Goal: Information Seeking & Learning: Check status

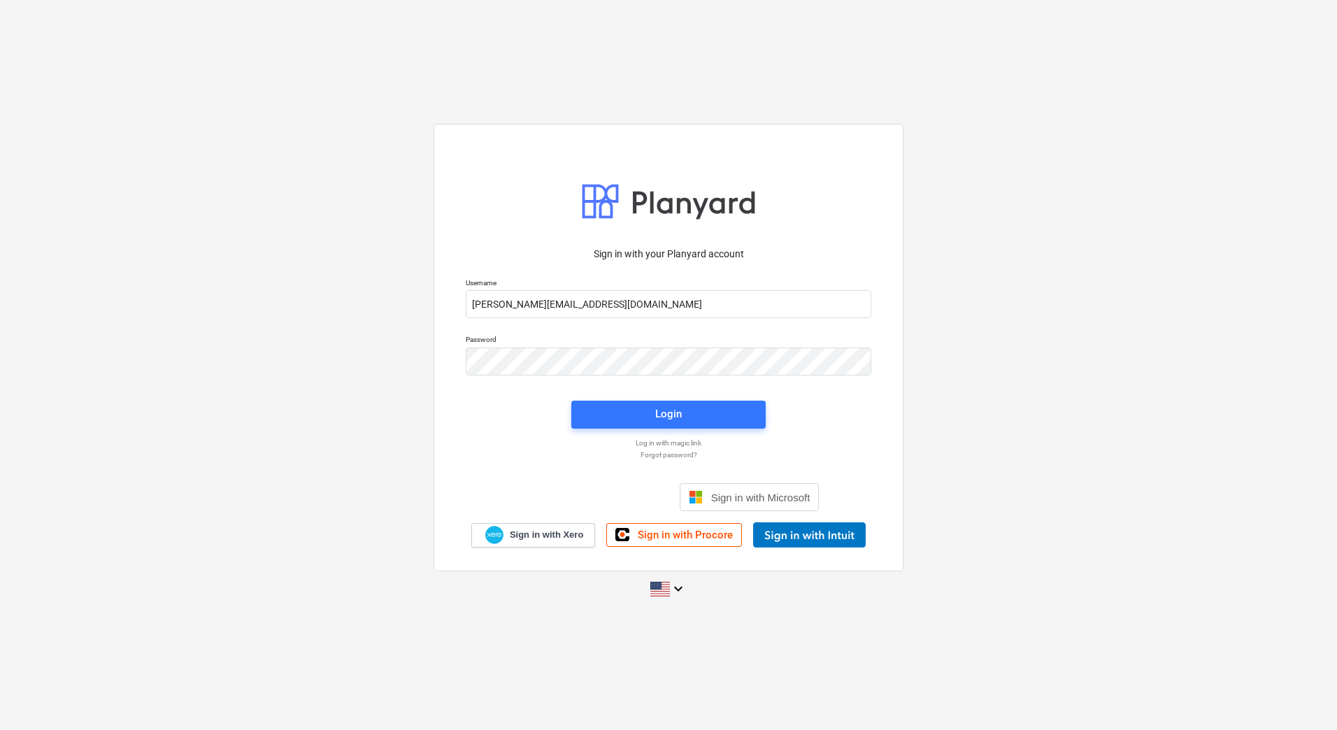
click at [1058, 232] on div "Sign in with your Planyard account Username [PERSON_NAME][EMAIL_ADDRESS][DOMAIN…" at bounding box center [668, 365] width 1337 height 505
click at [1036, 219] on div "Sign in with your Planyard account Username [PERSON_NAME][EMAIL_ADDRESS][DOMAIN…" at bounding box center [668, 365] width 1337 height 505
click at [341, 197] on div "Sign in with your Planyard account Username [PERSON_NAME][EMAIL_ADDRESS][DOMAIN…" at bounding box center [668, 365] width 1337 height 505
click at [150, 187] on div "Sign in with your Planyard account Username [PERSON_NAME][EMAIL_ADDRESS][DOMAIN…" at bounding box center [668, 365] width 1337 height 505
click at [727, 409] on span "Login" at bounding box center [668, 414] width 161 height 18
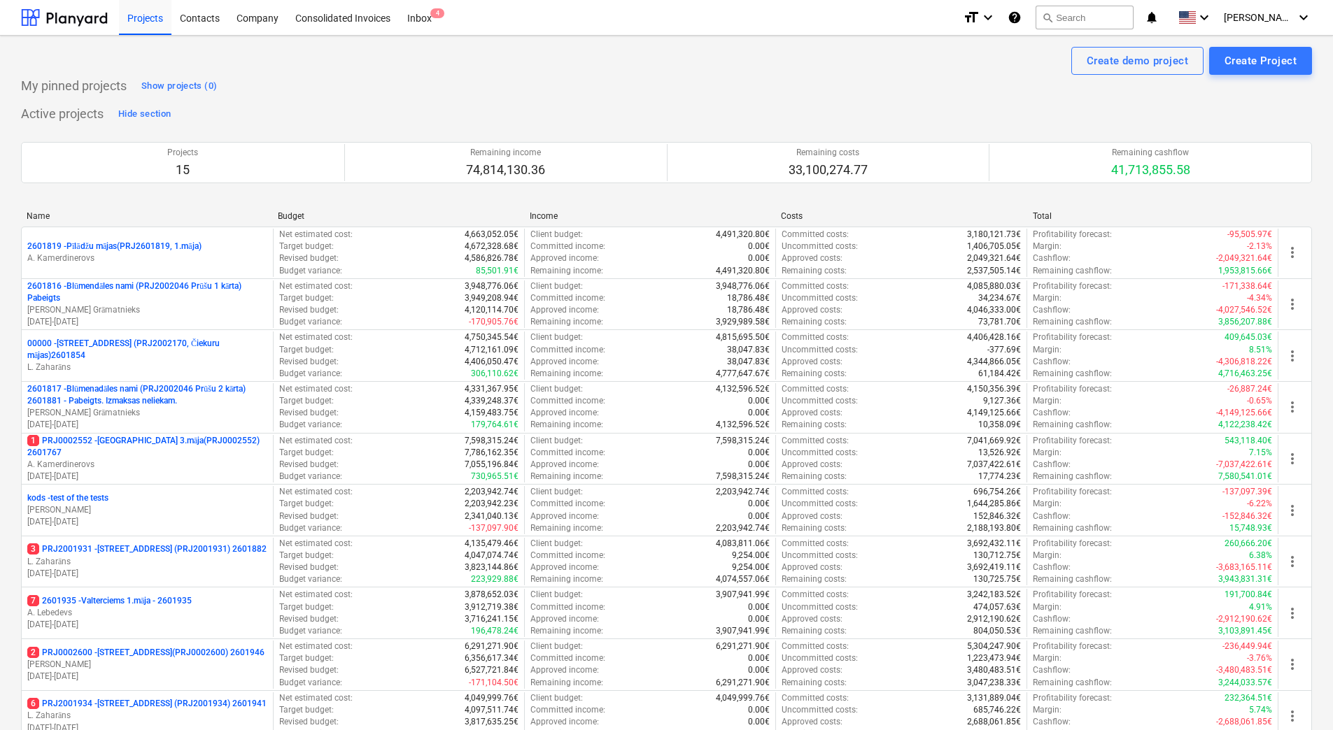
click at [732, 80] on div "My pinned projects Show projects (0)" at bounding box center [666, 86] width 1291 height 22
click at [427, 94] on div "My pinned projects Show projects (0)" at bounding box center [666, 86] width 1291 height 22
click at [134, 17] on div "Projects" at bounding box center [145, 17] width 52 height 36
click at [561, 104] on div "Active projects Hide section Projects 15 Remaining income 74,814,130.36 Remaini…" at bounding box center [666, 560] width 1291 height 914
click at [564, 104] on div "Active projects Hide section Projects 15 Remaining income 74,814,130.36 Remaini…" at bounding box center [666, 560] width 1291 height 914
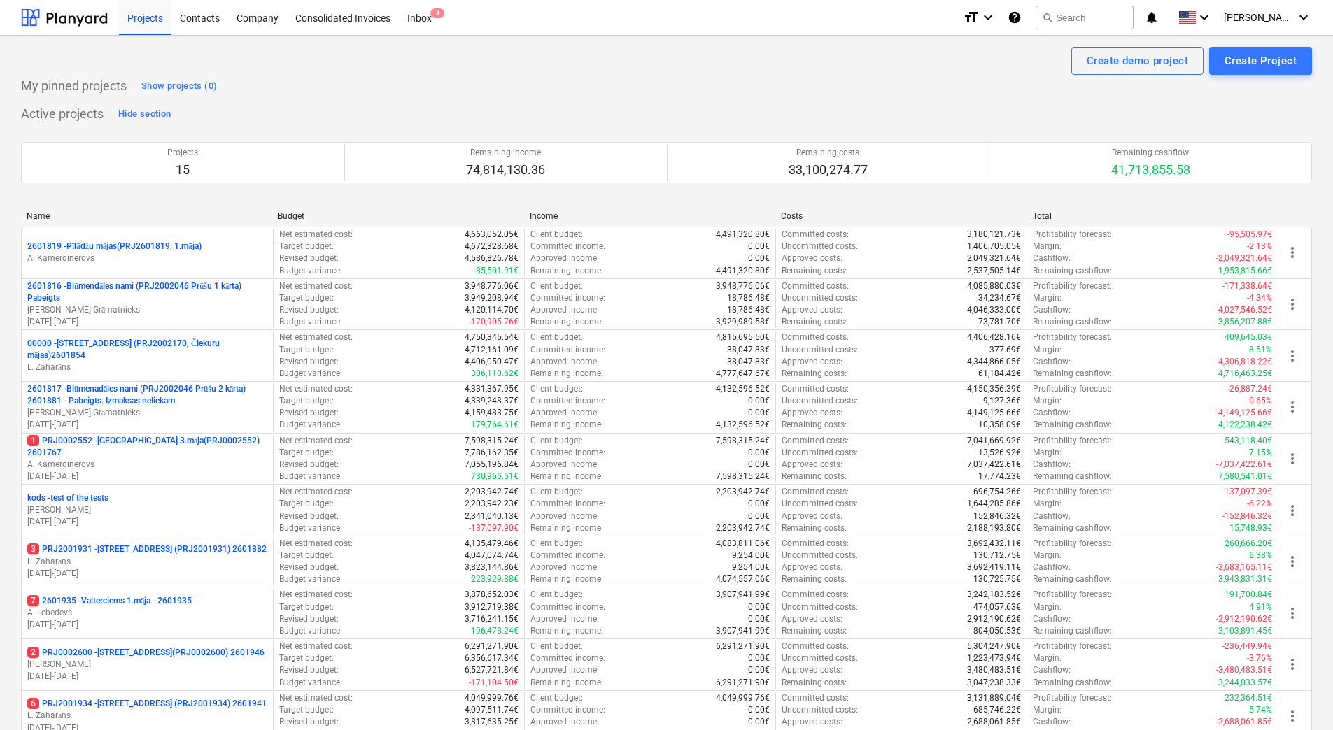
click at [865, 78] on div "My pinned projects Show projects (0)" at bounding box center [666, 86] width 1291 height 22
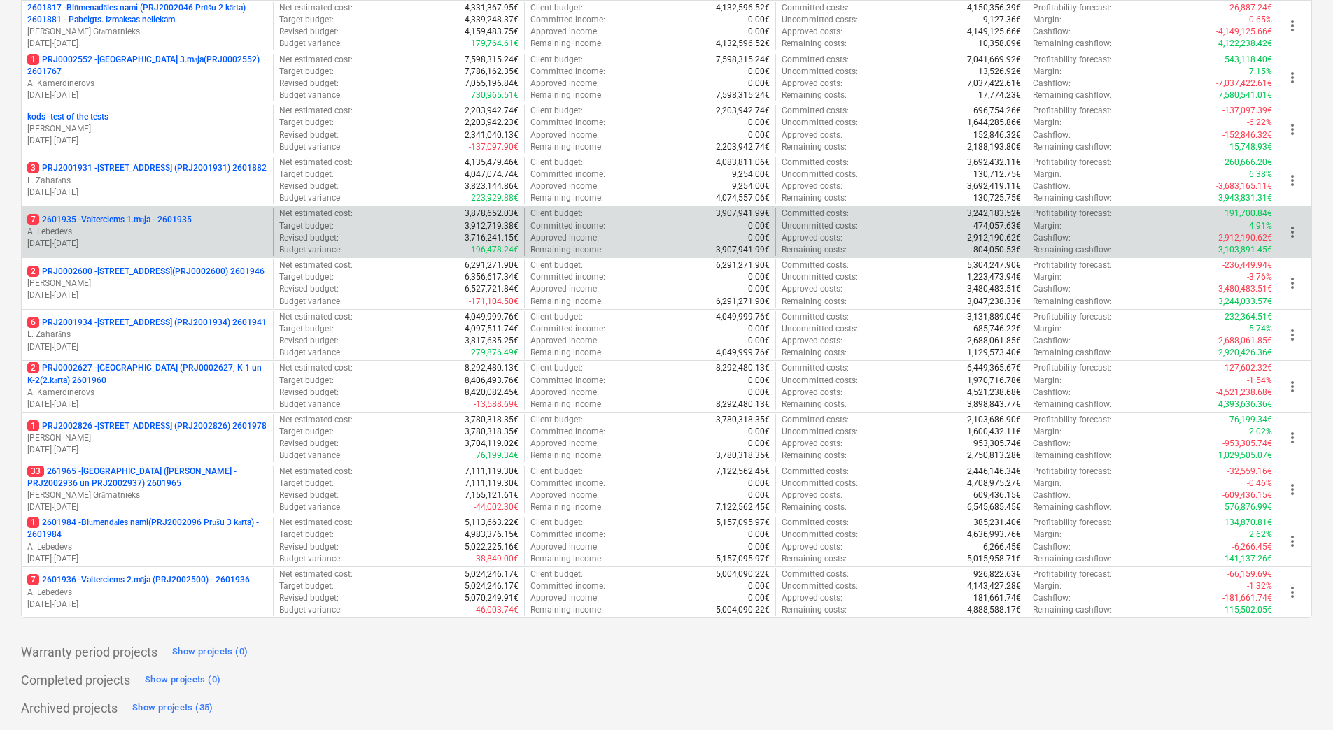
scroll to position [311, 0]
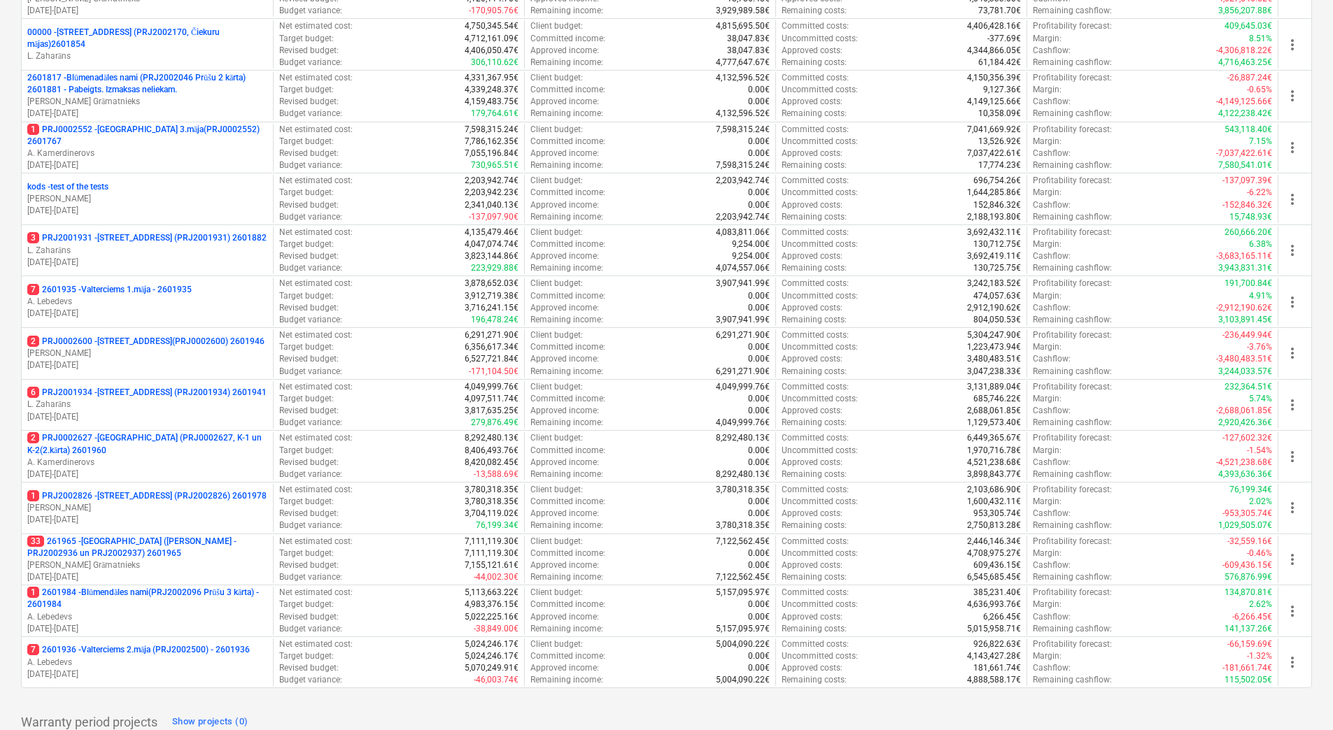
click at [139, 234] on p "3 PRJ2001931 - [STREET_ADDRESS] (PRJ2001931) 2601882" at bounding box center [146, 238] width 239 height 12
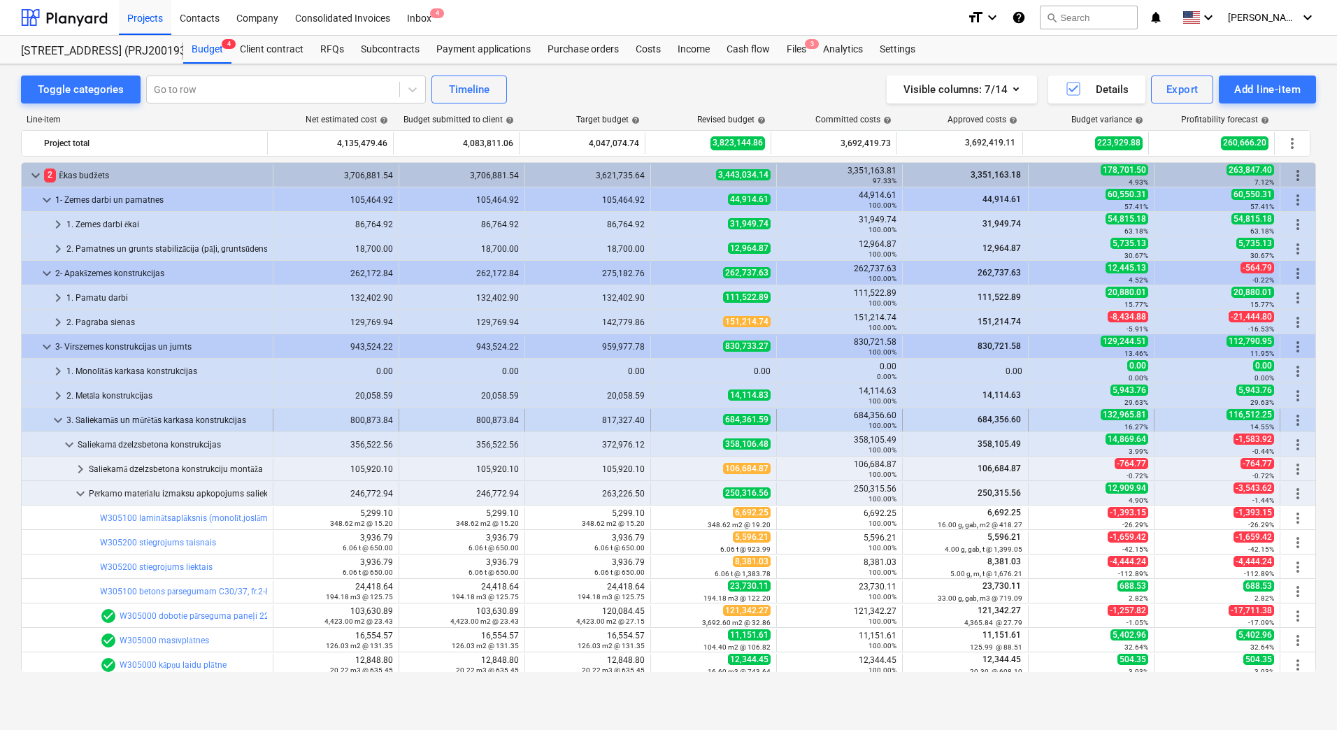
click at [60, 427] on span "keyboard_arrow_down" at bounding box center [58, 420] width 17 height 17
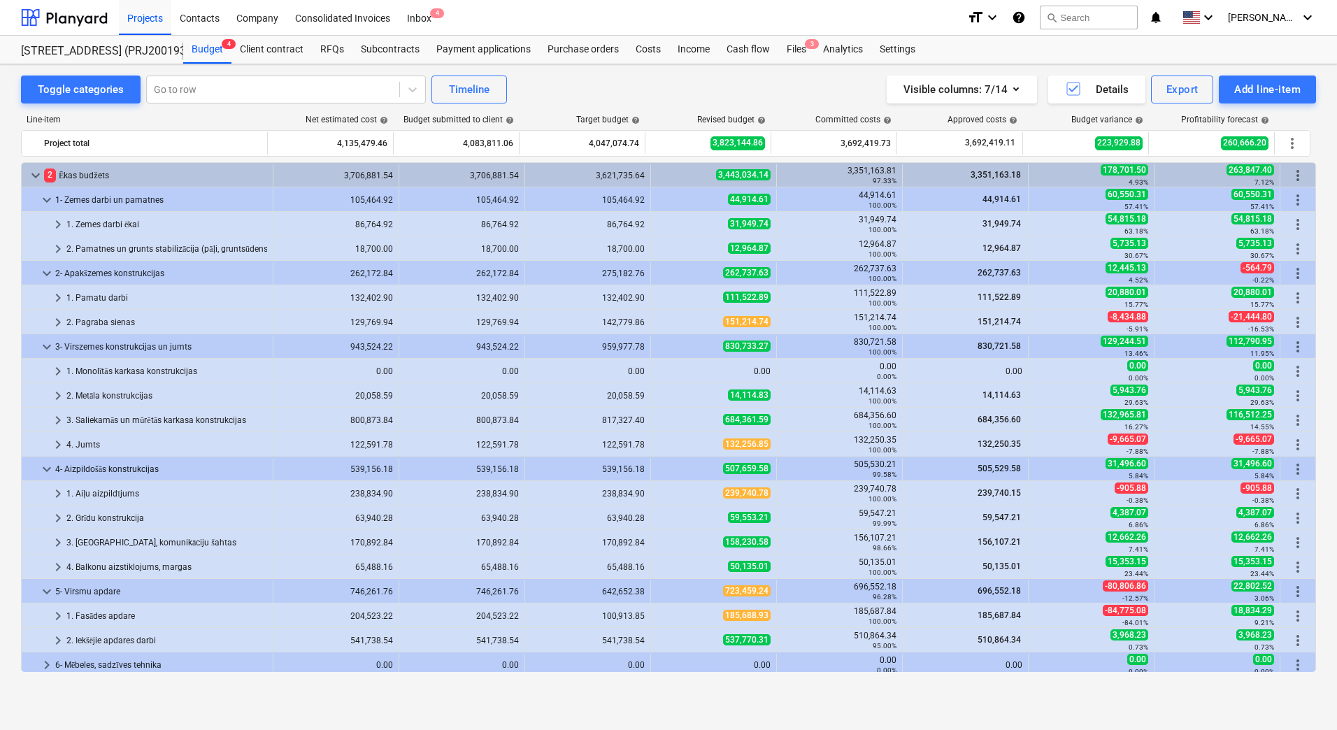
click at [582, 85] on div "Toggle categories Go to row Timeline Visible columns : 7/14 Details Export Add …" at bounding box center [668, 90] width 1295 height 28
click at [847, 85] on div "Visible columns : 7/14 Details Export Add line-item" at bounding box center [1008, 90] width 617 height 28
click at [752, 710] on div "Toggle categories Go to row Timeline Visible columns : 7/14 Details Export Add …" at bounding box center [668, 397] width 1337 height 666
click at [662, 86] on div "Toggle categories Go to row Timeline Visible columns : 7/14 Details Export Add …" at bounding box center [668, 90] width 1295 height 28
click at [970, 706] on div "Toggle categories Go to row Timeline Visible columns : 7/14 Details Export Add …" at bounding box center [668, 397] width 1337 height 666
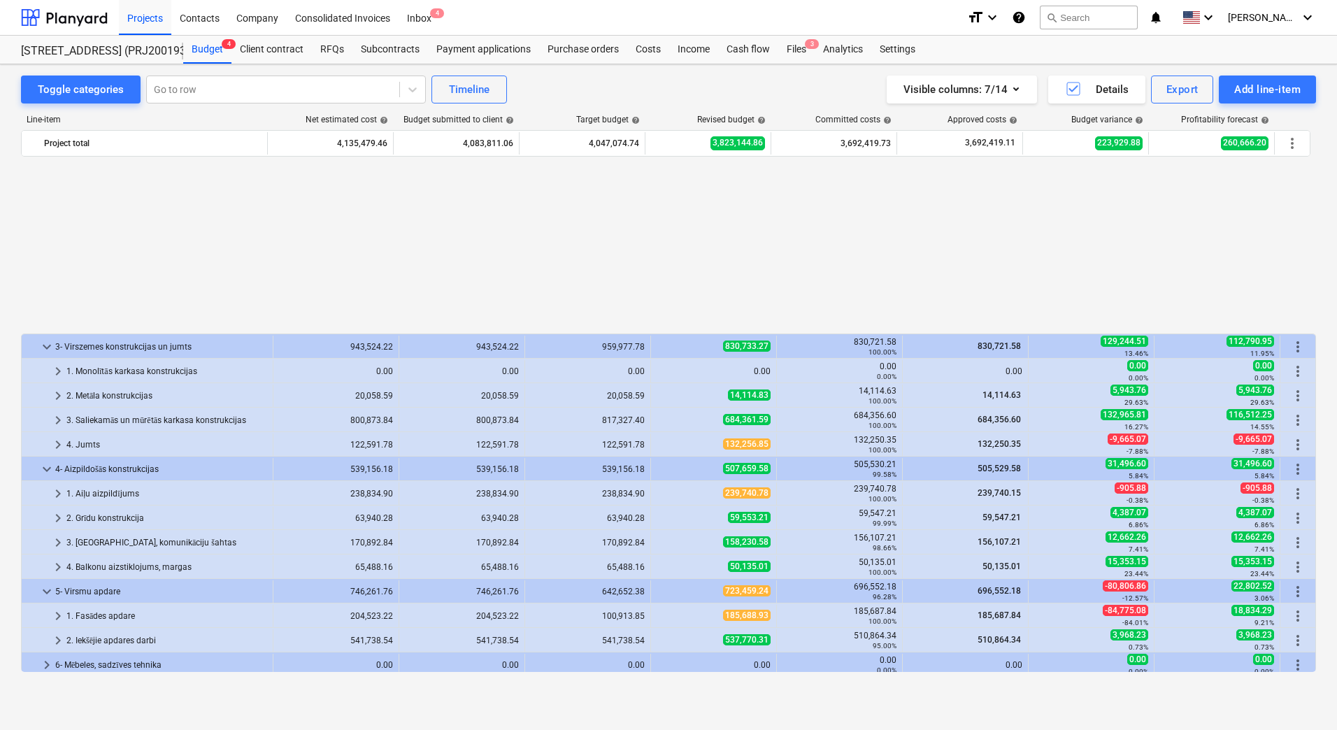
scroll to position [210, 0]
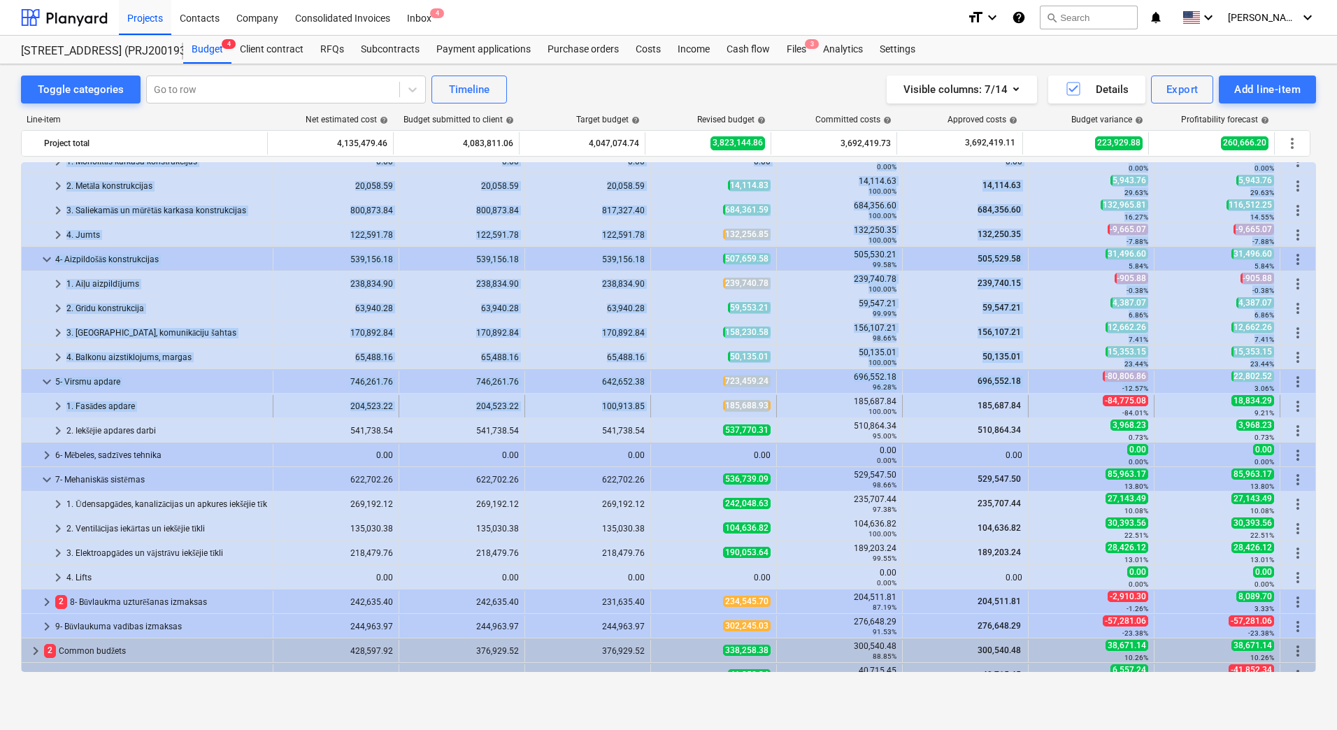
drag, startPoint x: 766, startPoint y: 404, endPoint x: 752, endPoint y: 407, distance: 14.3
click at [752, 407] on span "185,688.93" at bounding box center [747, 405] width 48 height 11
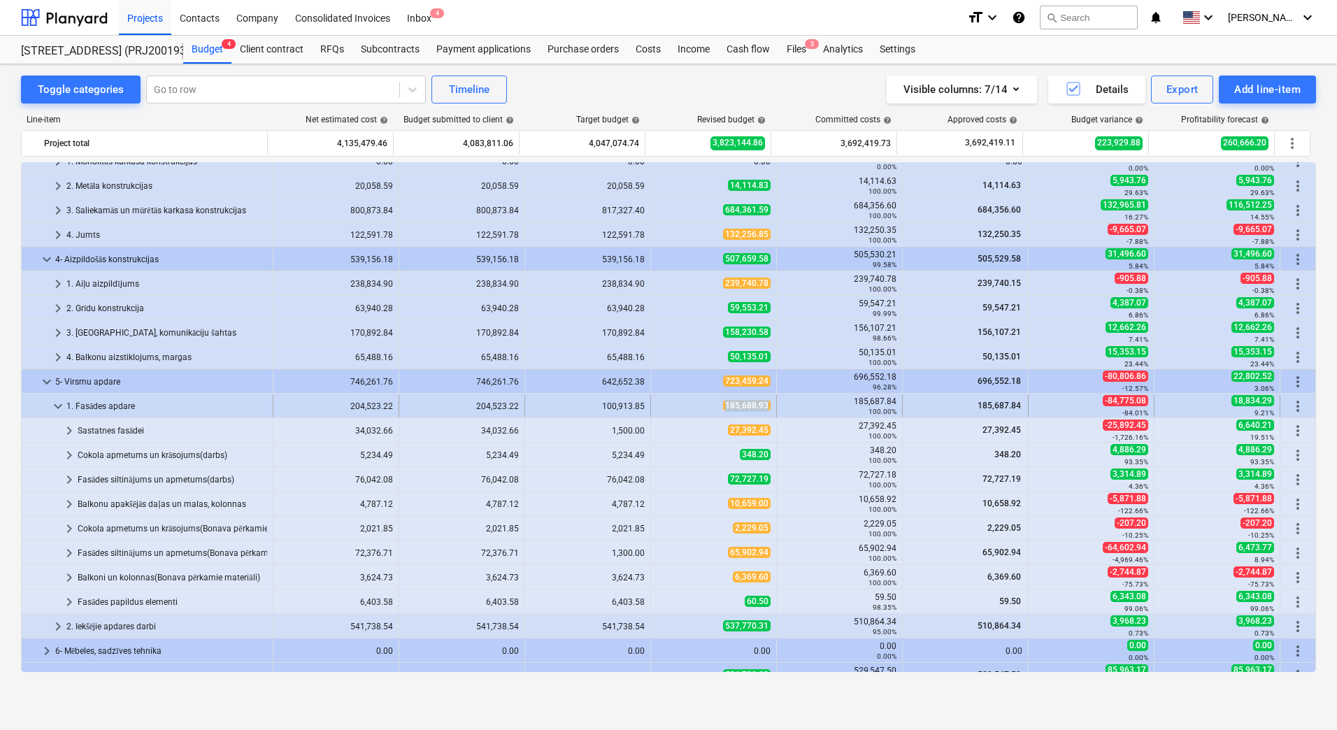
copy span "185,688.93"
drag, startPoint x: 715, startPoint y: 406, endPoint x: 762, endPoint y: 407, distance: 46.9
click at [762, 407] on div "185,688.93" at bounding box center [714, 406] width 114 height 12
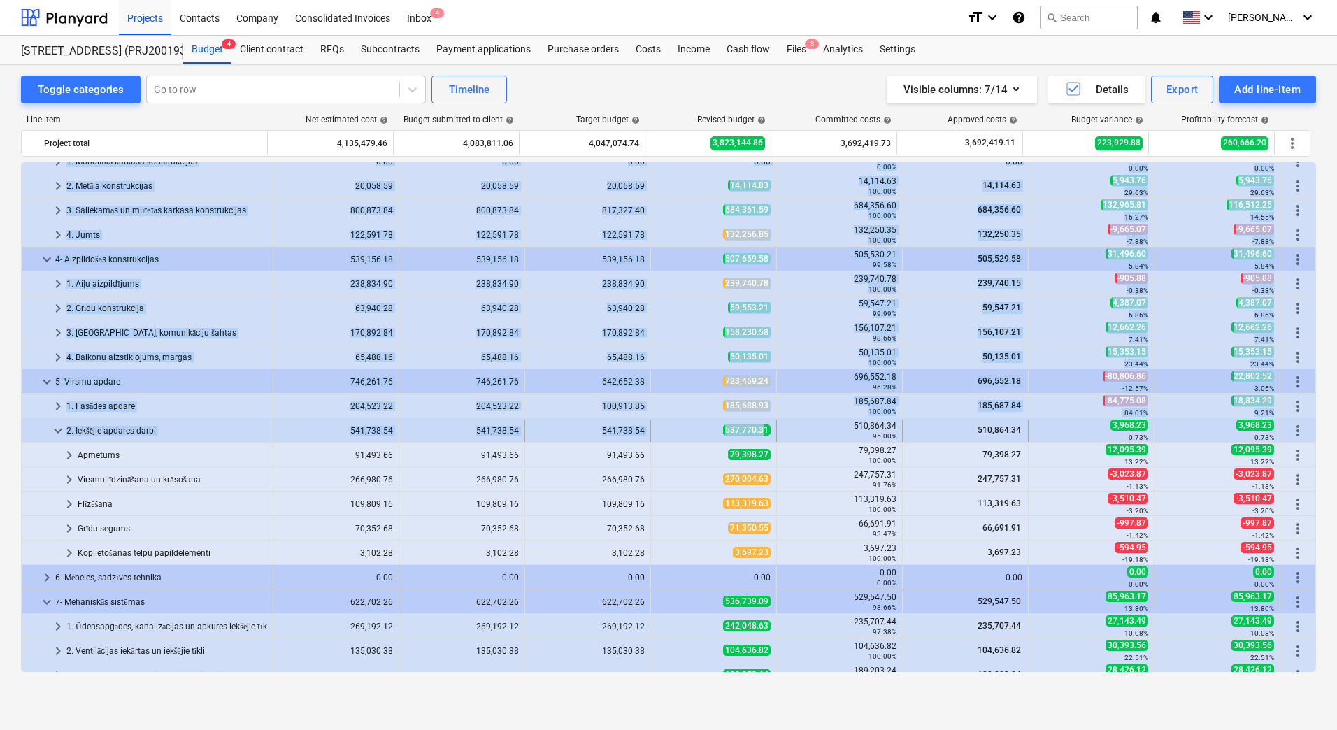
drag, startPoint x: 722, startPoint y: 429, endPoint x: 760, endPoint y: 432, distance: 38.5
drag, startPoint x: 760, startPoint y: 432, endPoint x: 706, endPoint y: 433, distance: 53.9
click at [706, 433] on div "537,770.31" at bounding box center [714, 431] width 114 height 12
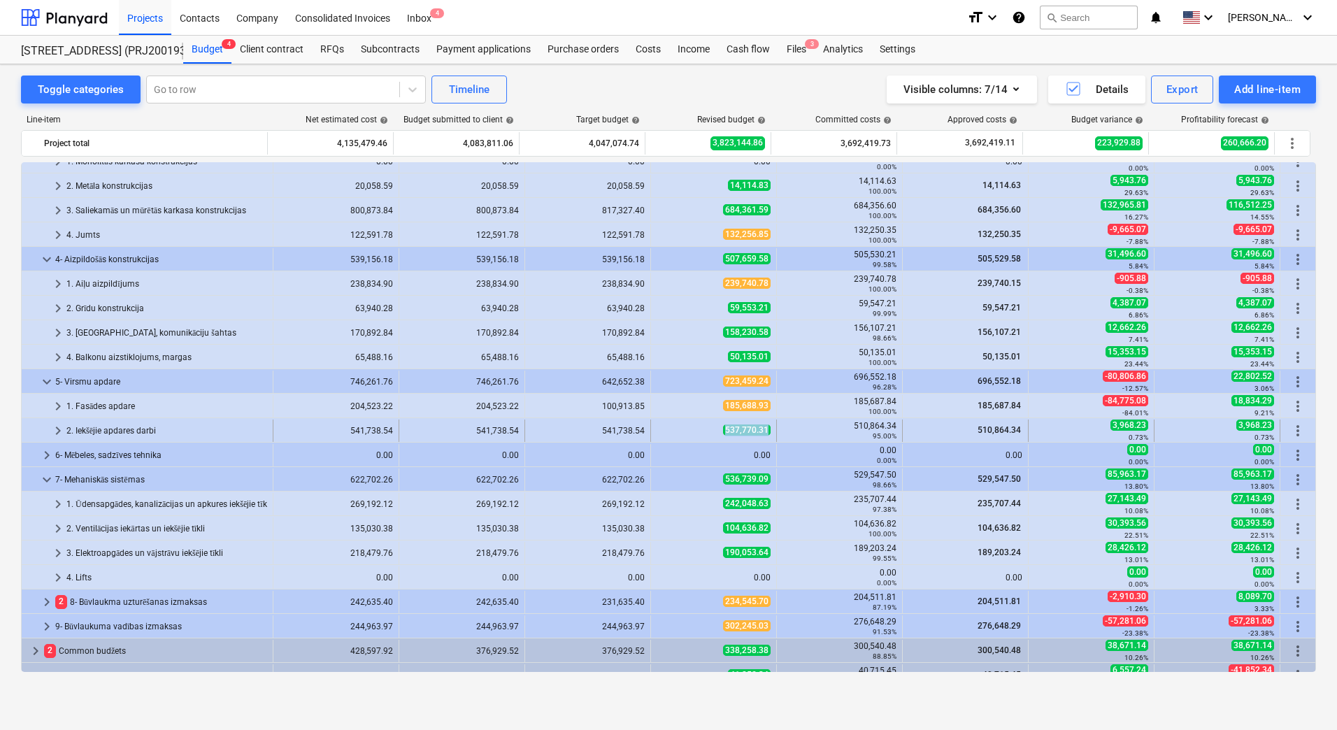
copy span "537,770.31"
drag, startPoint x: 706, startPoint y: 433, endPoint x: 762, endPoint y: 431, distance: 56.0
click at [762, 431] on div "537,770.31" at bounding box center [714, 431] width 114 height 12
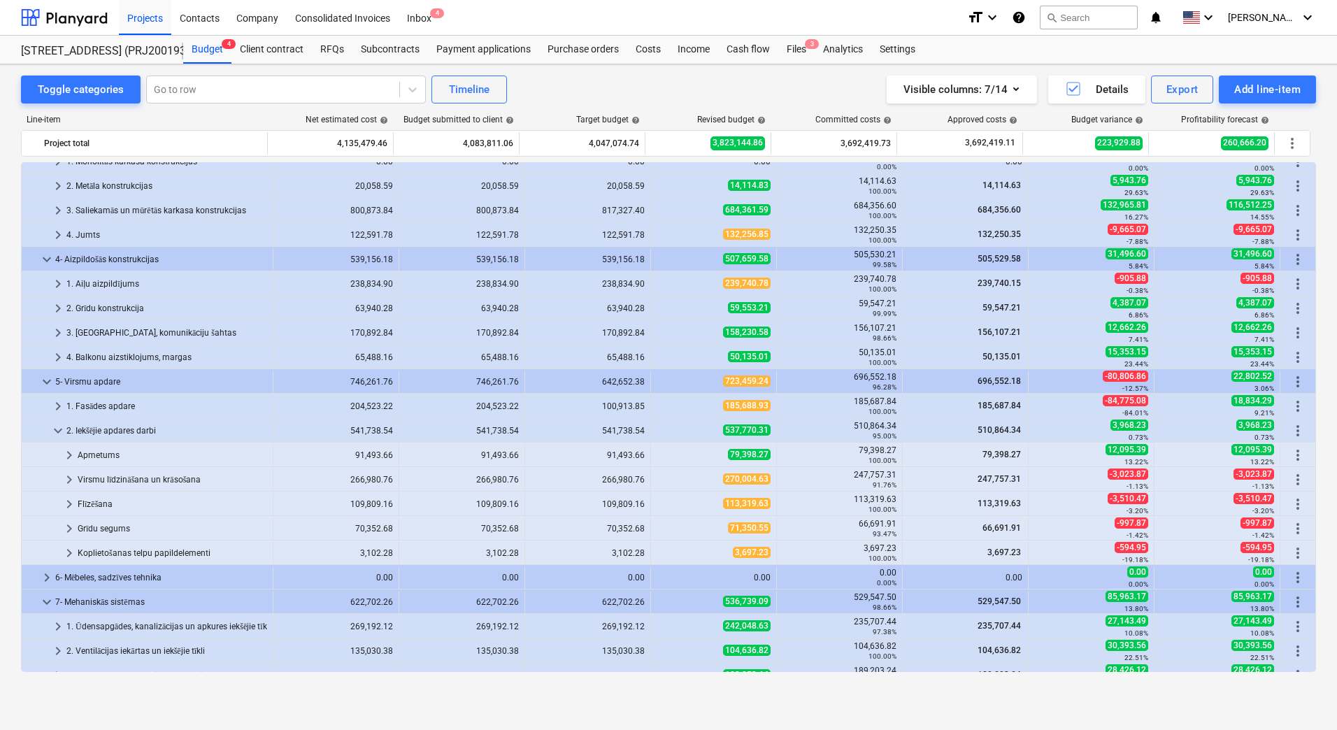
click at [762, 431] on span "537,770.31" at bounding box center [747, 430] width 48 height 11
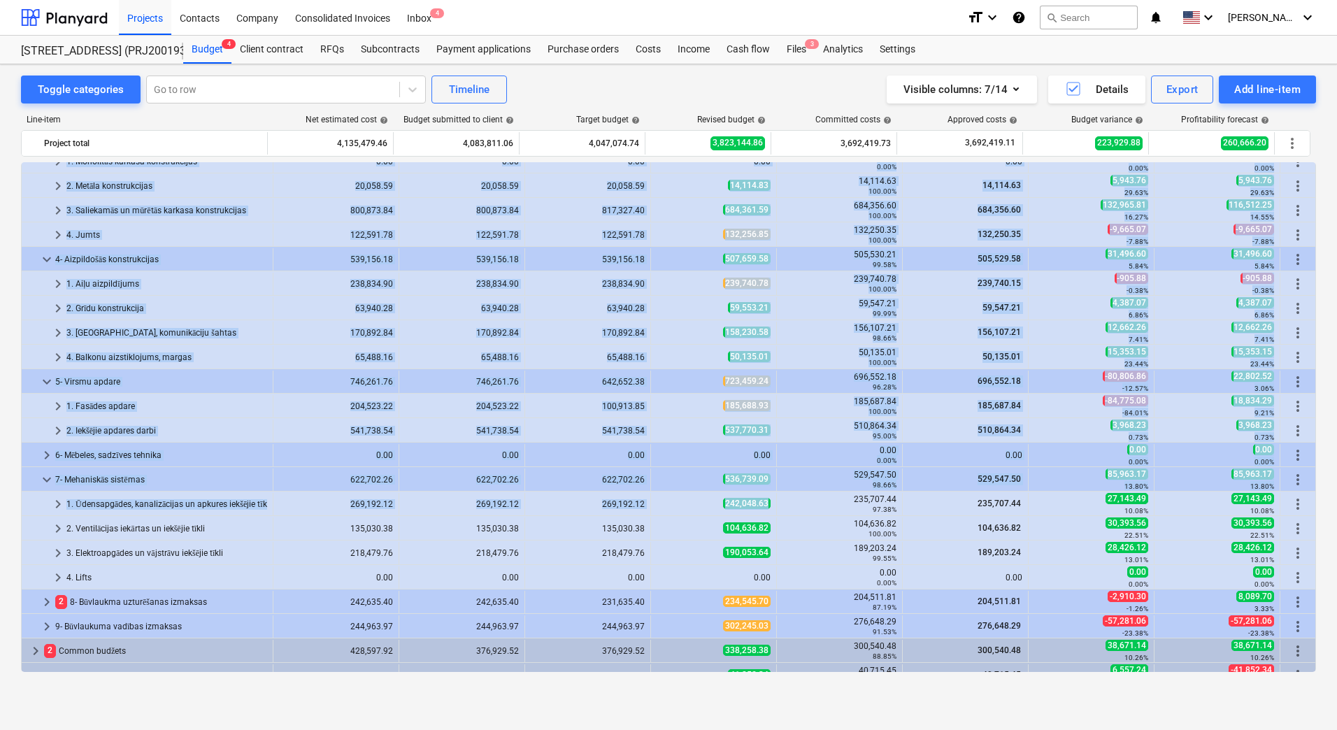
copy div "loremips_dolor_sita 8 Cons adipisc 6,039,936.83 9,561,072.51 5,922,708.82 7,014…"
click at [762, 504] on span "242,048.63" at bounding box center [747, 503] width 48 height 11
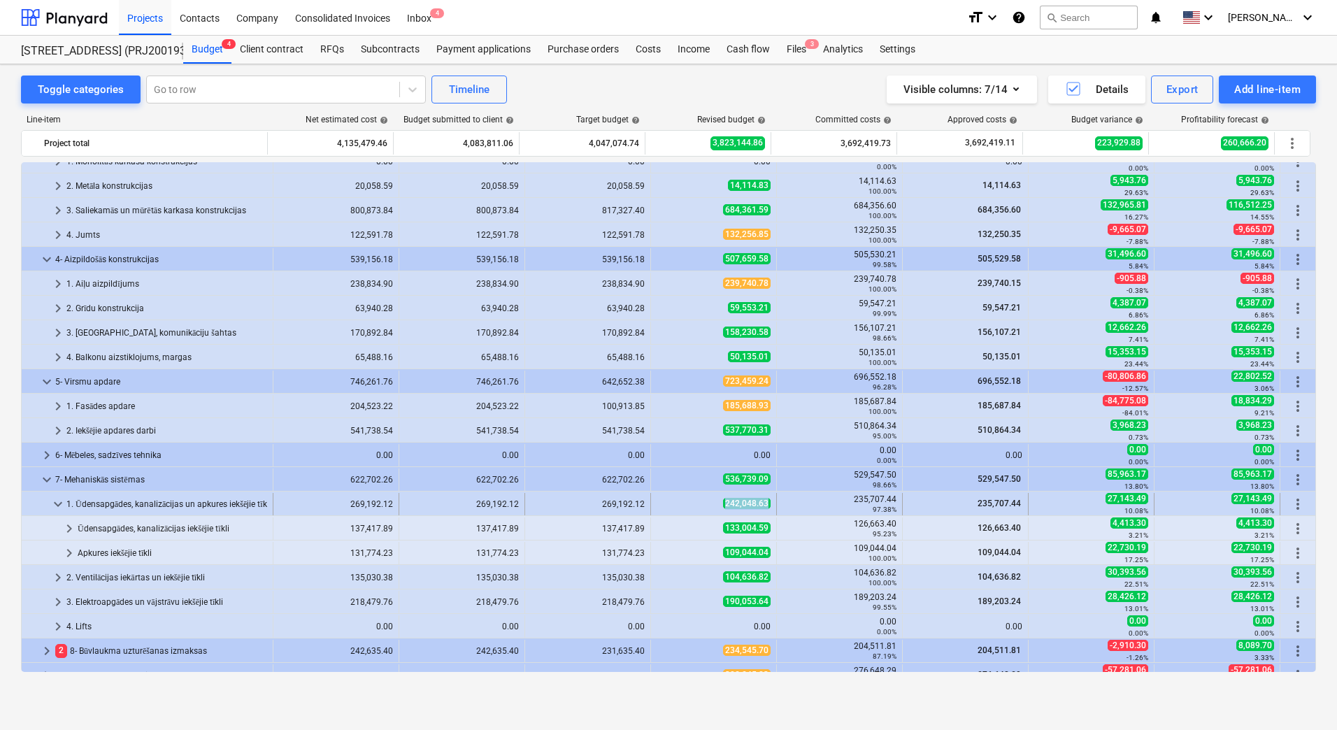
copy span "242,048.63"
drag, startPoint x: 762, startPoint y: 504, endPoint x: 723, endPoint y: 503, distance: 39.2
click at [723, 503] on span "242,048.63" at bounding box center [747, 503] width 48 height 11
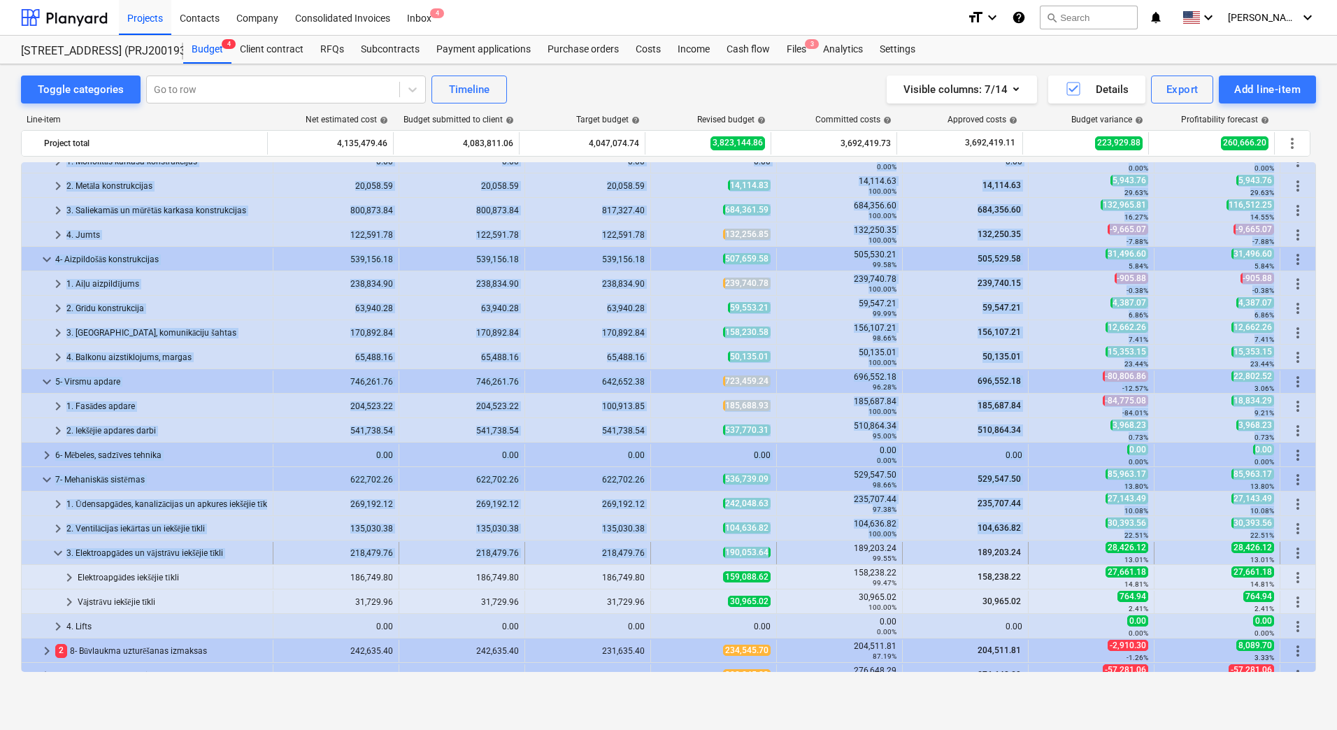
drag, startPoint x: 718, startPoint y: 555, endPoint x: 762, endPoint y: 551, distance: 44.9
click at [762, 553] on span "190,053.64" at bounding box center [747, 552] width 48 height 11
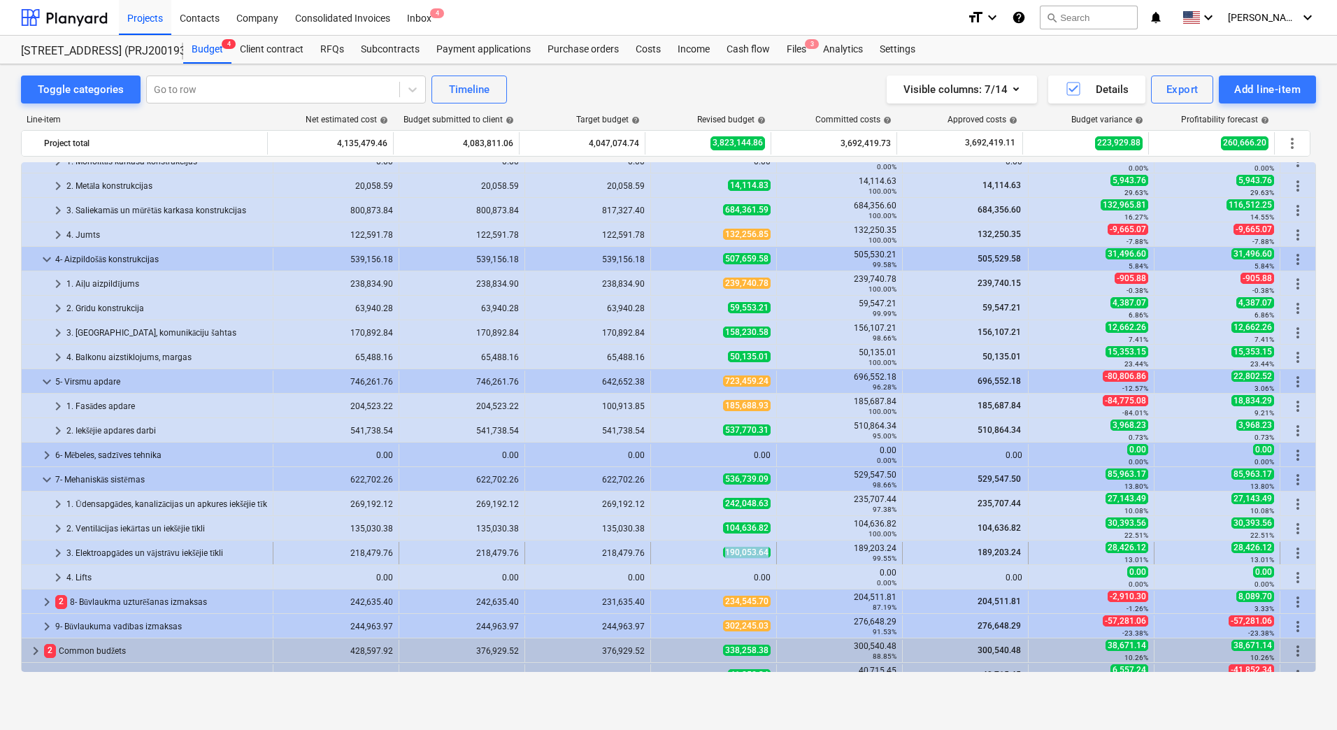
copy span "190,053.64"
drag, startPoint x: 762, startPoint y: 553, endPoint x: 719, endPoint y: 553, distance: 43.4
click at [719, 553] on div "190,053.64" at bounding box center [714, 553] width 126 height 22
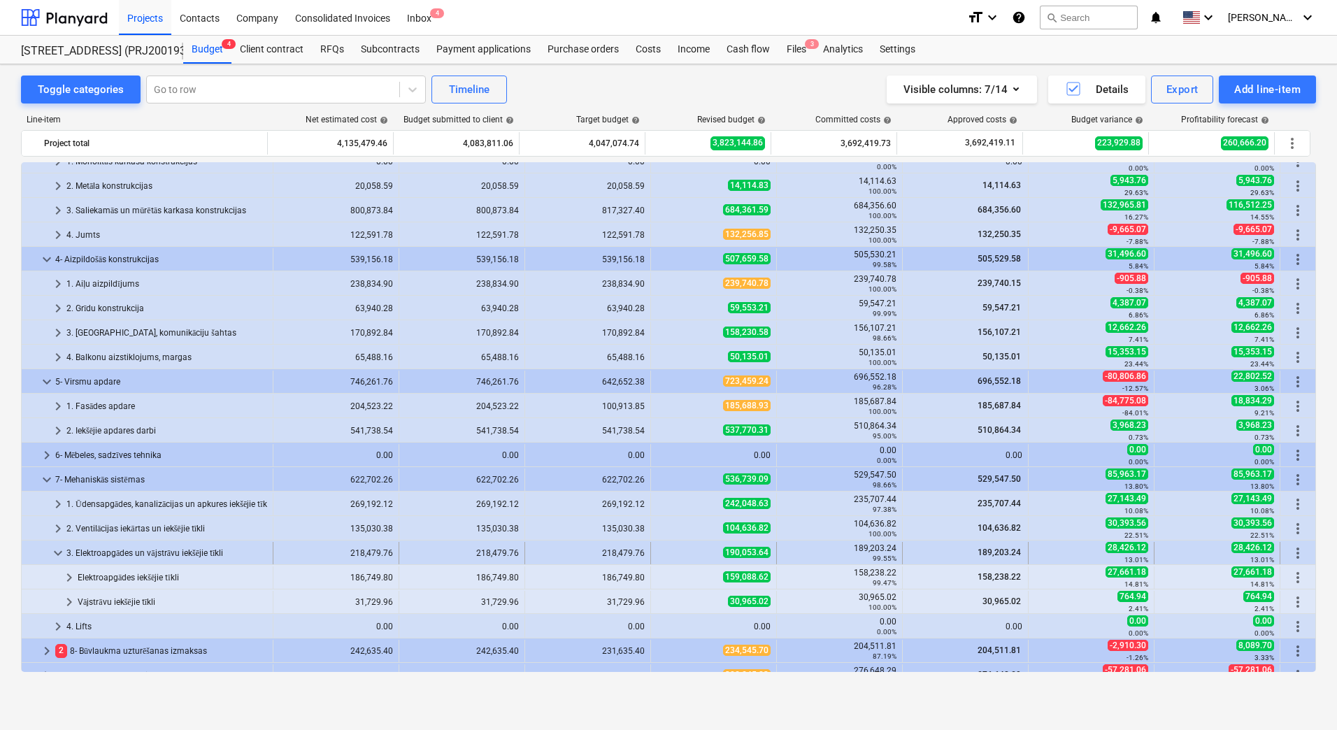
click at [672, 556] on div "190,053.64" at bounding box center [714, 553] width 114 height 12
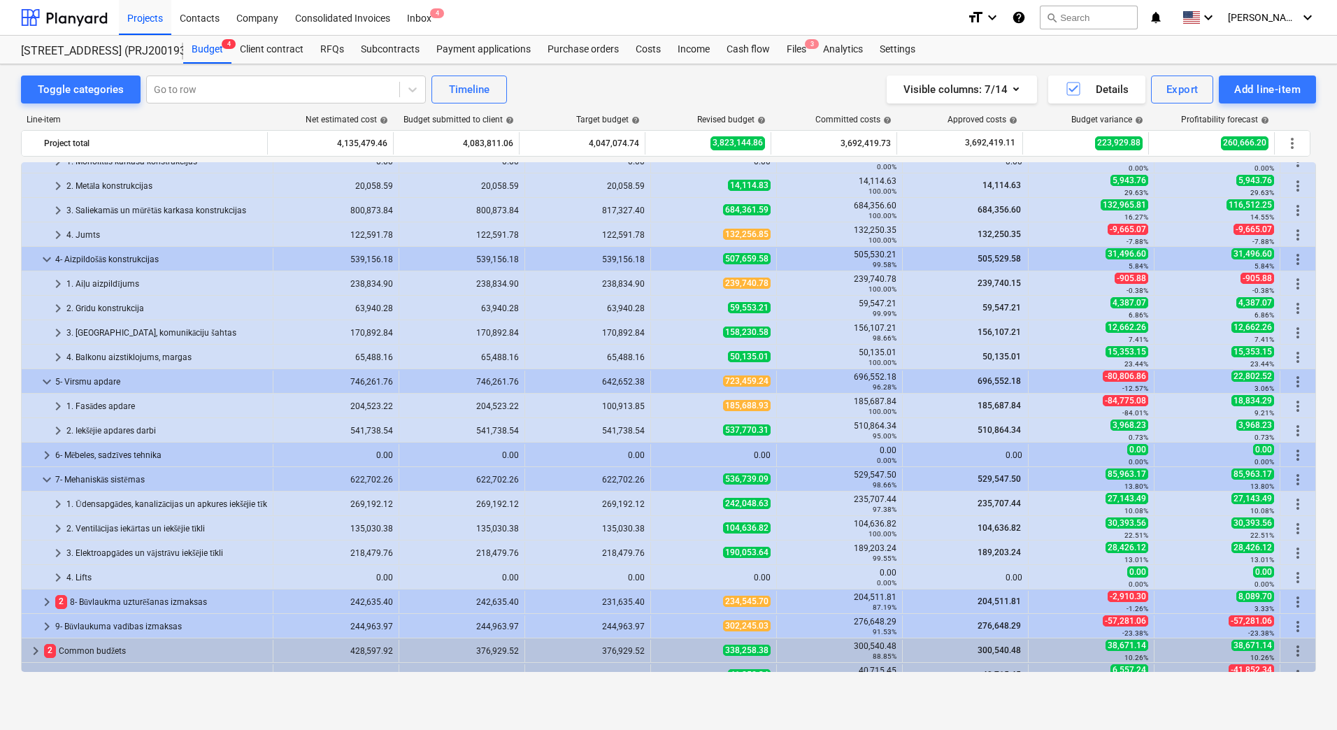
click at [602, 85] on div "Toggle categories Go to row Timeline Visible columns : 7/14 Details Export Add …" at bounding box center [668, 90] width 1295 height 28
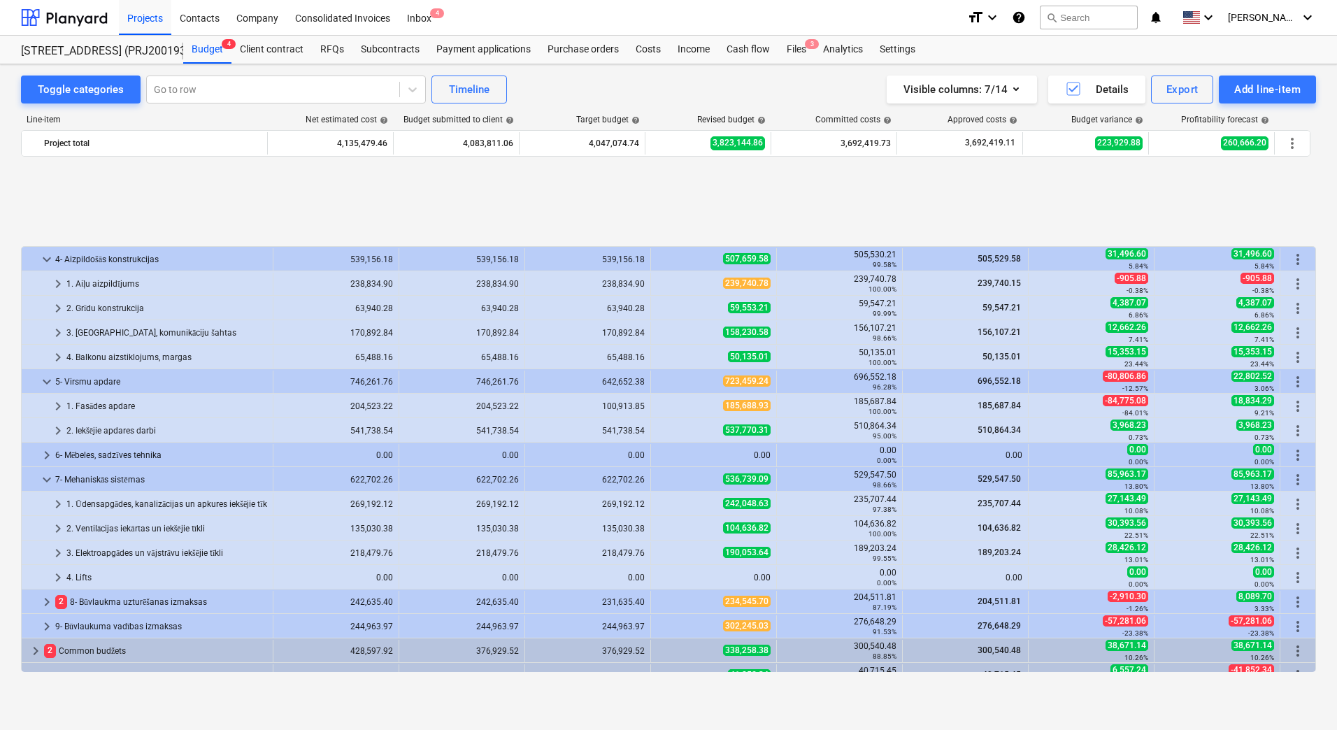
scroll to position [322, 0]
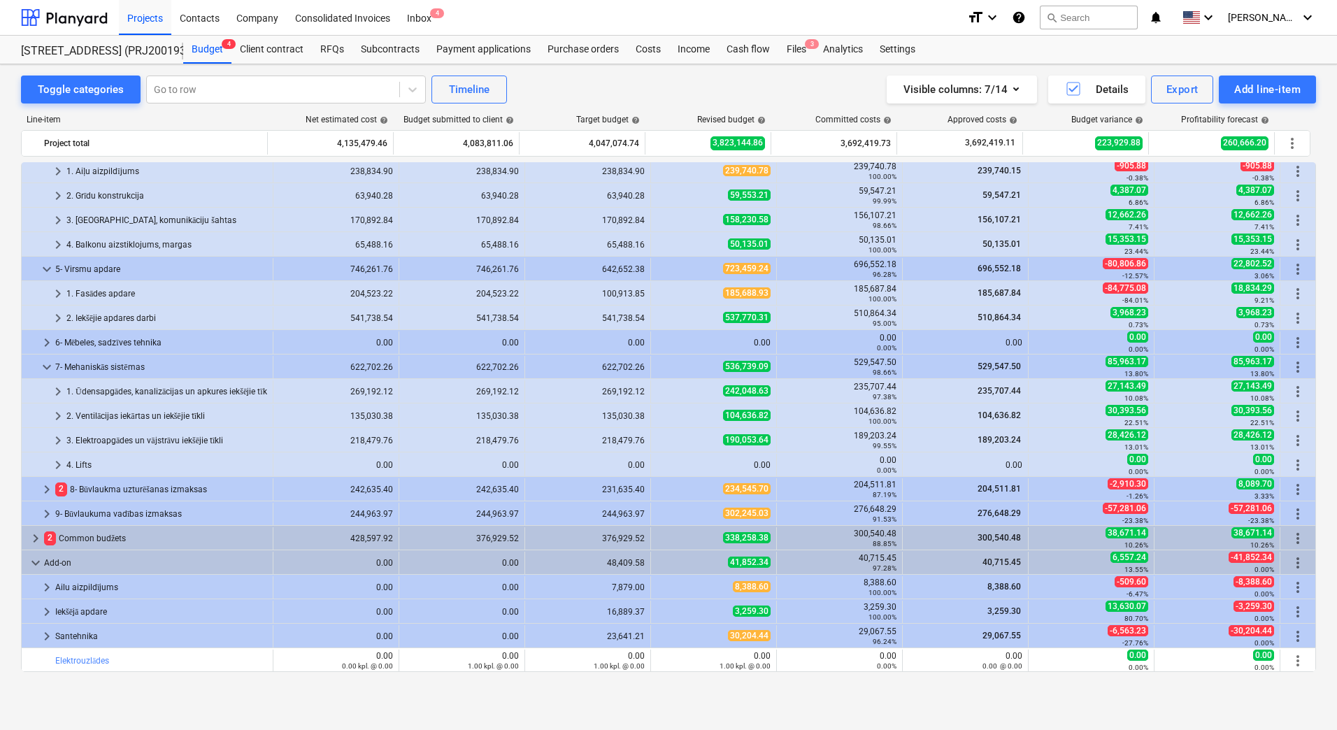
click at [723, 491] on span "234,545.70" at bounding box center [747, 488] width 48 height 11
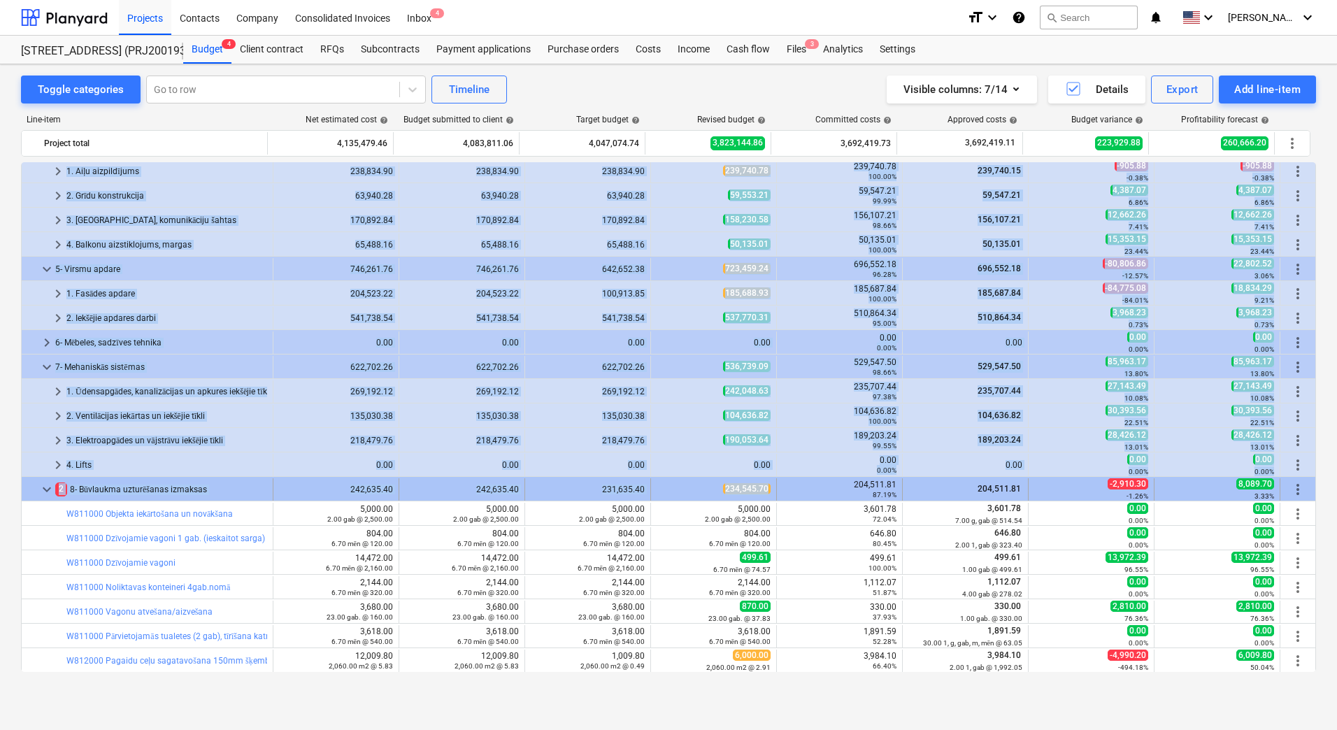
drag, startPoint x: 720, startPoint y: 490, endPoint x: 764, endPoint y: 488, distance: 43.5
click at [766, 490] on div "234,545.70" at bounding box center [714, 489] width 126 height 22
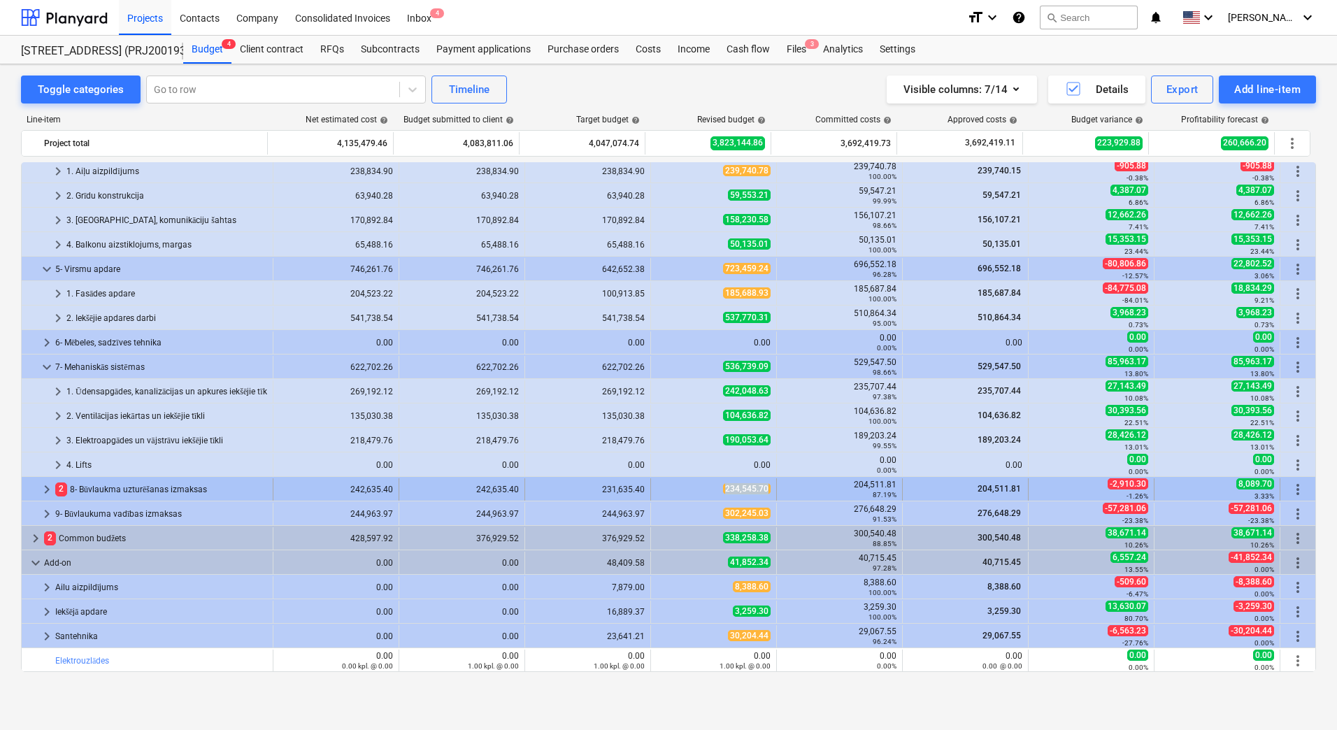
copy span "234,545.70"
drag, startPoint x: 767, startPoint y: 490, endPoint x: 723, endPoint y: 492, distance: 43.5
click at [723, 492] on div "234,545.70" at bounding box center [714, 489] width 126 height 22
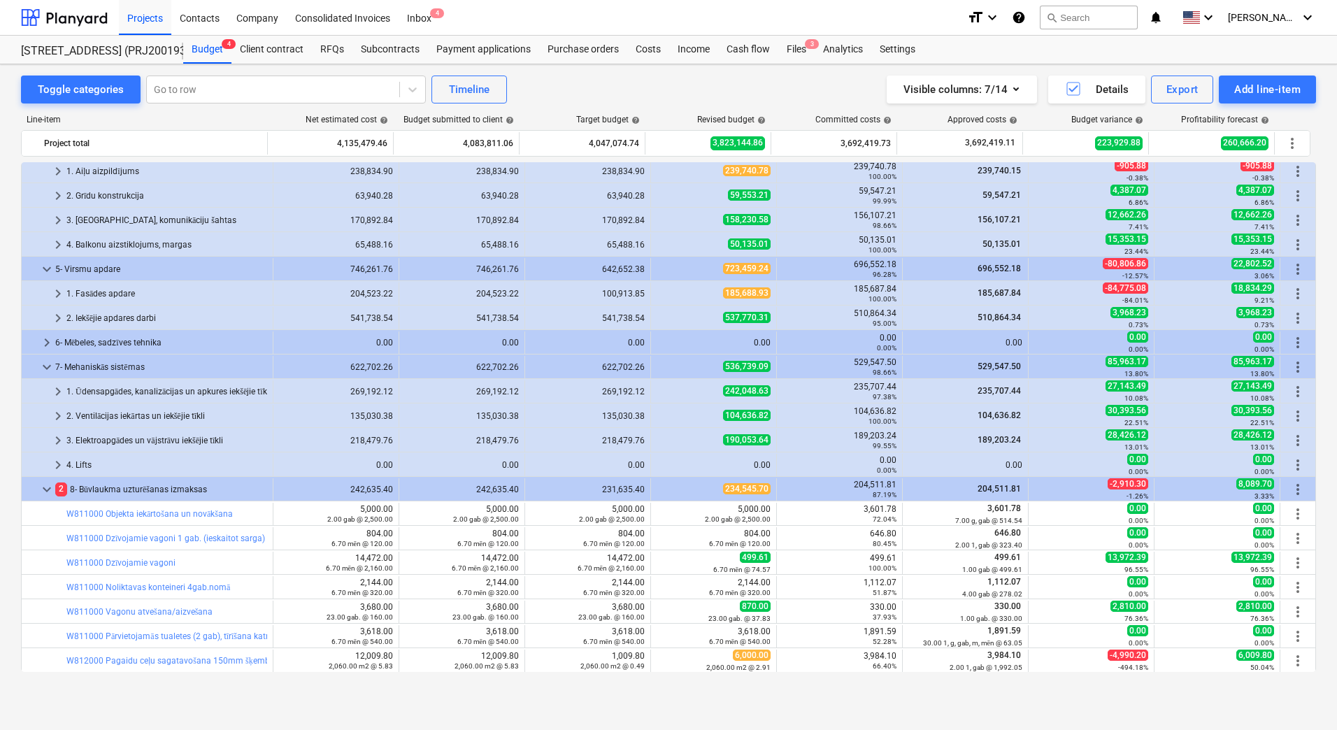
click at [723, 492] on span "234,545.70" at bounding box center [747, 488] width 48 height 11
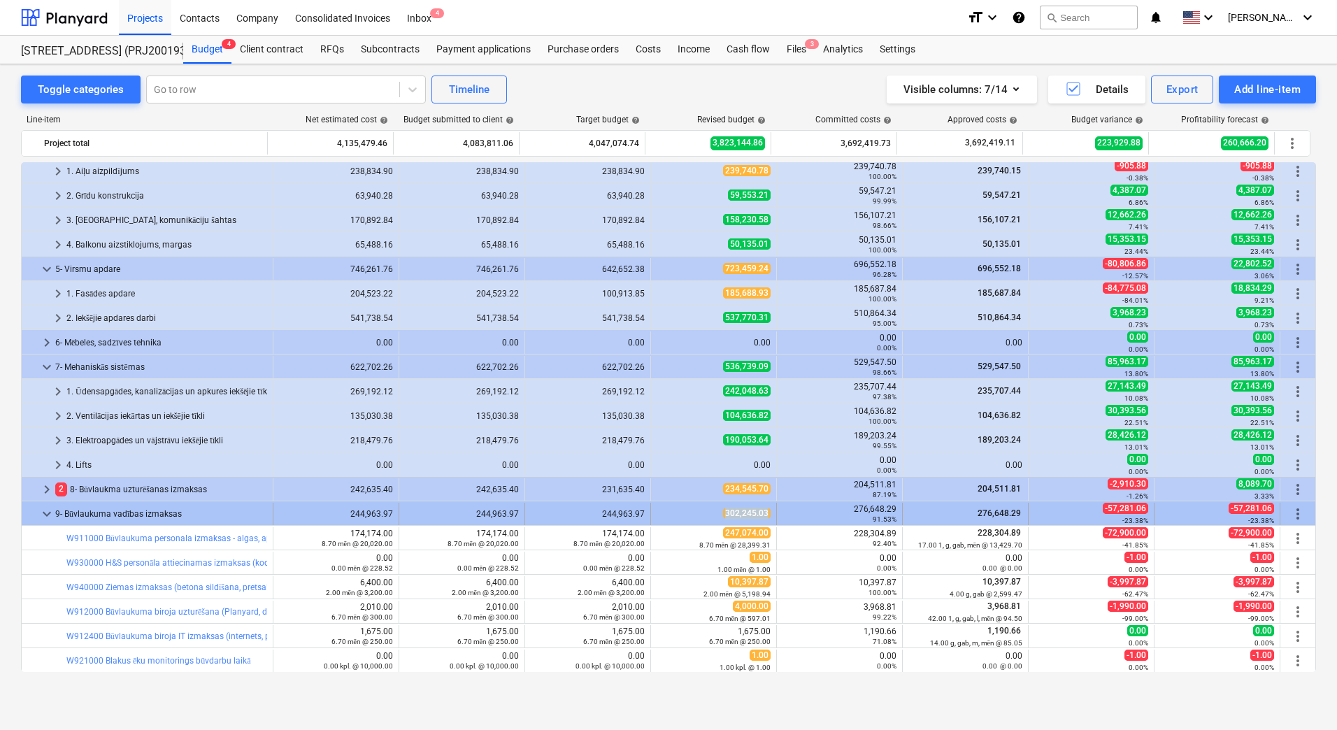
copy span "302,245.03"
drag, startPoint x: 768, startPoint y: 514, endPoint x: 722, endPoint y: 513, distance: 46.2
click at [722, 513] on div "302,245.03" at bounding box center [714, 514] width 126 height 22
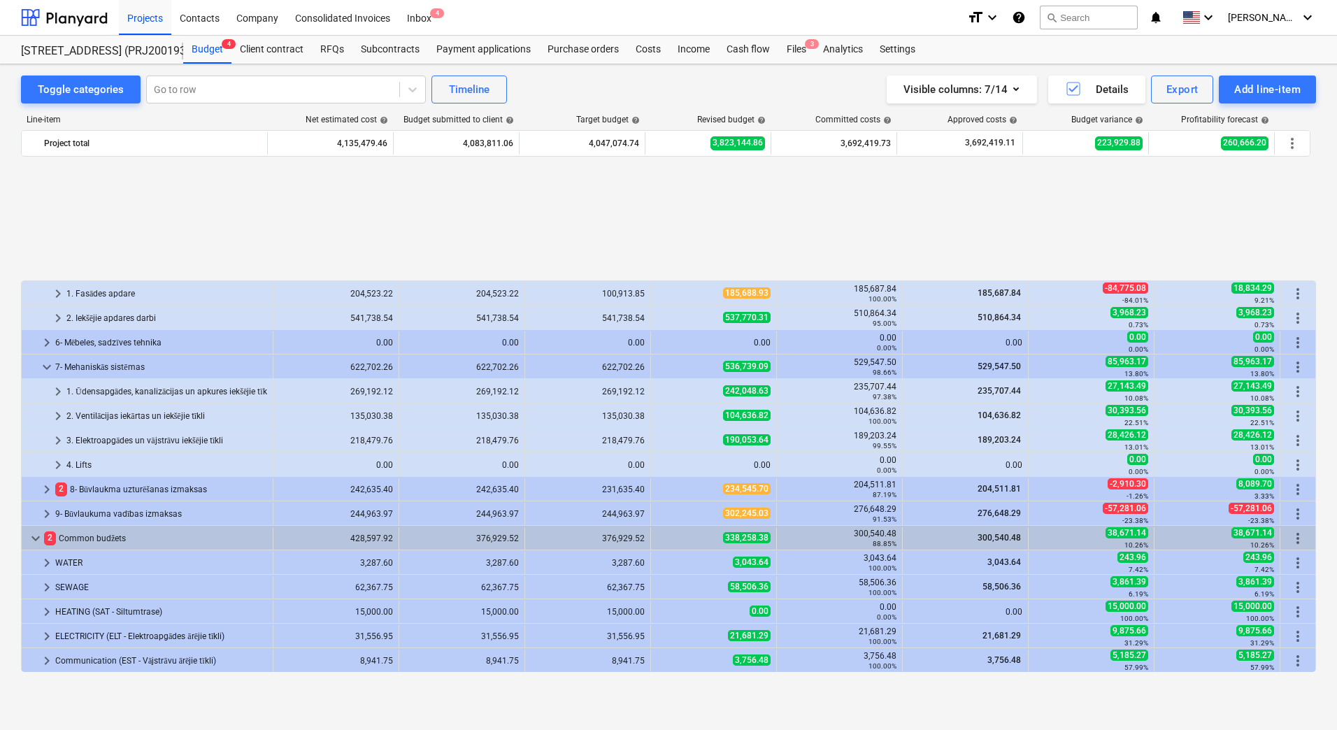
scroll to position [469, 0]
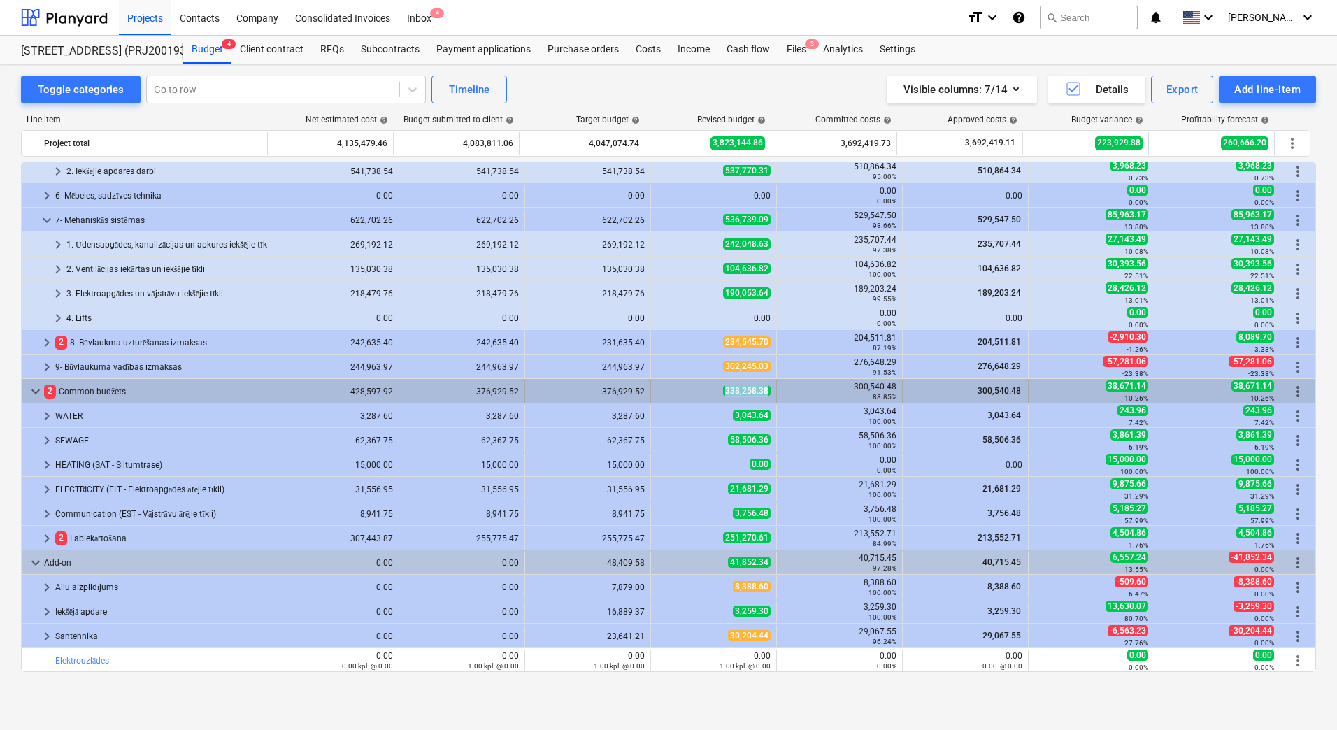
copy span "338,258.38"
drag, startPoint x: 761, startPoint y: 394, endPoint x: 722, endPoint y: 395, distance: 39.2
click at [722, 395] on div "338,258.38" at bounding box center [714, 392] width 126 height 22
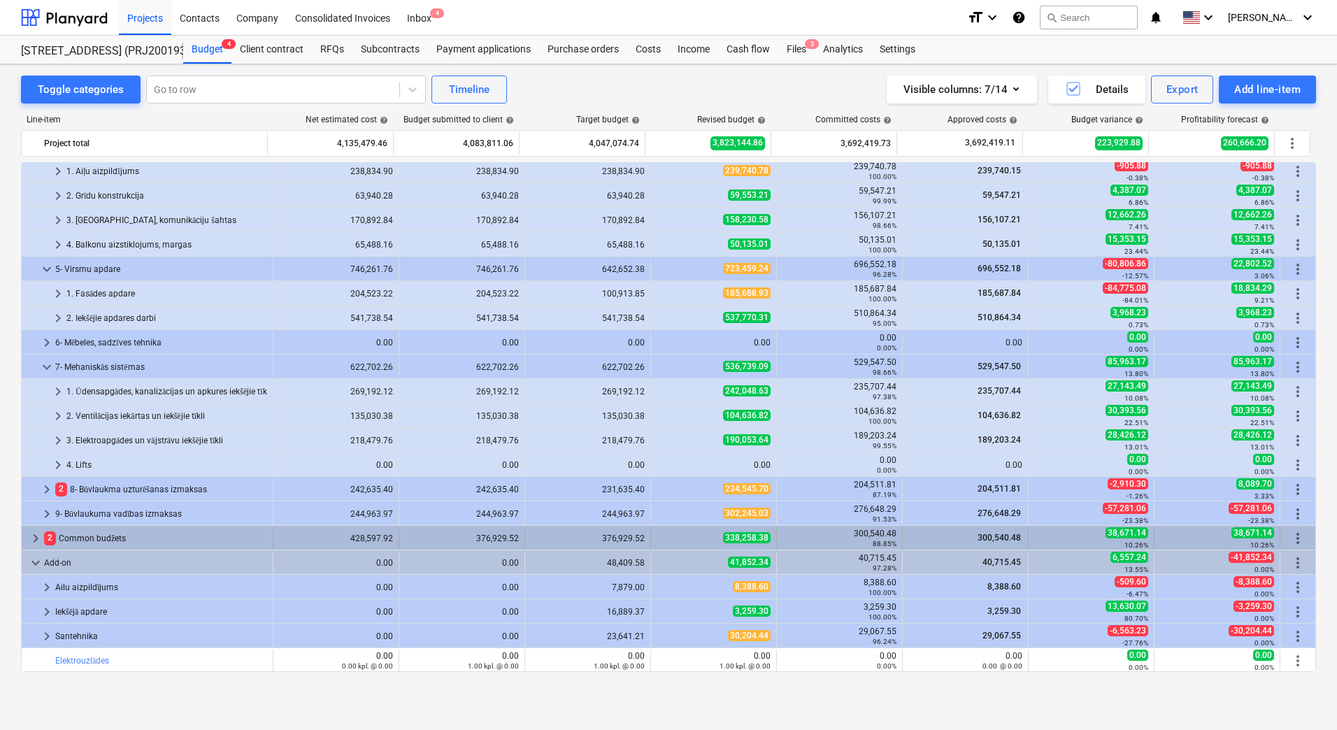
click at [687, 544] on div "338,258.38" at bounding box center [714, 538] width 114 height 12
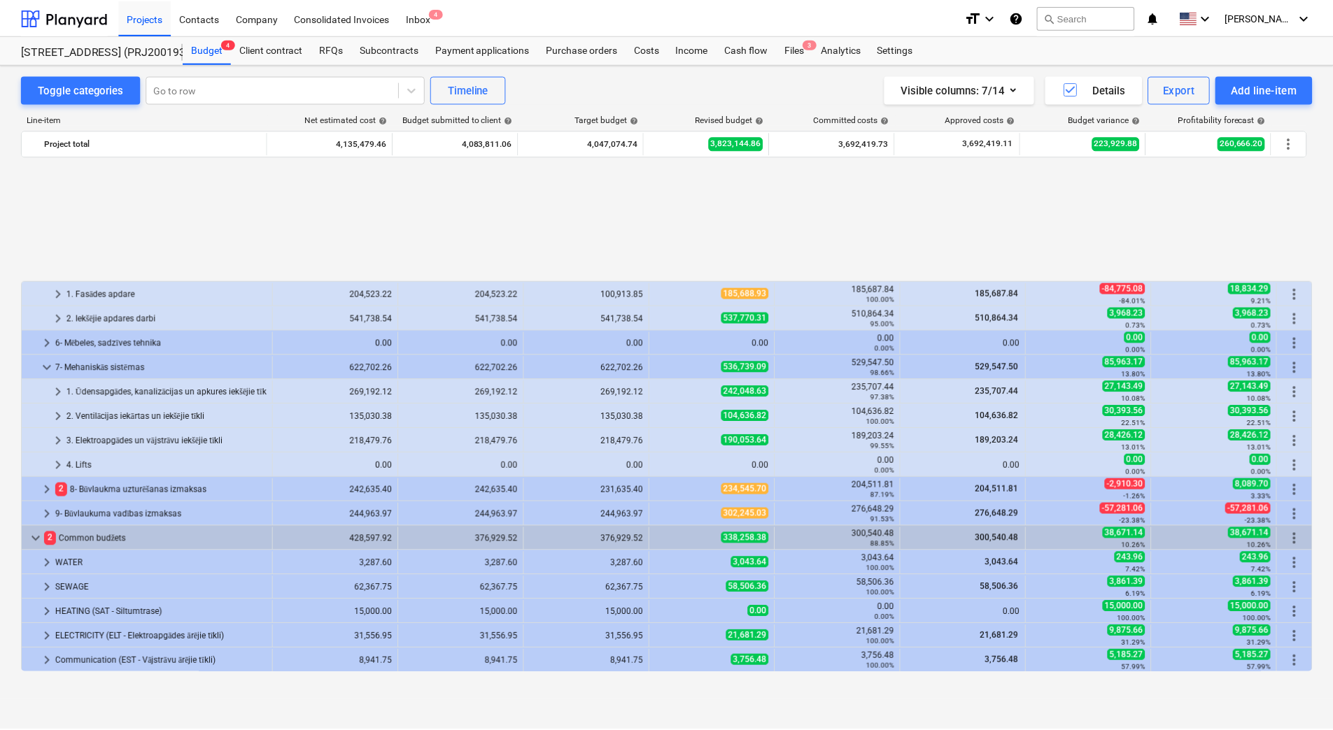
scroll to position [469, 0]
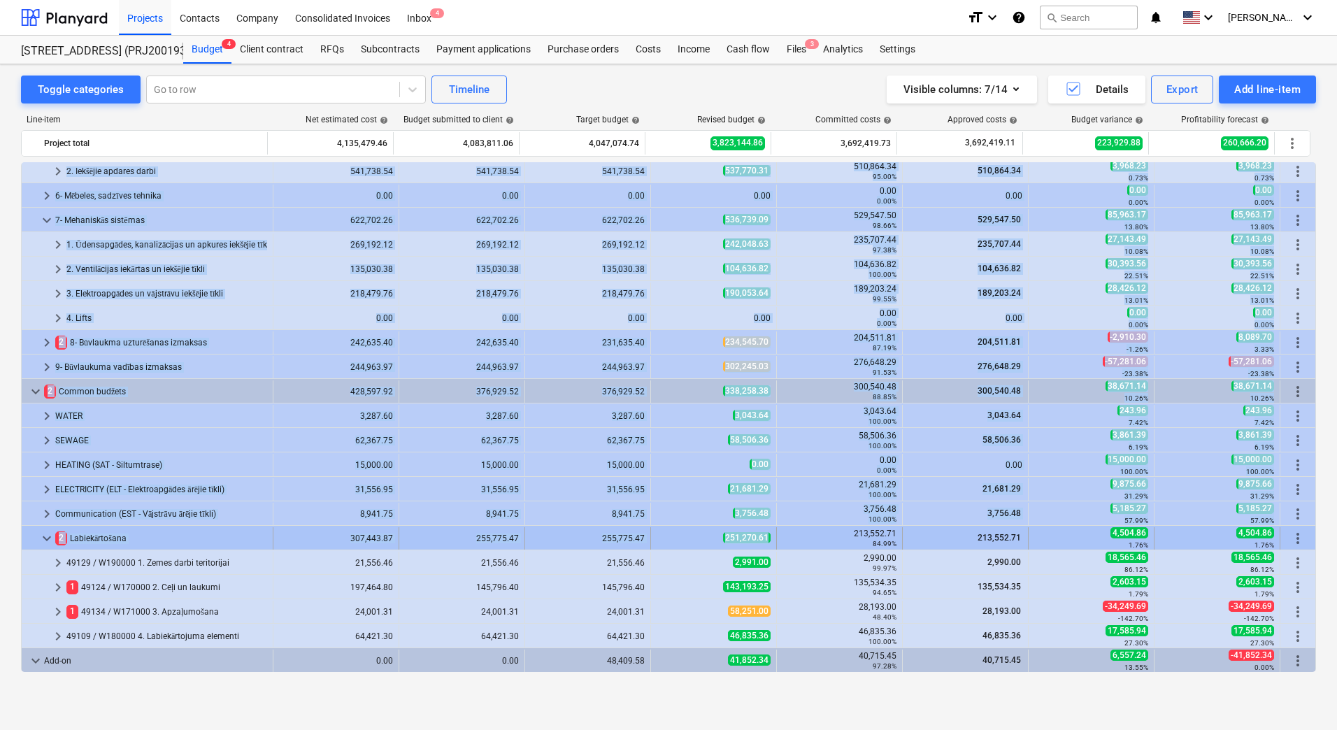
drag, startPoint x: 720, startPoint y: 537, endPoint x: 762, endPoint y: 541, distance: 42.2
click at [758, 538] on span "251,270.61" at bounding box center [747, 537] width 48 height 11
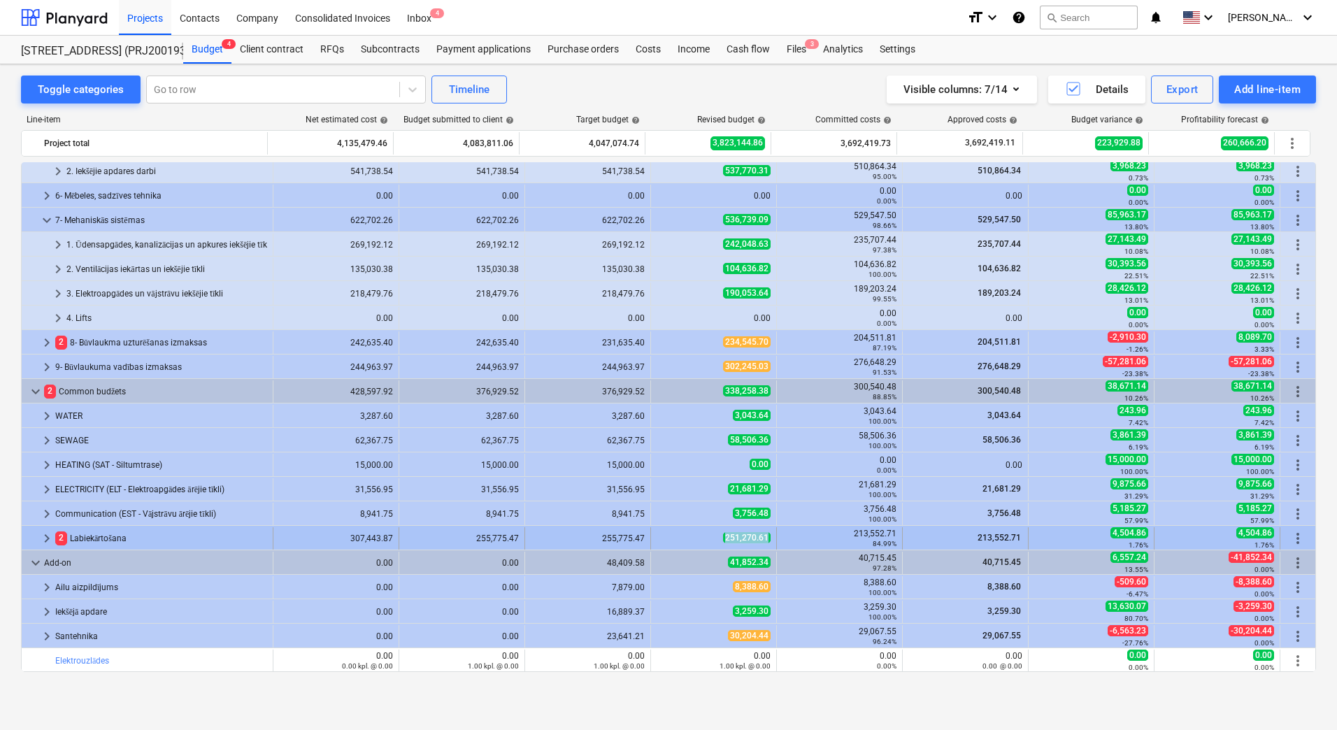
copy span "251,270.61"
drag, startPoint x: 767, startPoint y: 540, endPoint x: 722, endPoint y: 539, distance: 44.8
click at [722, 539] on div "251,270.61" at bounding box center [714, 538] width 126 height 22
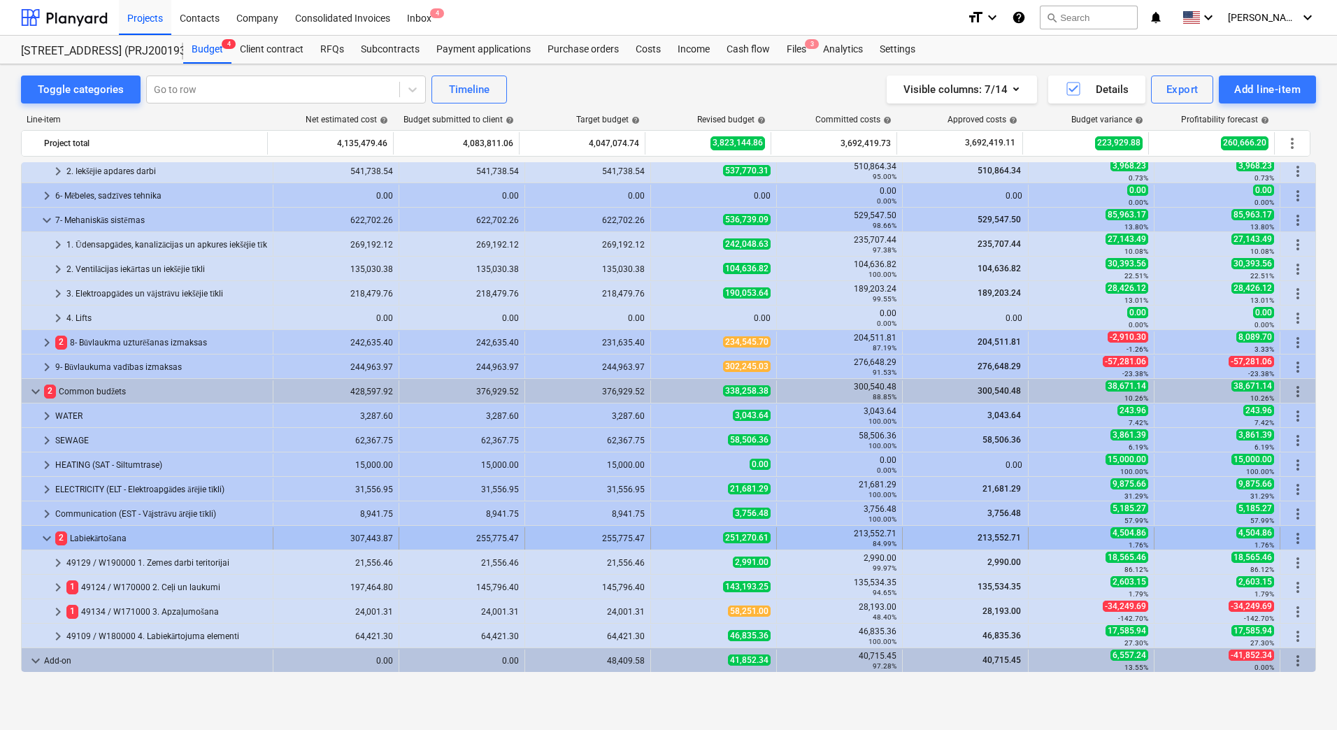
click at [723, 539] on span "251,270.61" at bounding box center [747, 537] width 48 height 11
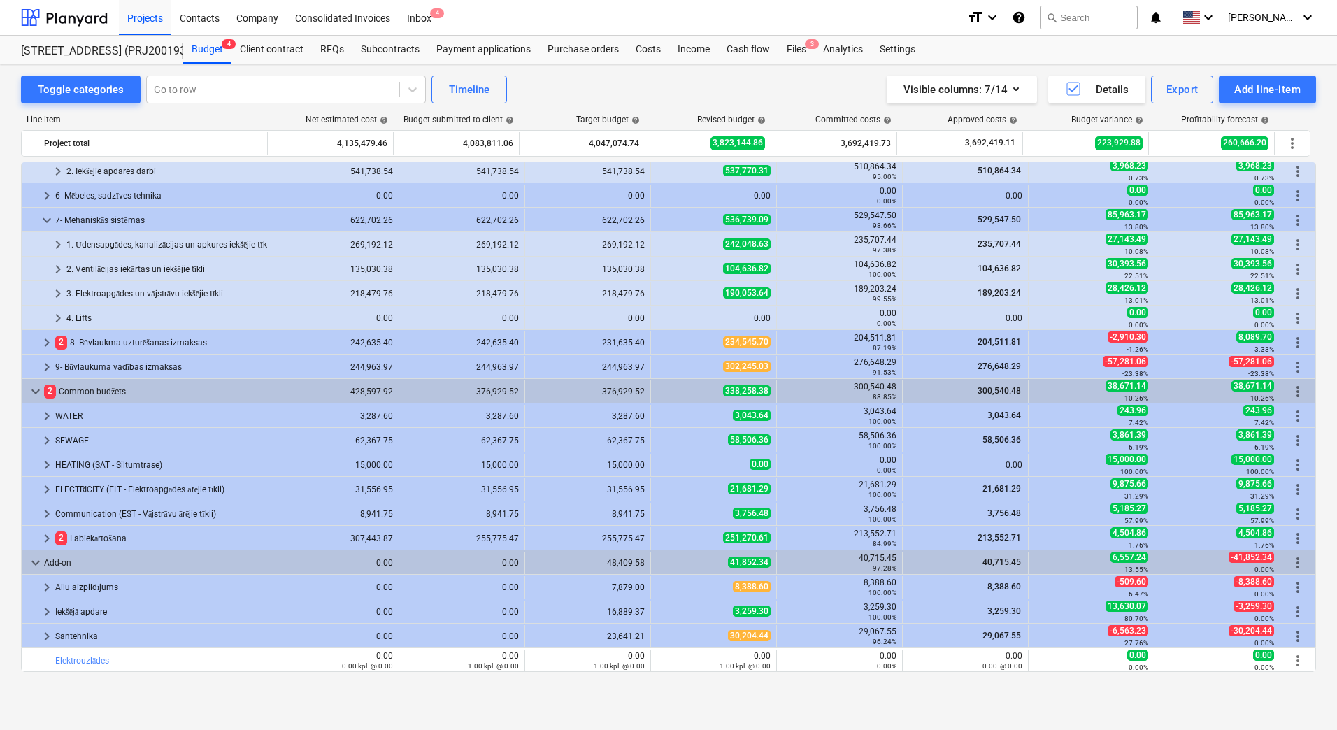
click at [567, 79] on div "Toggle categories Go to row Timeline Visible columns : 7/14 Details Export Add …" at bounding box center [668, 90] width 1295 height 28
click at [547, 80] on div "Toggle categories Go to row Timeline Visible columns : 7/14 Details Export Add …" at bounding box center [668, 90] width 1295 height 28
click at [145, 18] on div "Projects" at bounding box center [145, 17] width 52 height 36
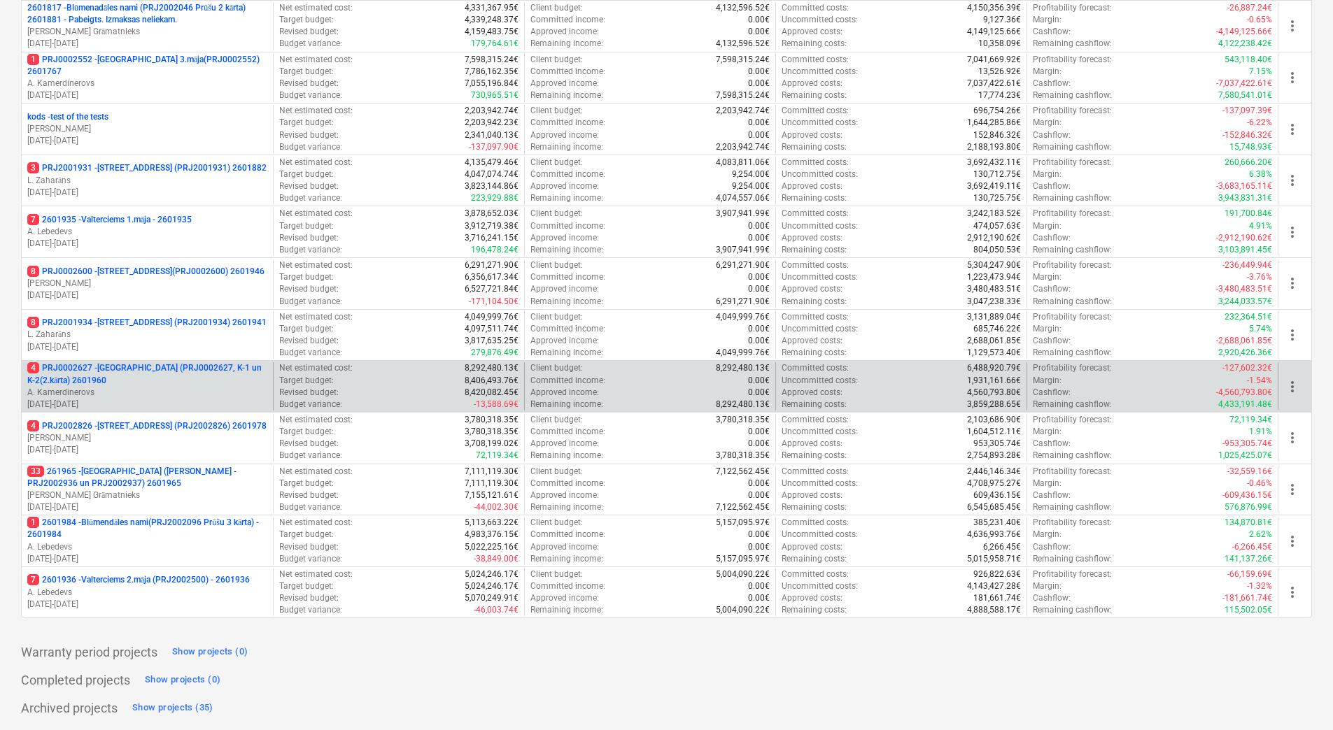
scroll to position [311, 0]
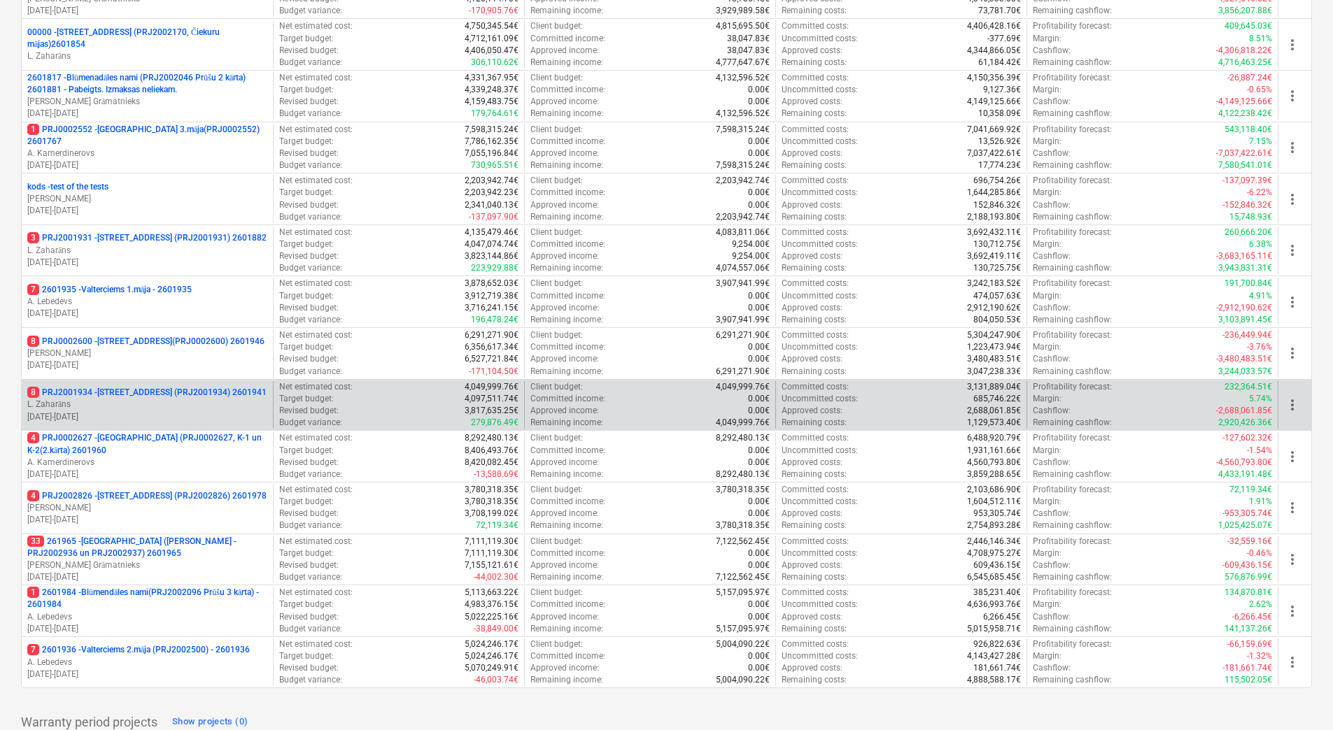
click at [141, 388] on p "8 PRJ2001934 - [STREET_ADDRESS] (PRJ2001934) 2601941" at bounding box center [146, 393] width 239 height 12
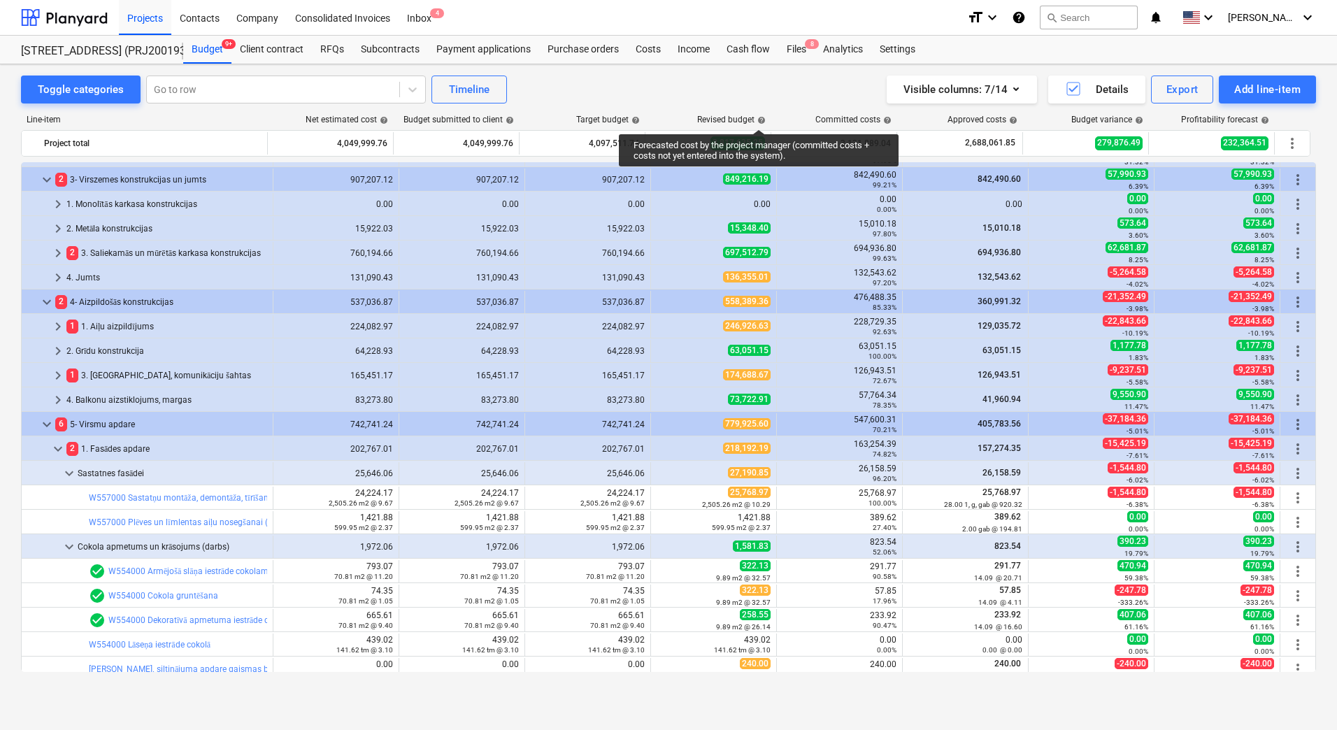
scroll to position [280, 0]
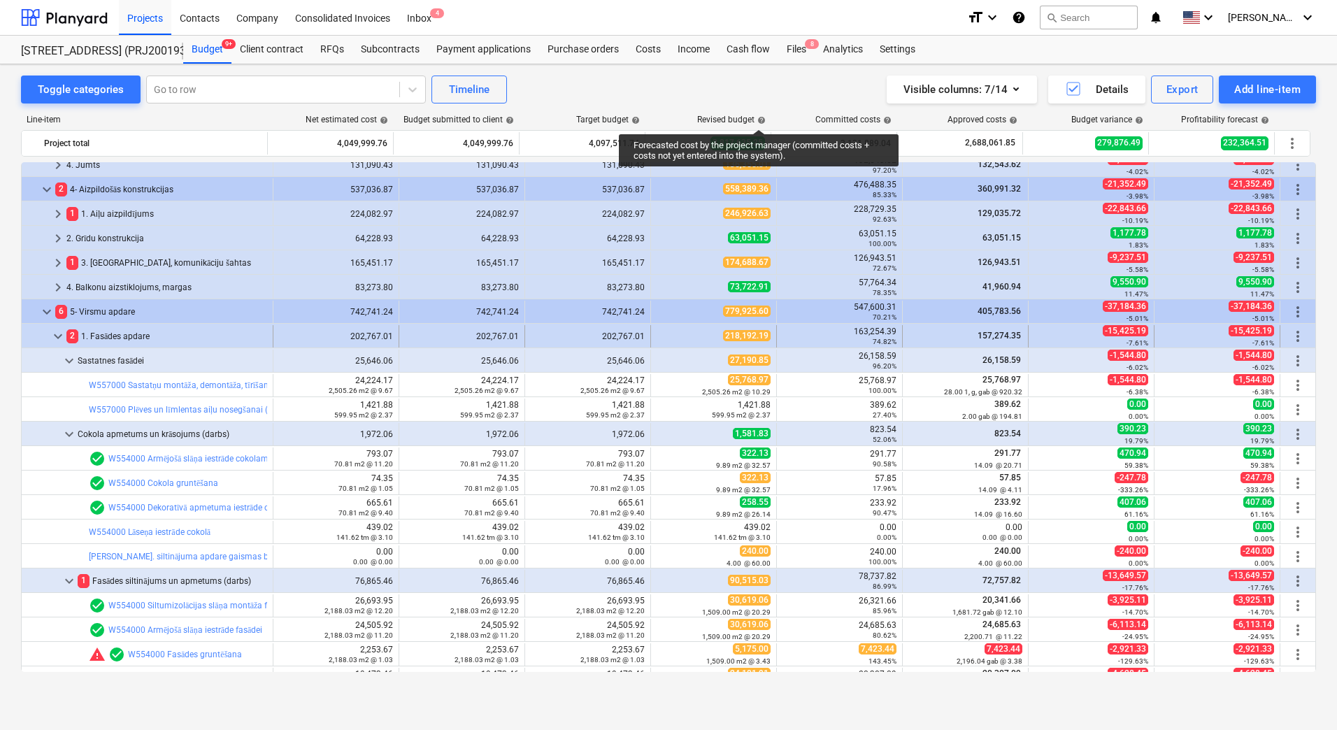
click at [59, 339] on span "keyboard_arrow_down" at bounding box center [58, 336] width 17 height 17
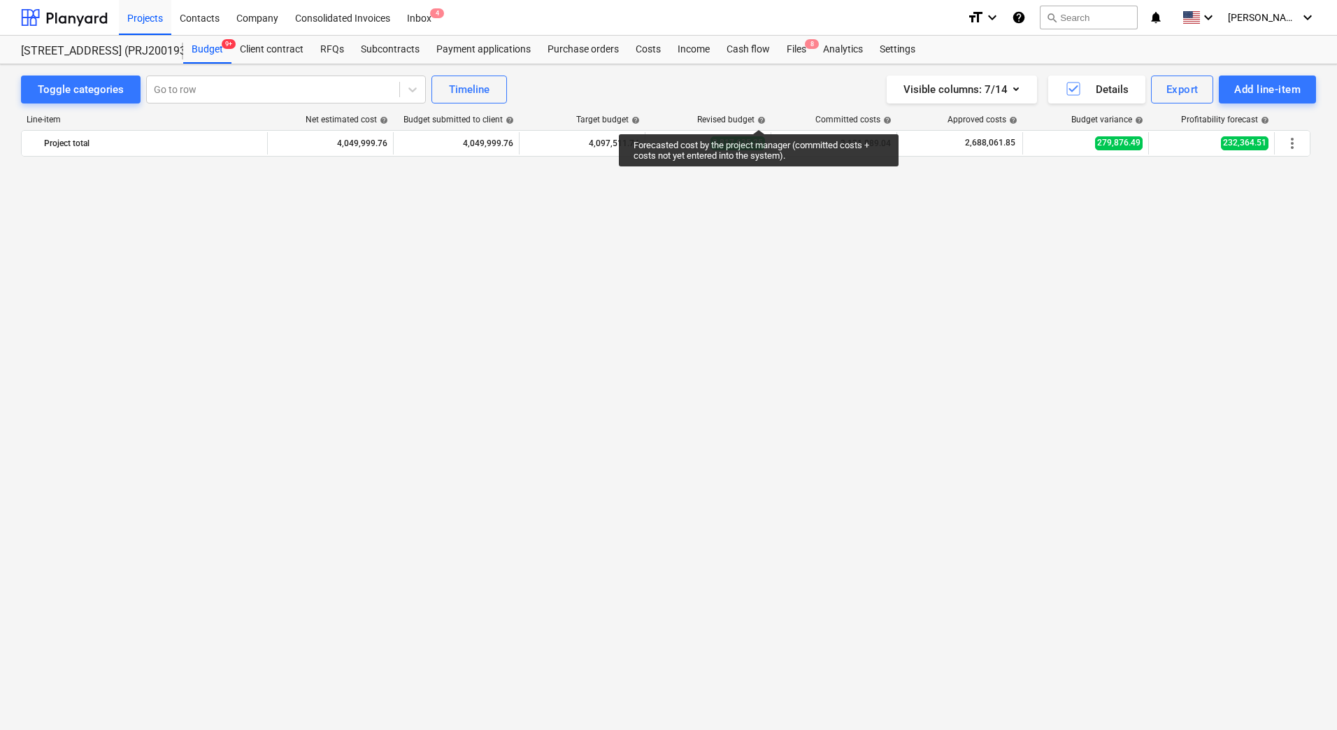
scroll to position [0, 0]
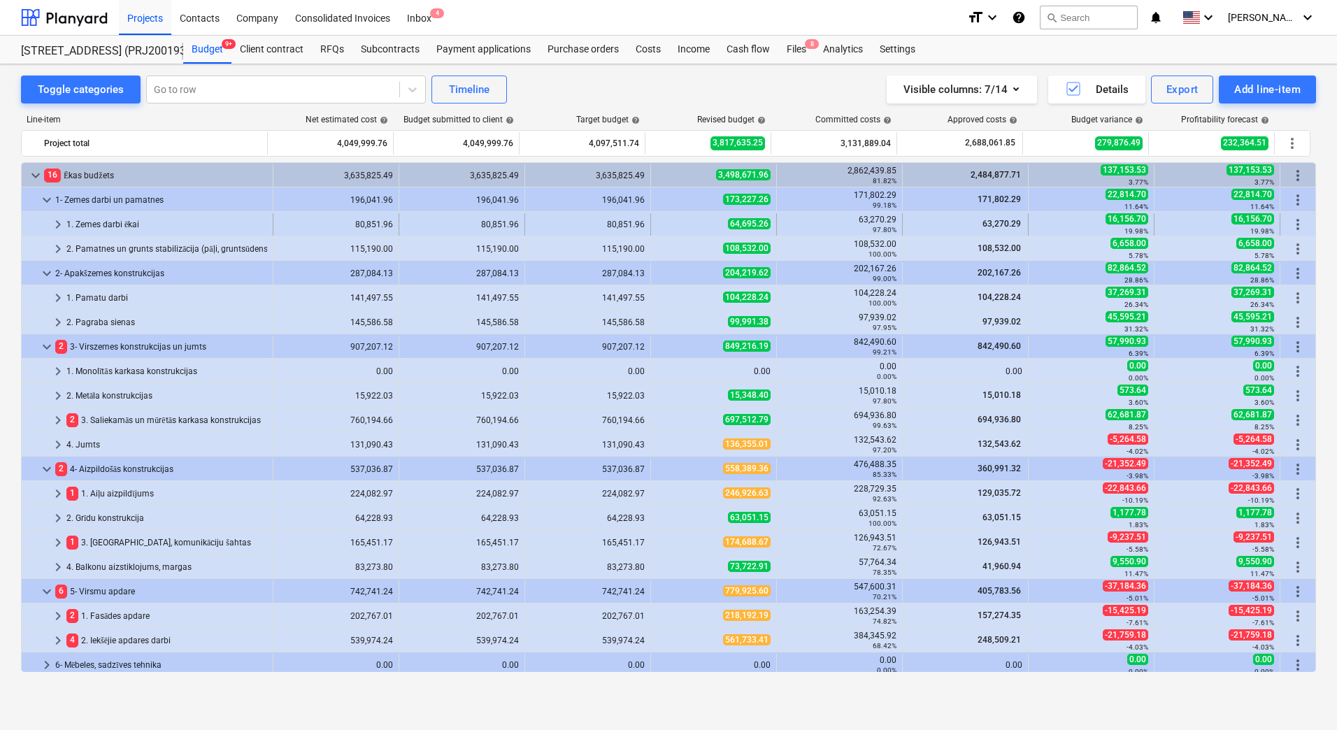
drag, startPoint x: 718, startPoint y: 225, endPoint x: 758, endPoint y: 226, distance: 40.6
copy span "64,695.26"
drag, startPoint x: 764, startPoint y: 225, endPoint x: 725, endPoint y: 230, distance: 38.8
click at [725, 230] on div "64,695.26" at bounding box center [714, 224] width 114 height 12
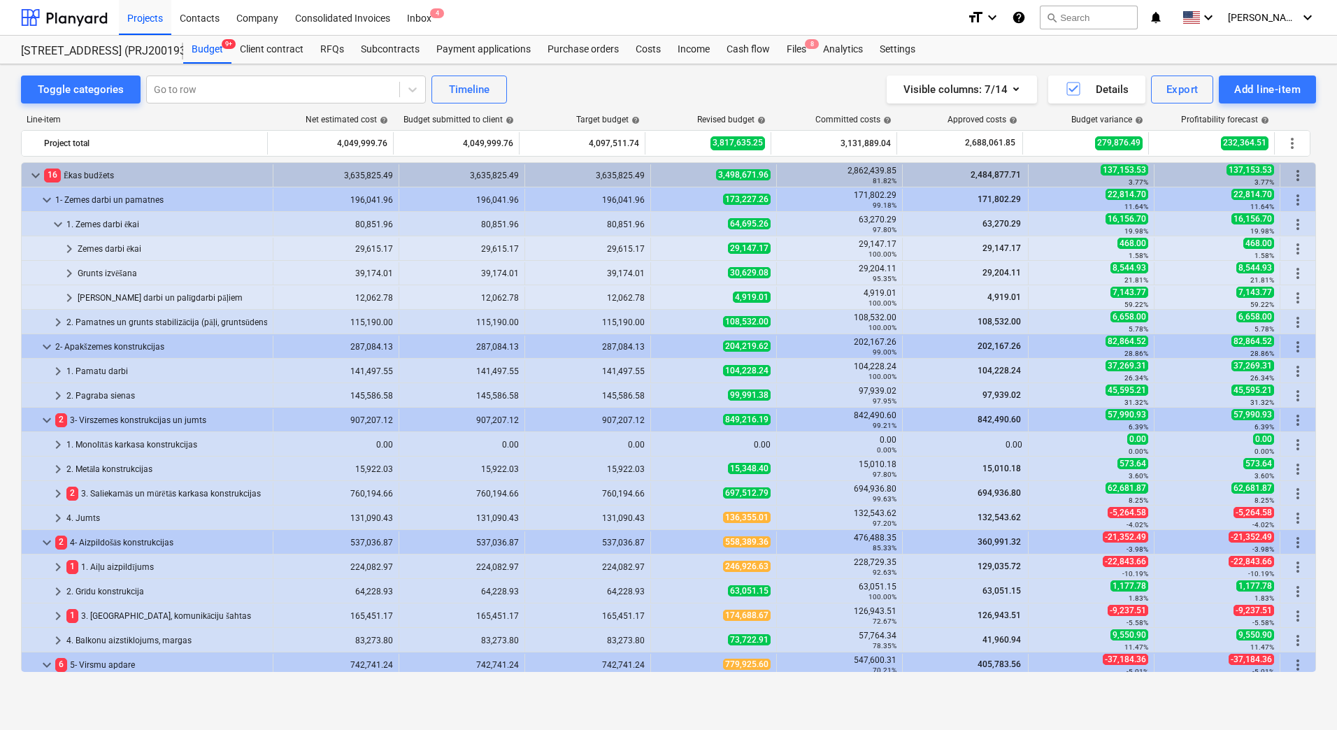
click at [725, 230] on div "64,695.26" at bounding box center [714, 224] width 114 height 12
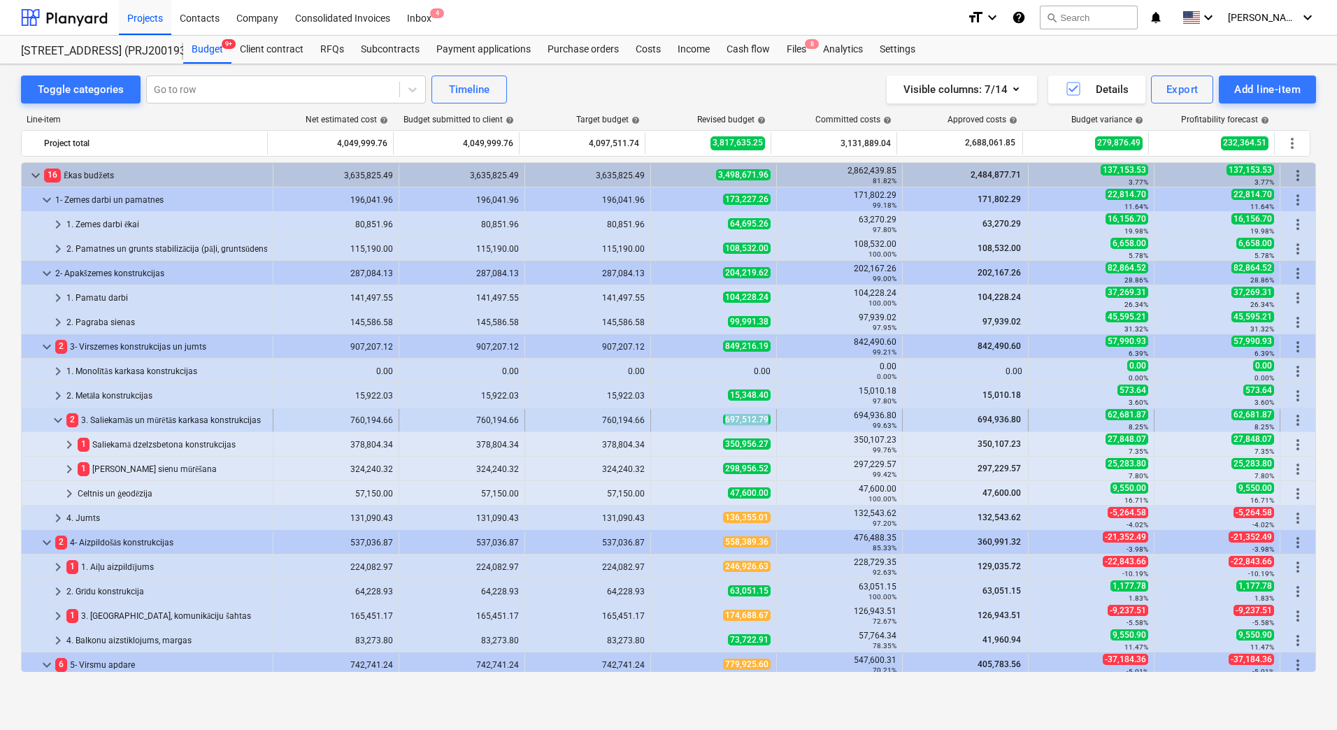
click at [762, 422] on div "697,512.79" at bounding box center [714, 420] width 114 height 12
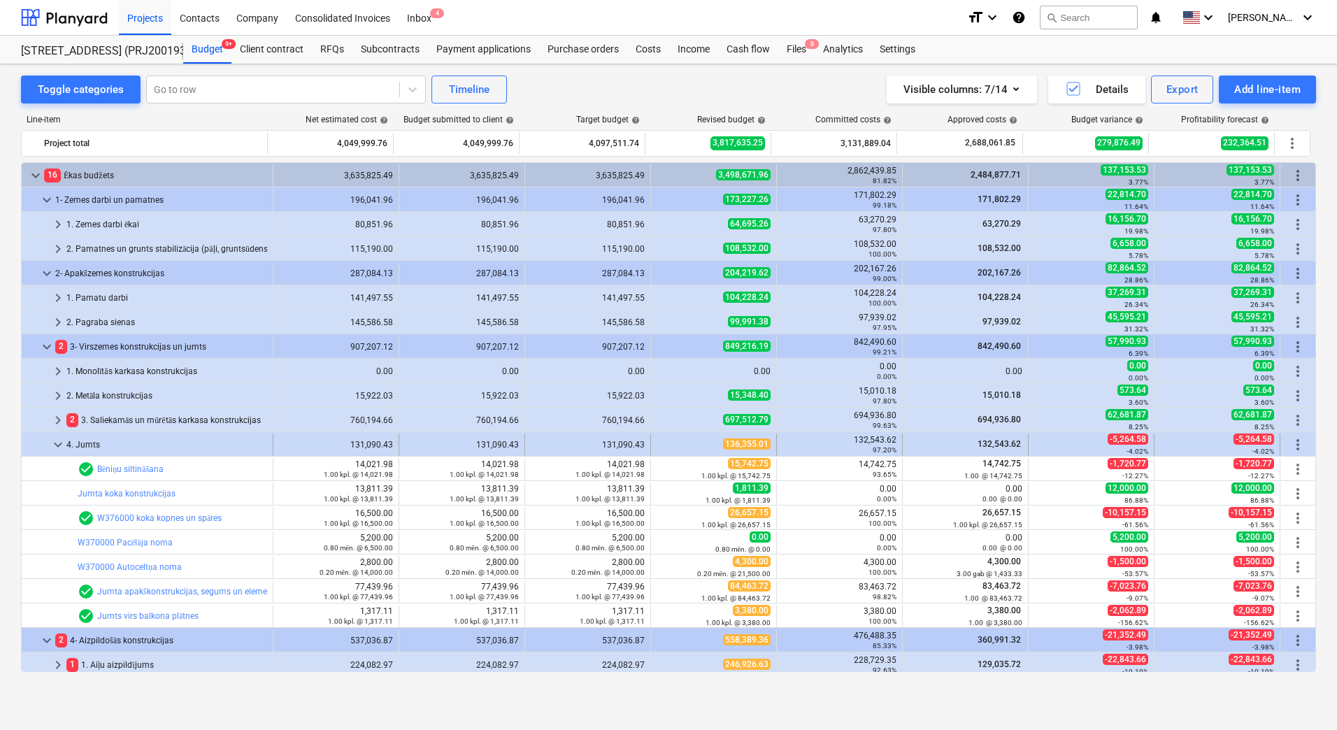
drag, startPoint x: 718, startPoint y: 447, endPoint x: 748, endPoint y: 448, distance: 30.1
drag, startPoint x: 765, startPoint y: 445, endPoint x: 720, endPoint y: 442, distance: 45.6
click at [723, 442] on span "136,355.01" at bounding box center [747, 444] width 48 height 11
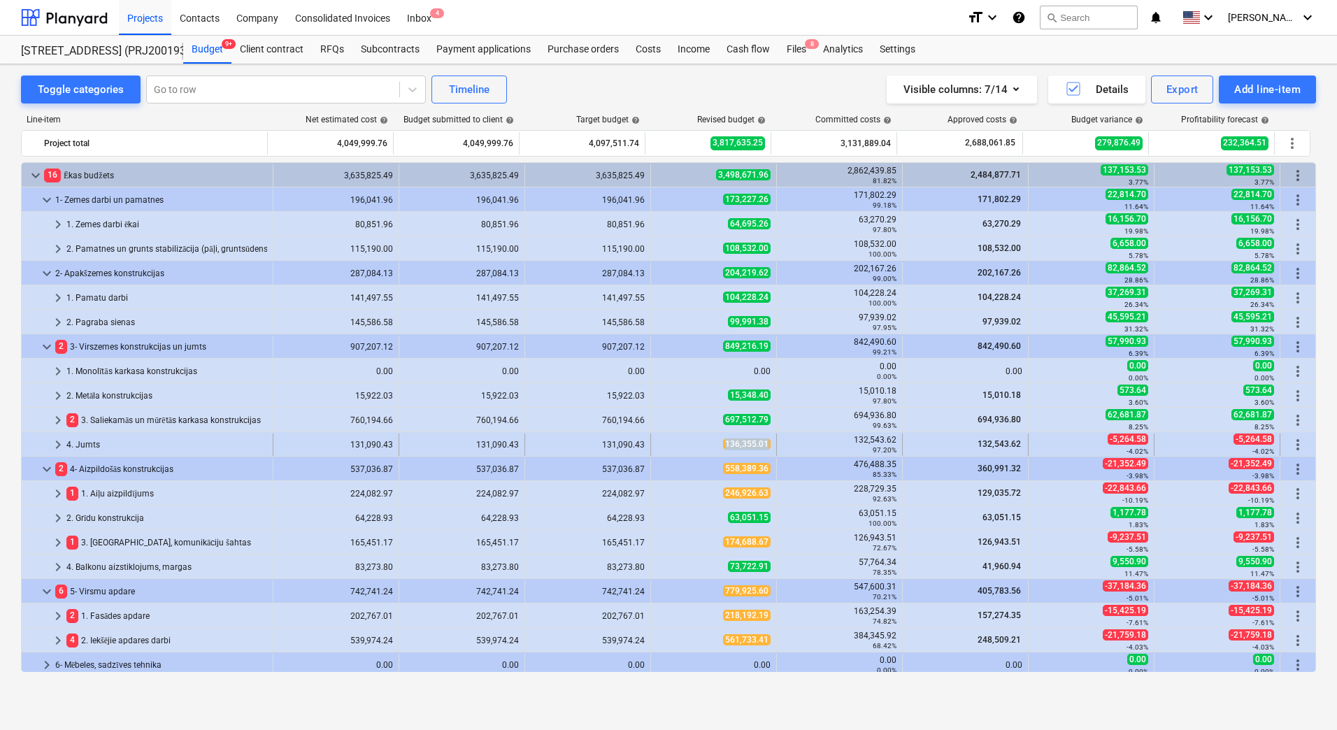
drag, startPoint x: 720, startPoint y: 442, endPoint x: 767, endPoint y: 443, distance: 47.6
click at [767, 443] on div "136,355.01" at bounding box center [714, 445] width 126 height 22
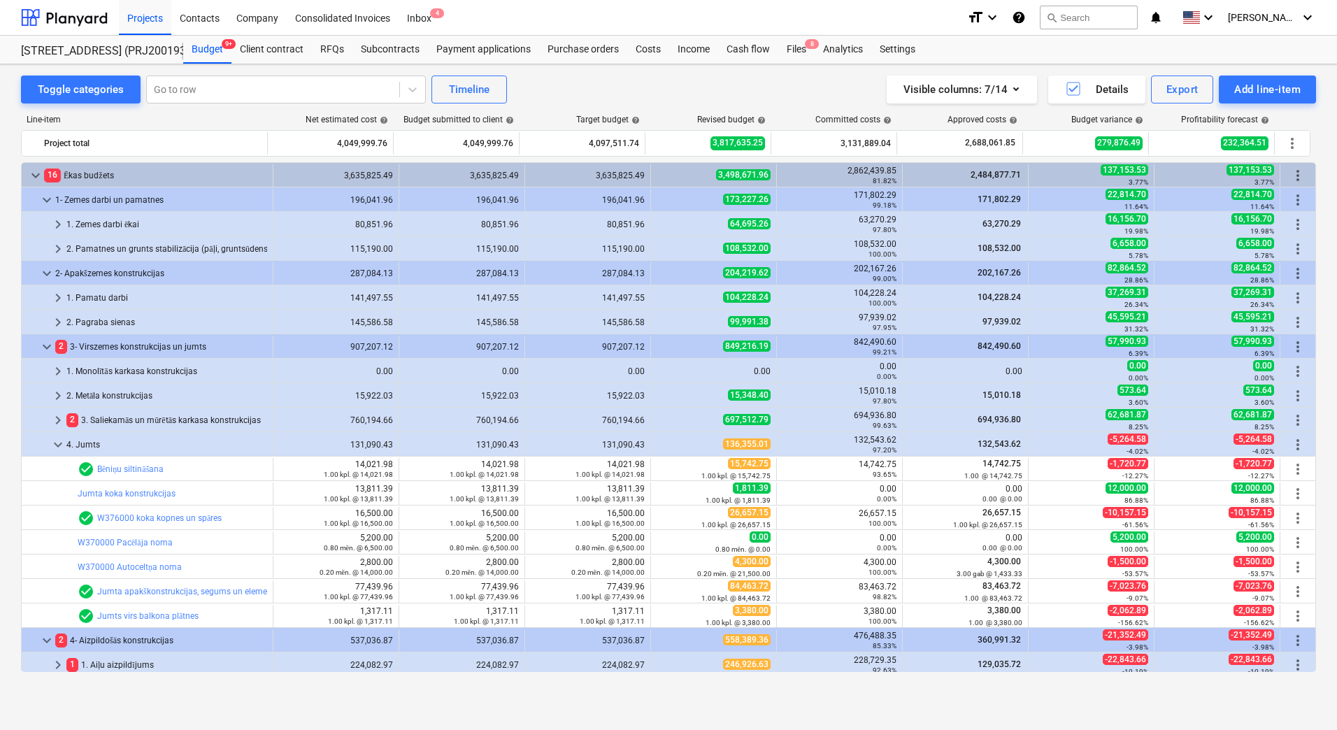
click at [767, 443] on div "136,355.01" at bounding box center [714, 445] width 126 height 22
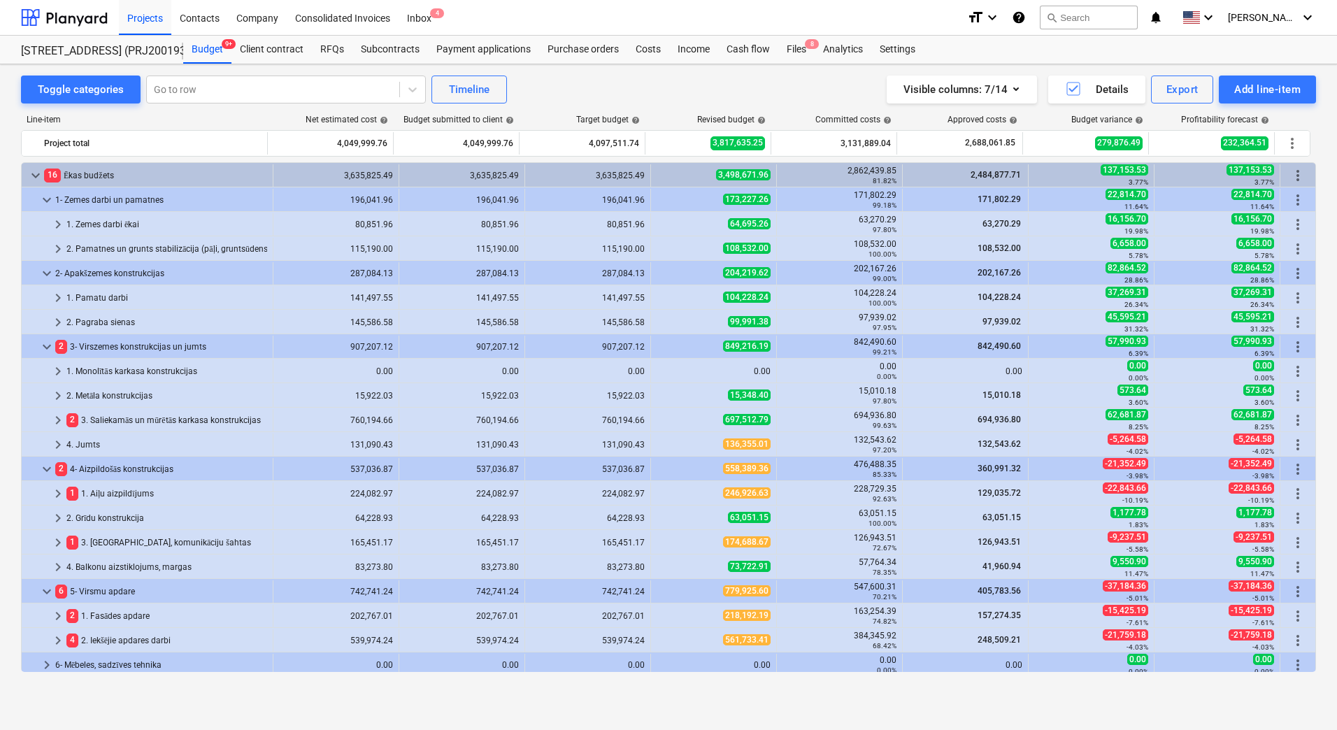
scroll to position [140, 0]
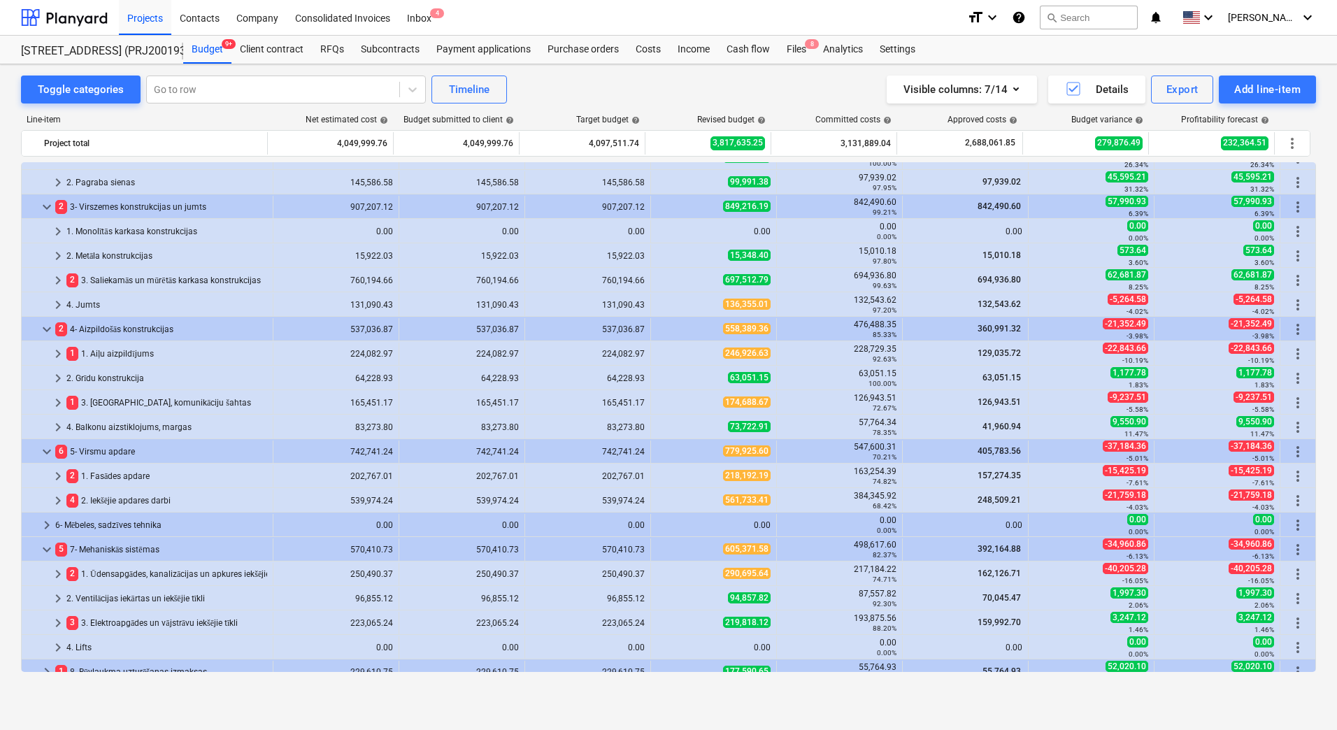
click at [774, 348] on div "keyboard_arrow_right 1 1. Aiļu aizpildījums 224,082.97 224,082.97 224,082.97 24…" at bounding box center [669, 354] width 1294 height 22
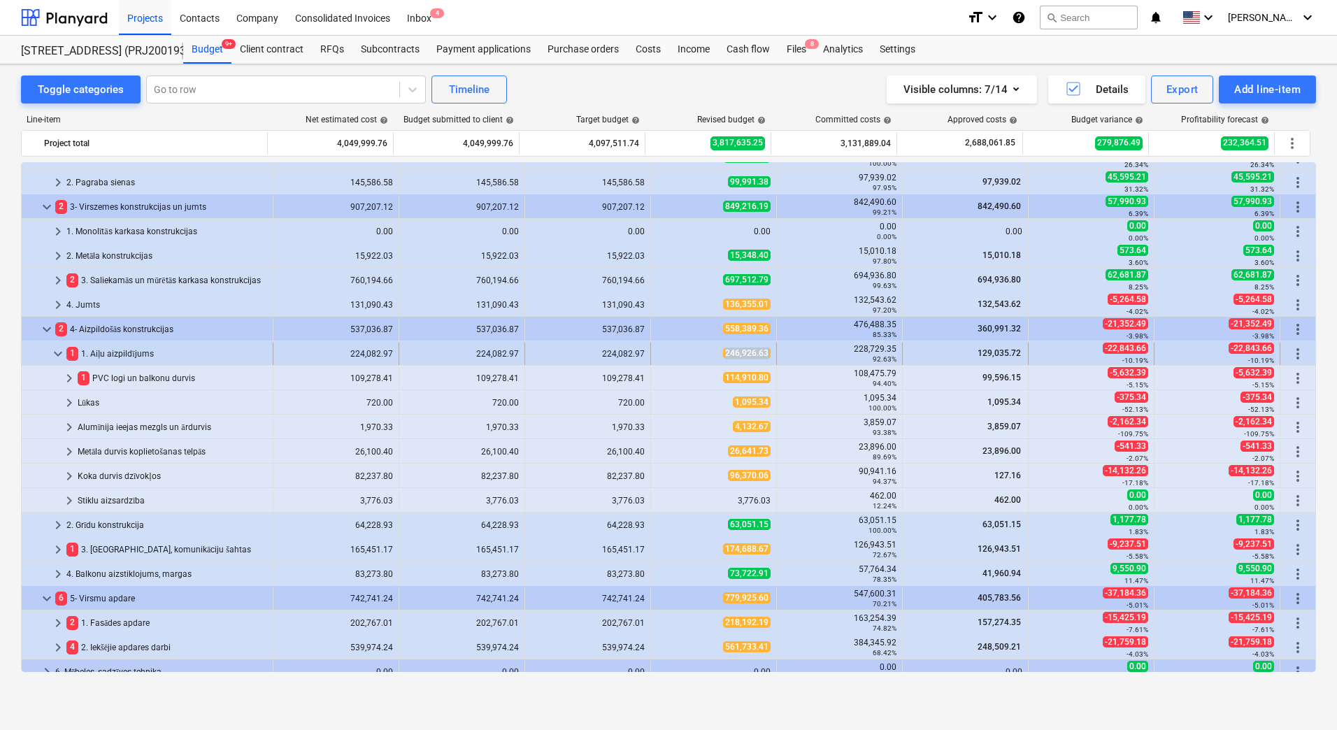
drag, startPoint x: 768, startPoint y: 353, endPoint x: 723, endPoint y: 355, distance: 45.6
click at [723, 355] on div "246,926.63" at bounding box center [714, 354] width 126 height 22
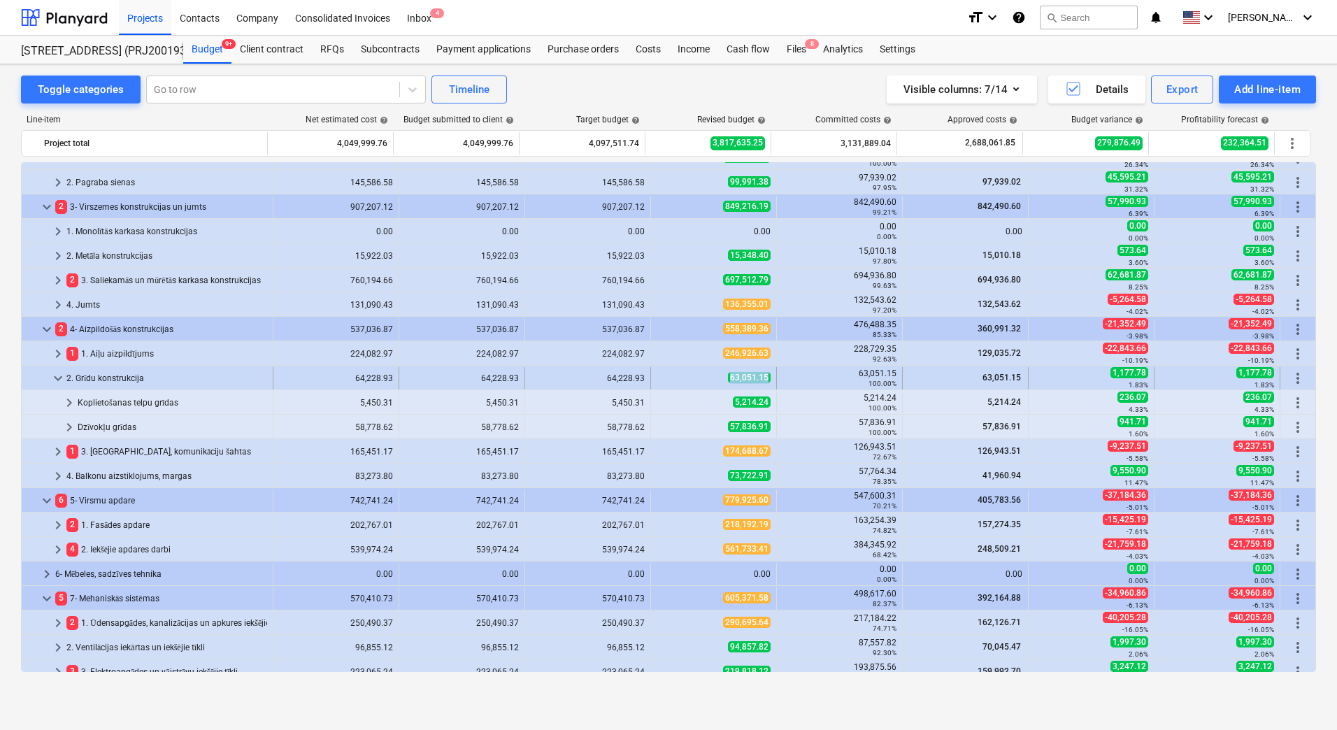
drag, startPoint x: 767, startPoint y: 378, endPoint x: 725, endPoint y: 383, distance: 42.3
click at [725, 383] on div "63,051.15" at bounding box center [714, 378] width 126 height 22
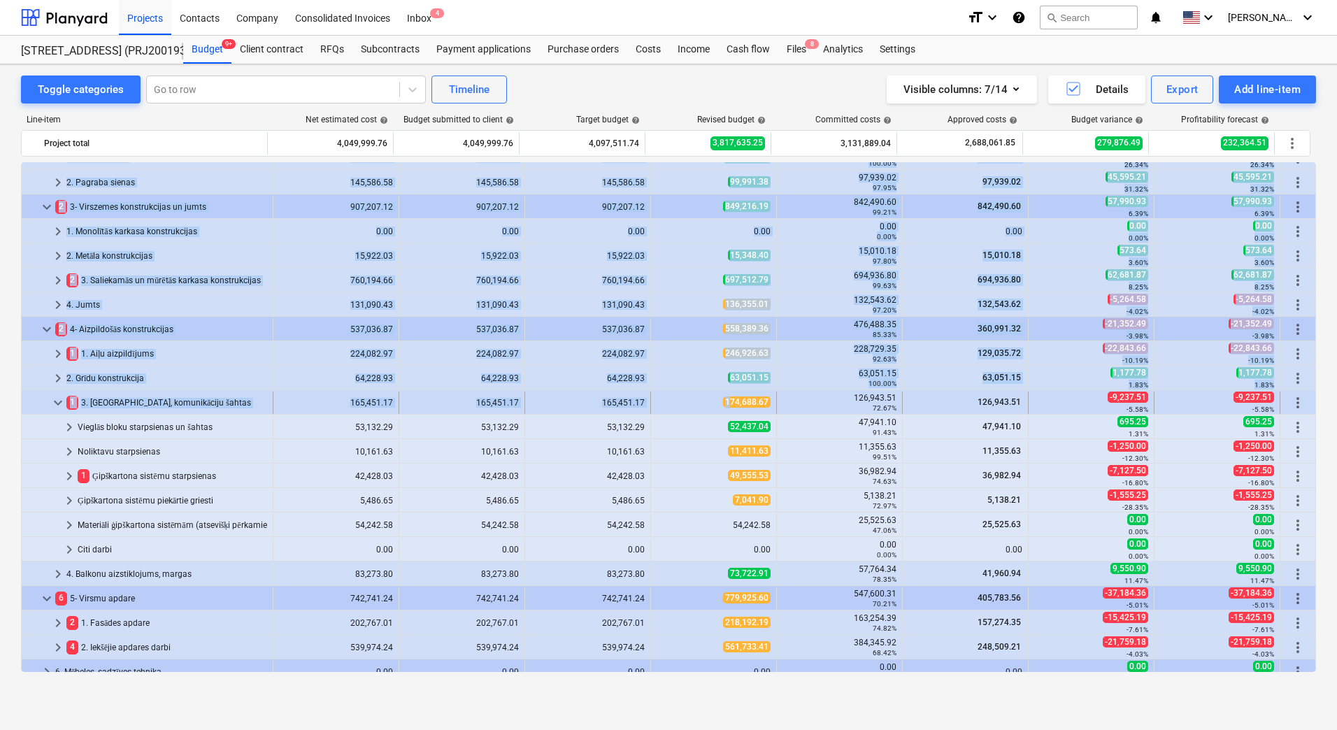
drag, startPoint x: 767, startPoint y: 403, endPoint x: 727, endPoint y: 406, distance: 39.3
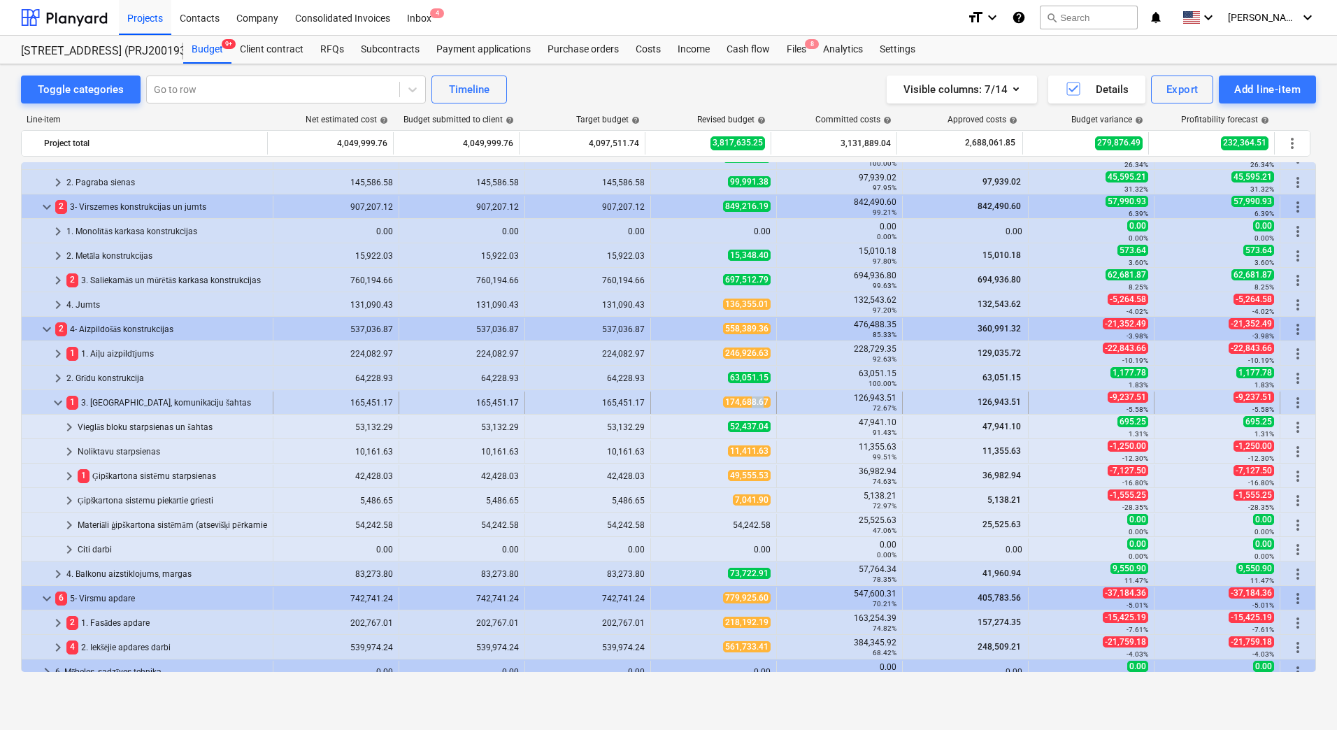
drag, startPoint x: 761, startPoint y: 404, endPoint x: 745, endPoint y: 404, distance: 16.1
click at [745, 404] on span "174,688.67" at bounding box center [747, 402] width 48 height 11
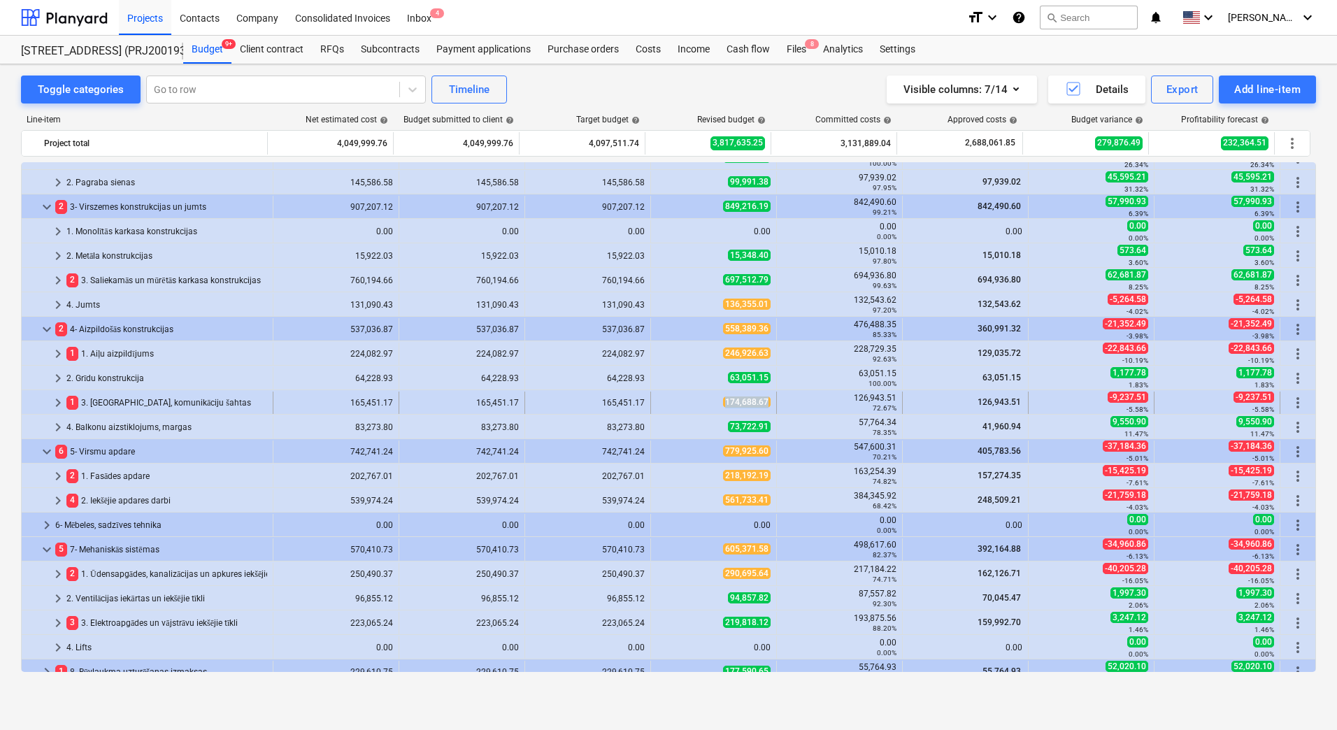
drag, startPoint x: 765, startPoint y: 400, endPoint x: 723, endPoint y: 404, distance: 42.1
click at [723, 404] on span "174,688.67" at bounding box center [747, 402] width 48 height 11
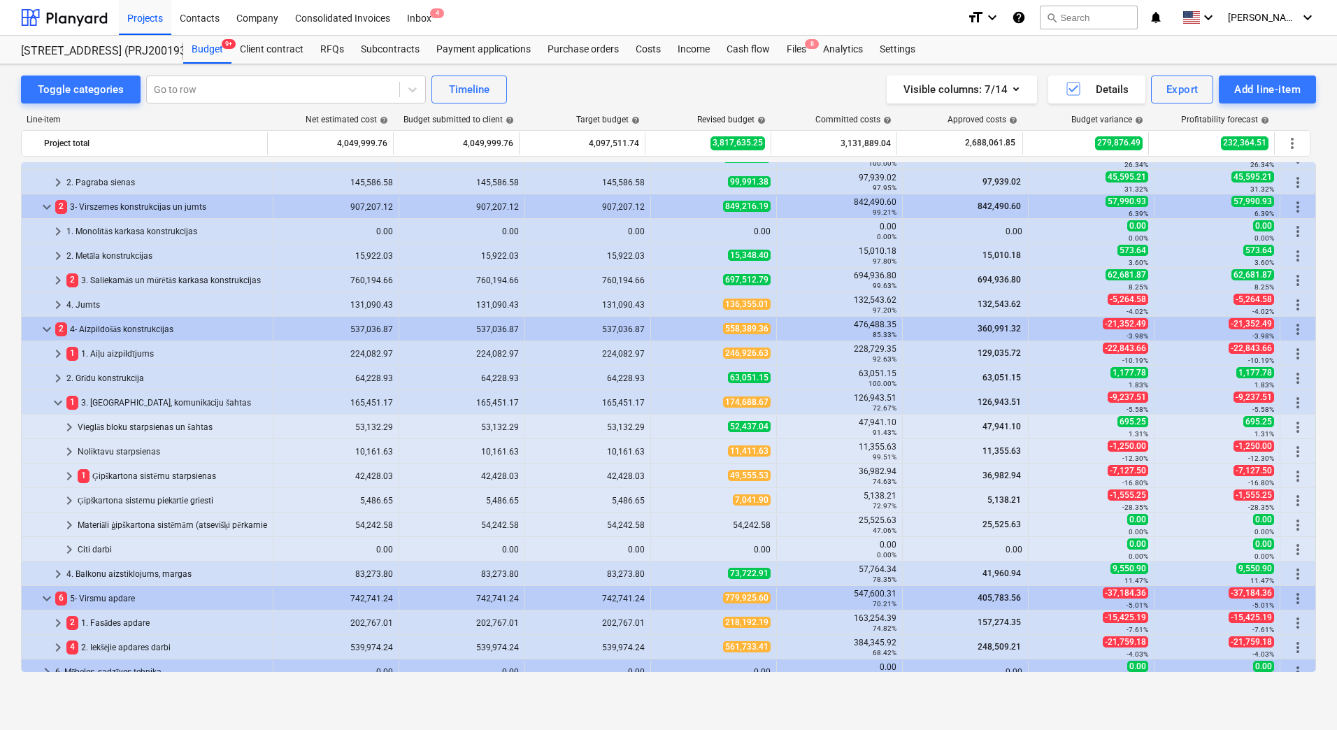
click at [723, 404] on span "174,688.67" at bounding box center [747, 402] width 48 height 11
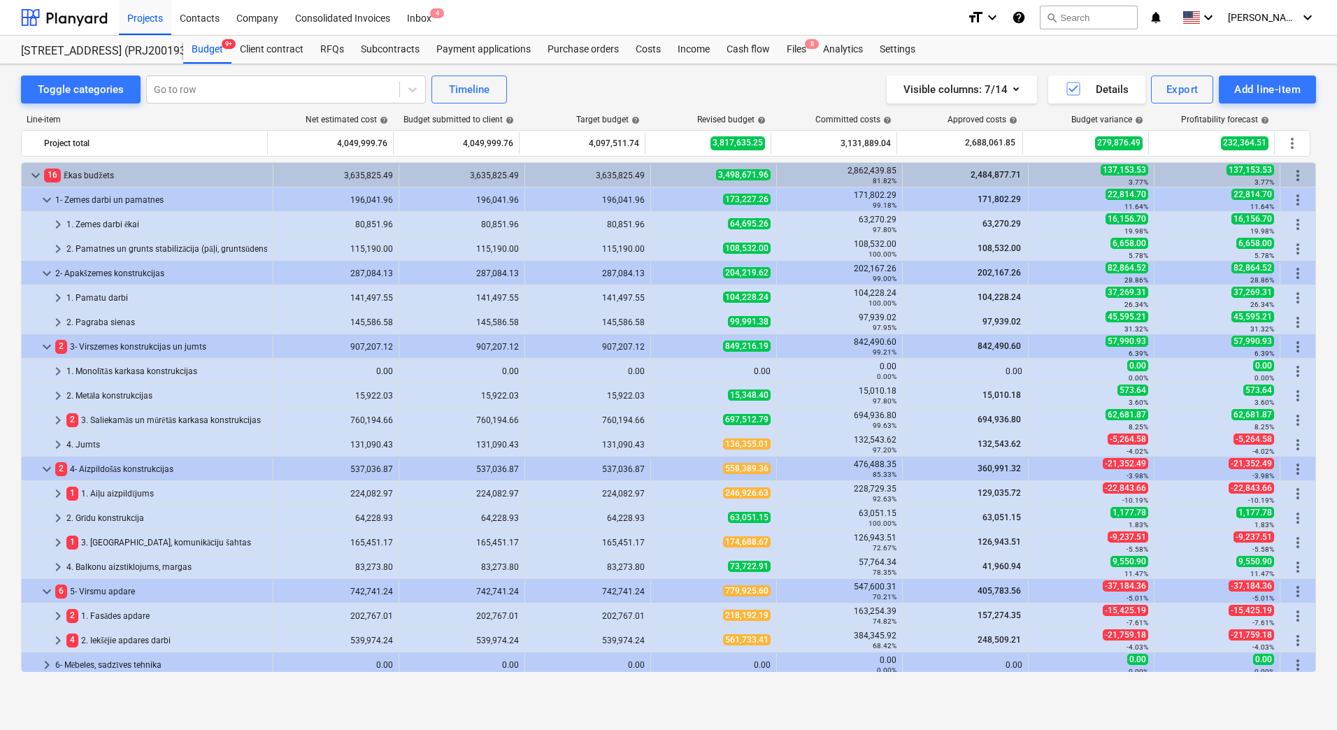
scroll to position [210, 0]
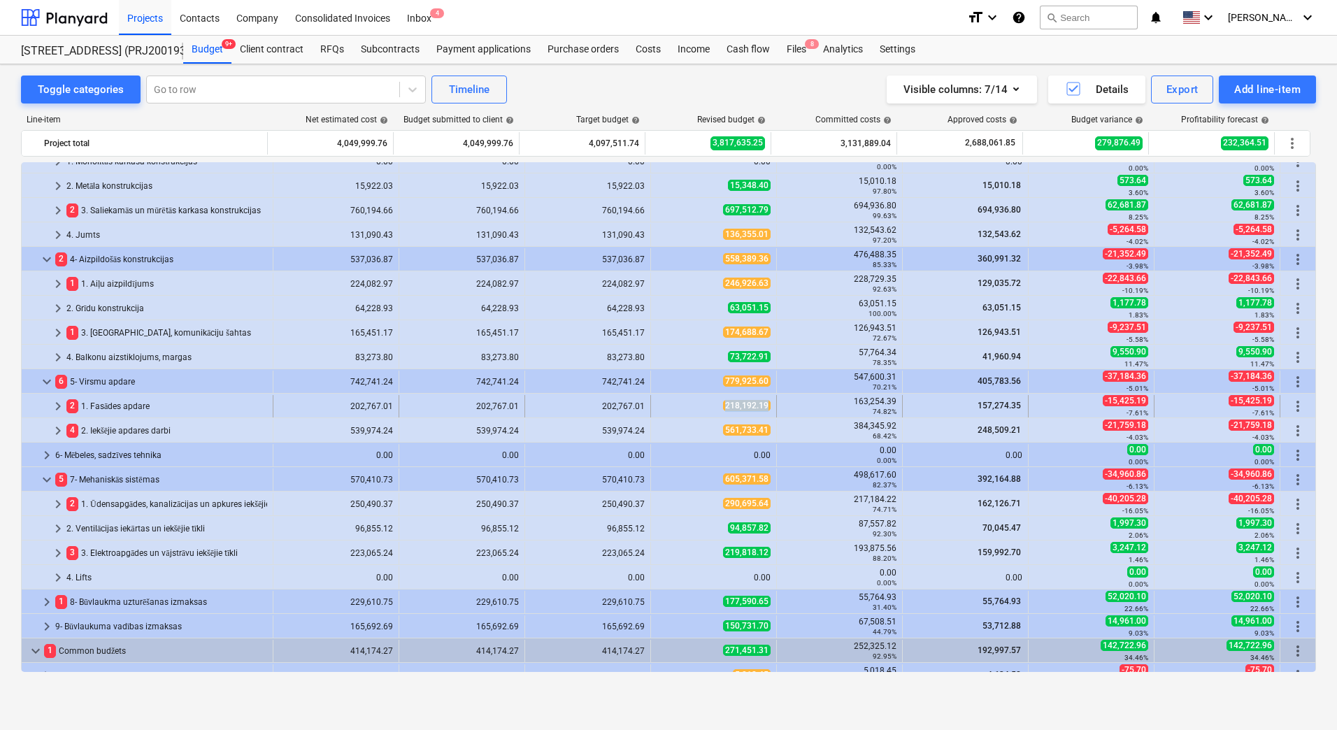
drag, startPoint x: 746, startPoint y: 406, endPoint x: 723, endPoint y: 411, distance: 24.4
click at [723, 411] on div "218,192.19" at bounding box center [714, 406] width 126 height 22
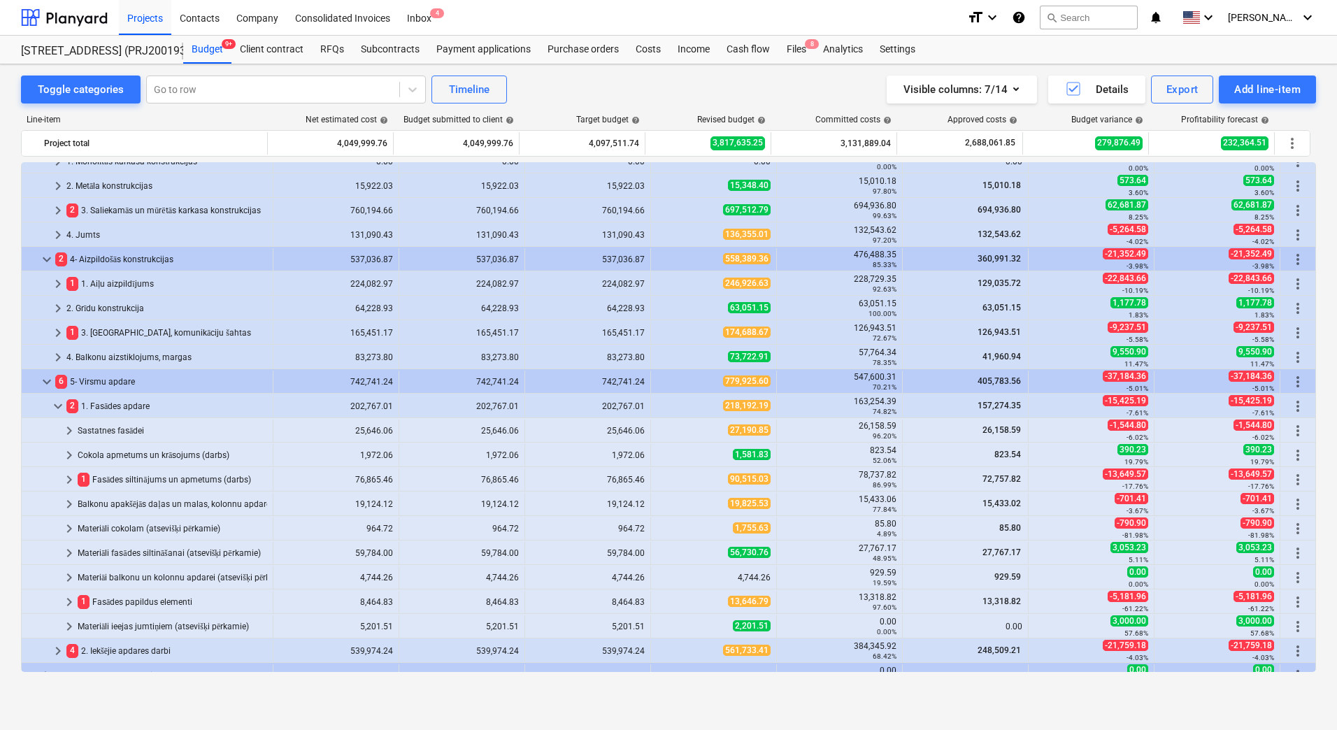
click at [723, 411] on div "218,192.19" at bounding box center [714, 406] width 114 height 12
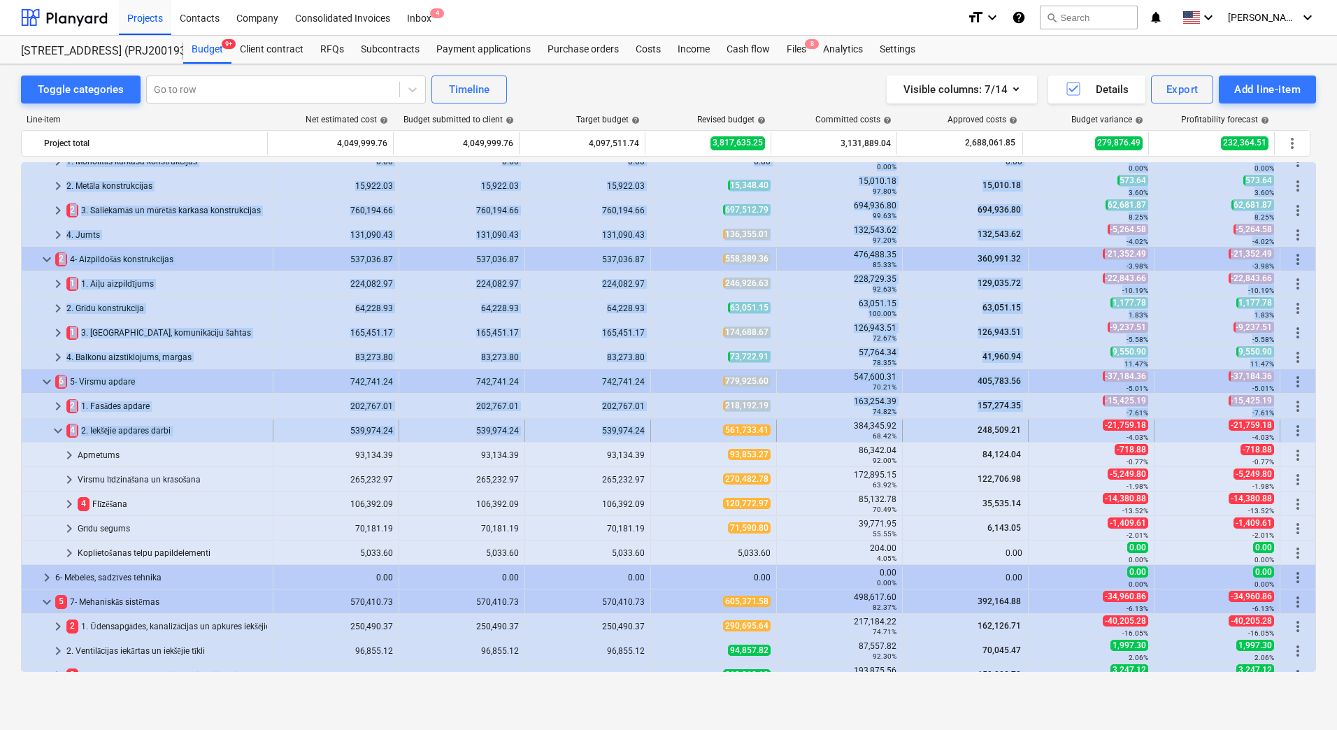
drag, startPoint x: 765, startPoint y: 429, endPoint x: 718, endPoint y: 435, distance: 47.3
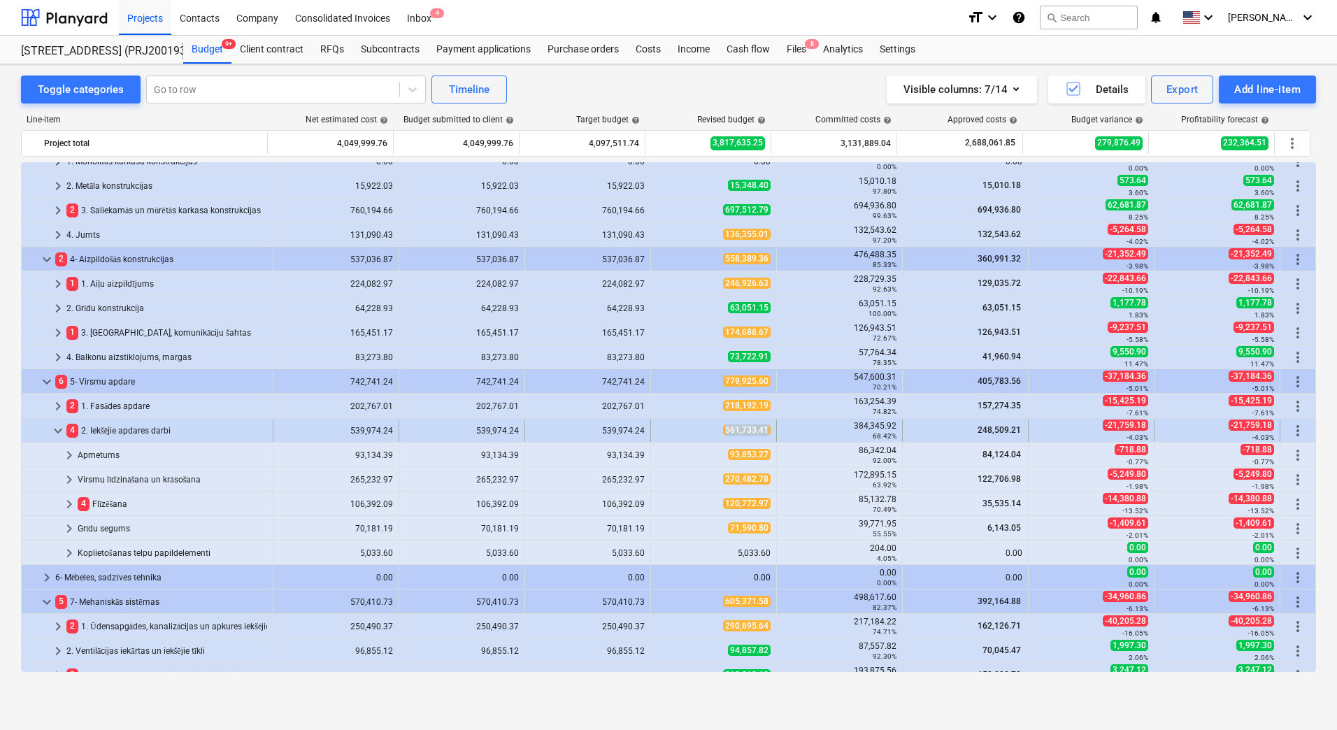
click at [723, 436] on div "561,733.41" at bounding box center [714, 431] width 114 height 12
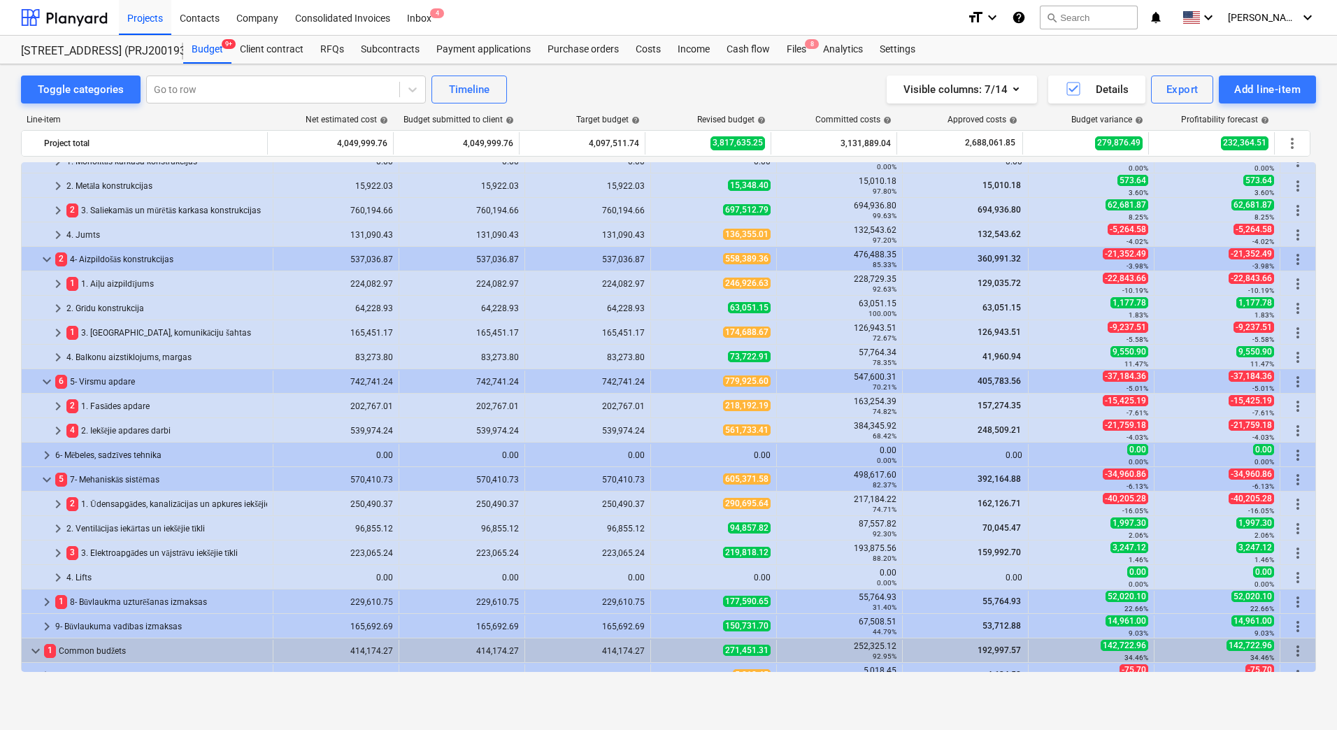
click at [554, 80] on div "Toggle categories Go to row Timeline Visible columns : 7/14 Details Export Add …" at bounding box center [668, 90] width 1295 height 28
click at [17, 245] on div "Toggle categories Go to row Timeline Visible columns : 7/14 Details Export Add …" at bounding box center [668, 382] width 1337 height 636
drag, startPoint x: 768, startPoint y: 504, endPoint x: 723, endPoint y: 509, distance: 45.0
click at [723, 509] on div "290,695.64" at bounding box center [714, 504] width 126 height 22
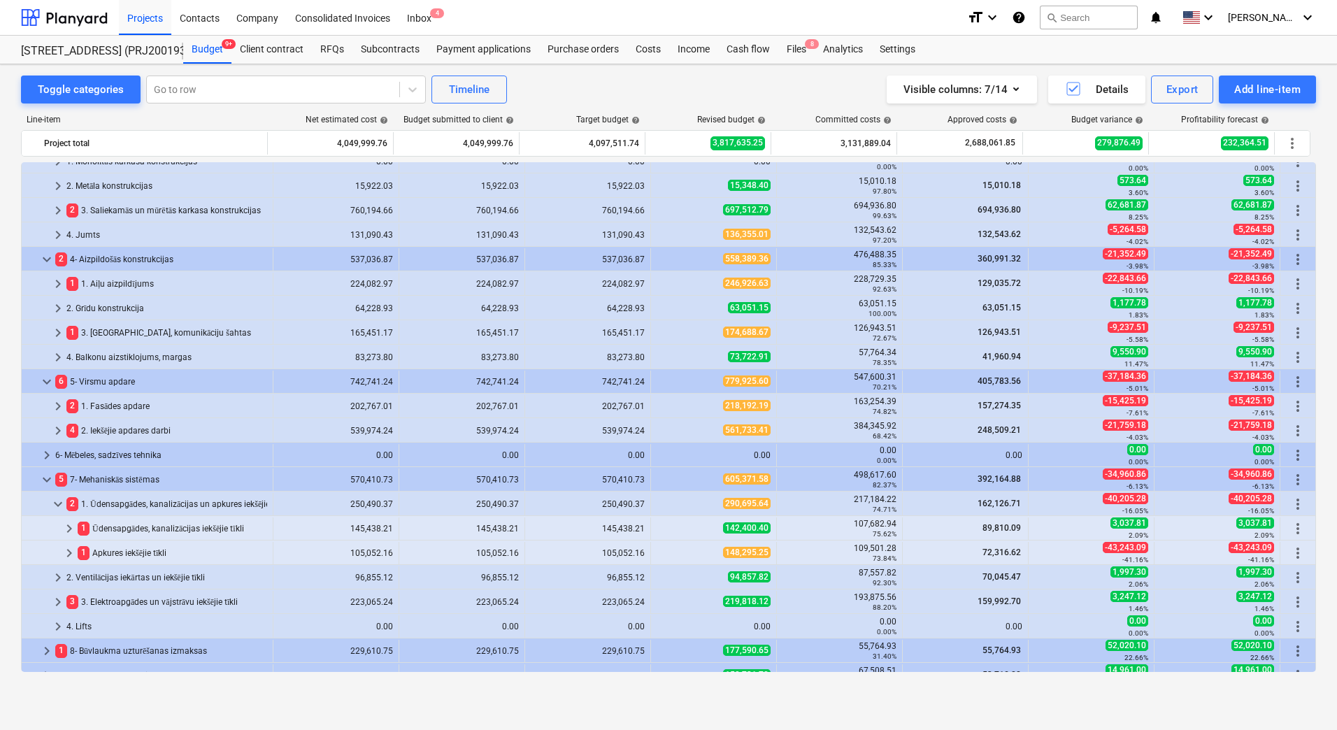
click at [723, 509] on span "290,695.64" at bounding box center [747, 503] width 48 height 11
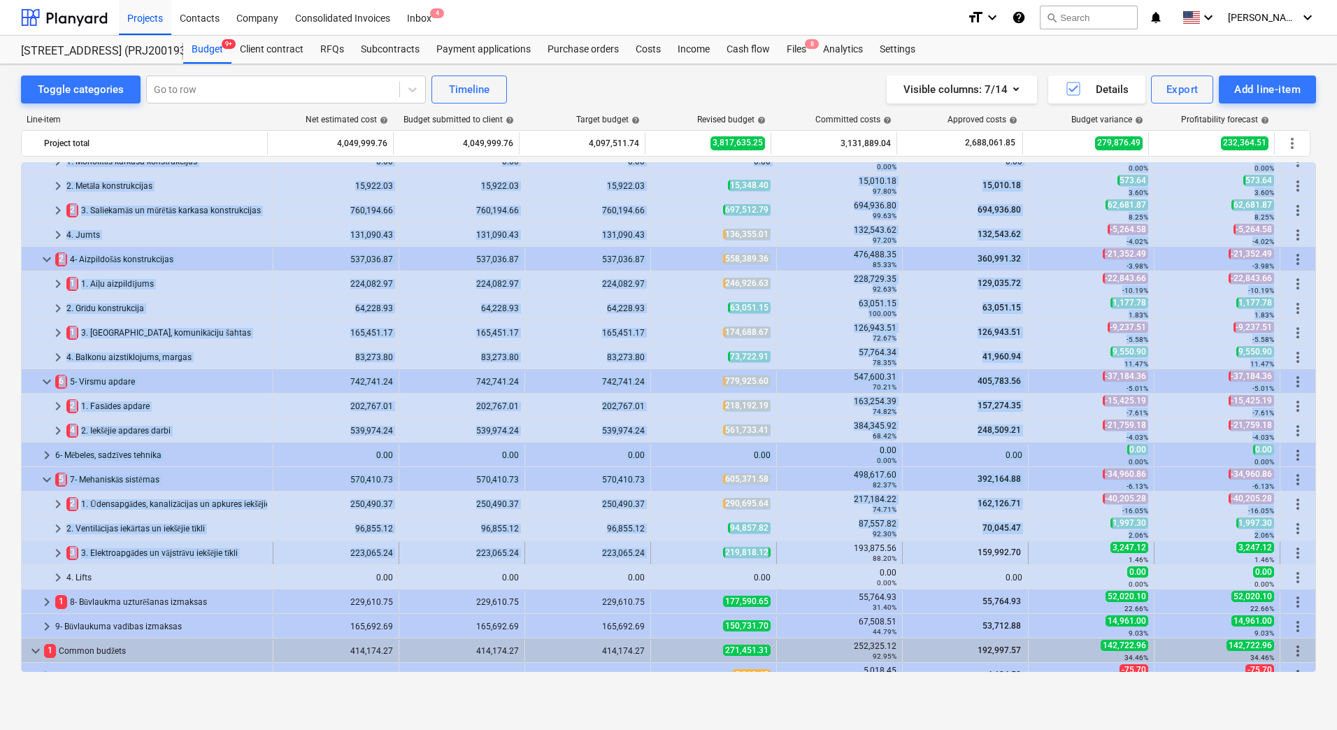
click at [704, 551] on div "219,818.12" at bounding box center [714, 553] width 114 height 12
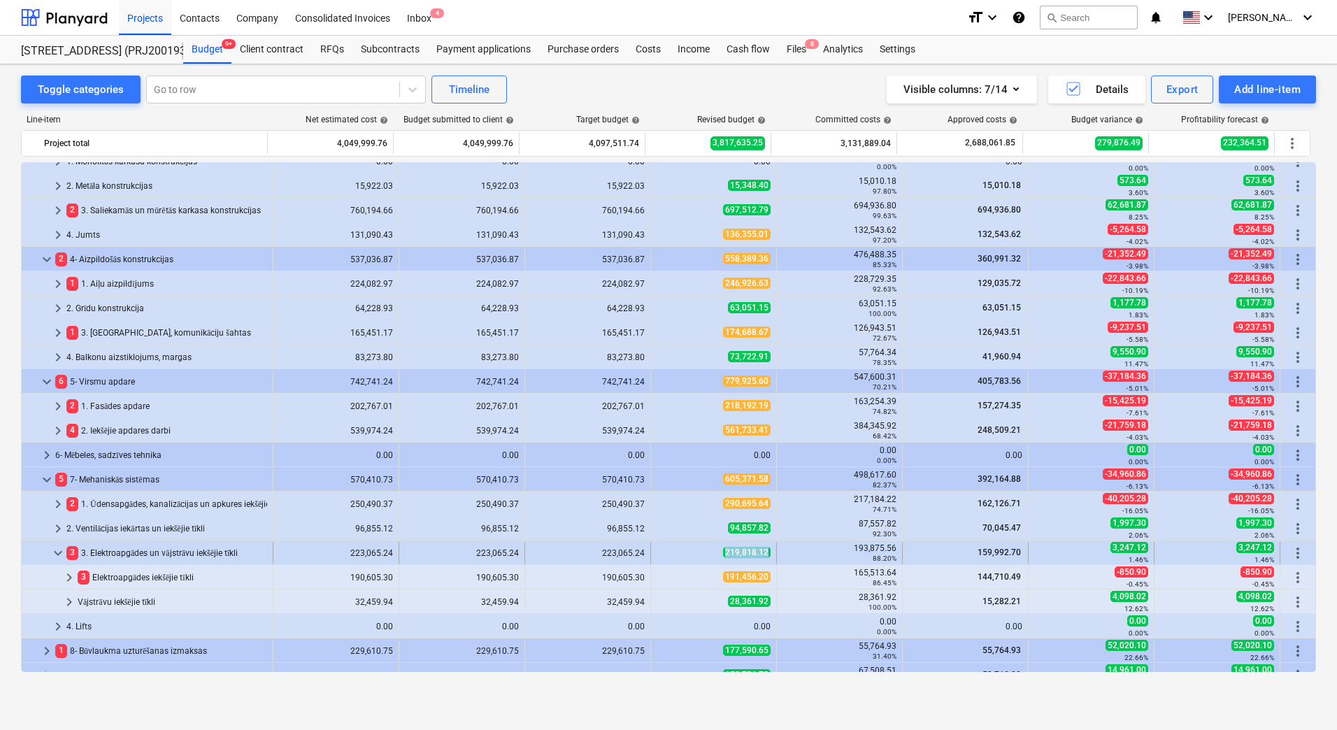
drag, startPoint x: 696, startPoint y: 553, endPoint x: 762, endPoint y: 557, distance: 66.6
click at [762, 557] on div "219,818.12" at bounding box center [714, 553] width 114 height 12
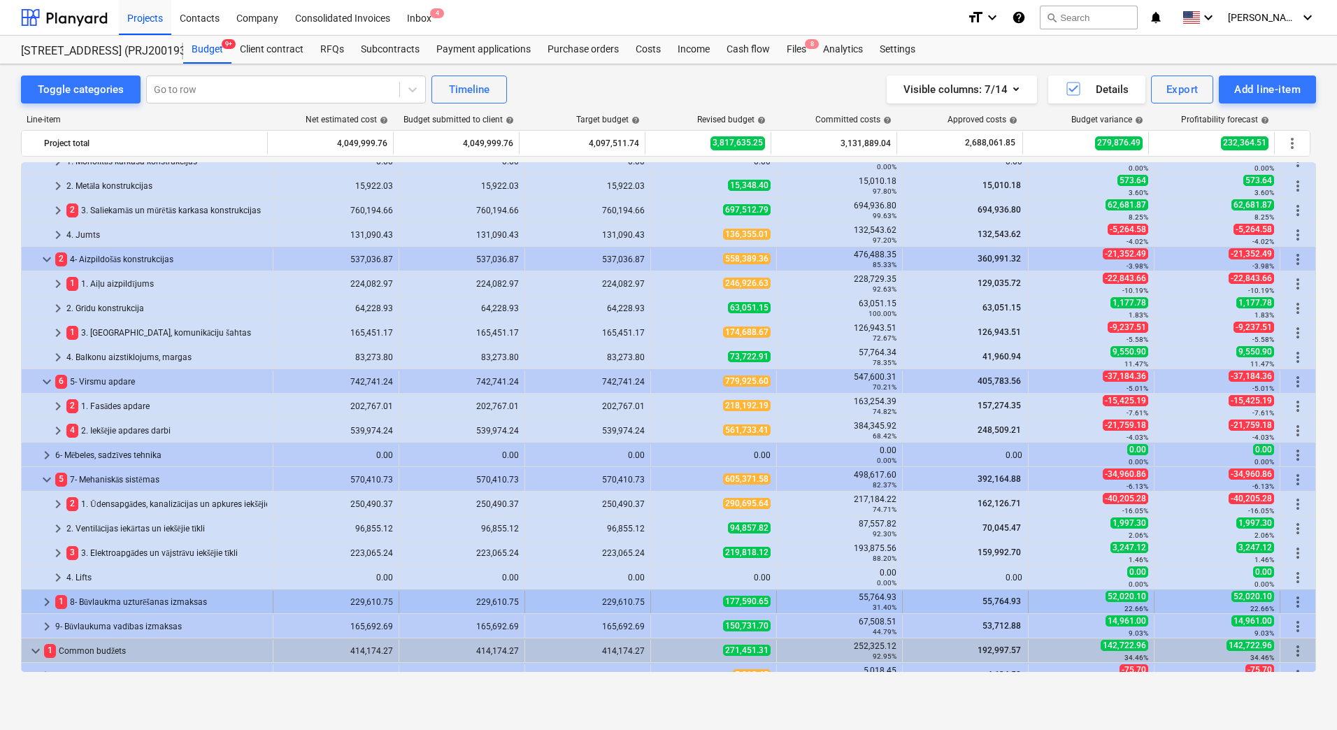
drag, startPoint x: 715, startPoint y: 604, endPoint x: 758, endPoint y: 604, distance: 43.4
drag, startPoint x: 771, startPoint y: 600, endPoint x: 722, endPoint y: 604, distance: 49.1
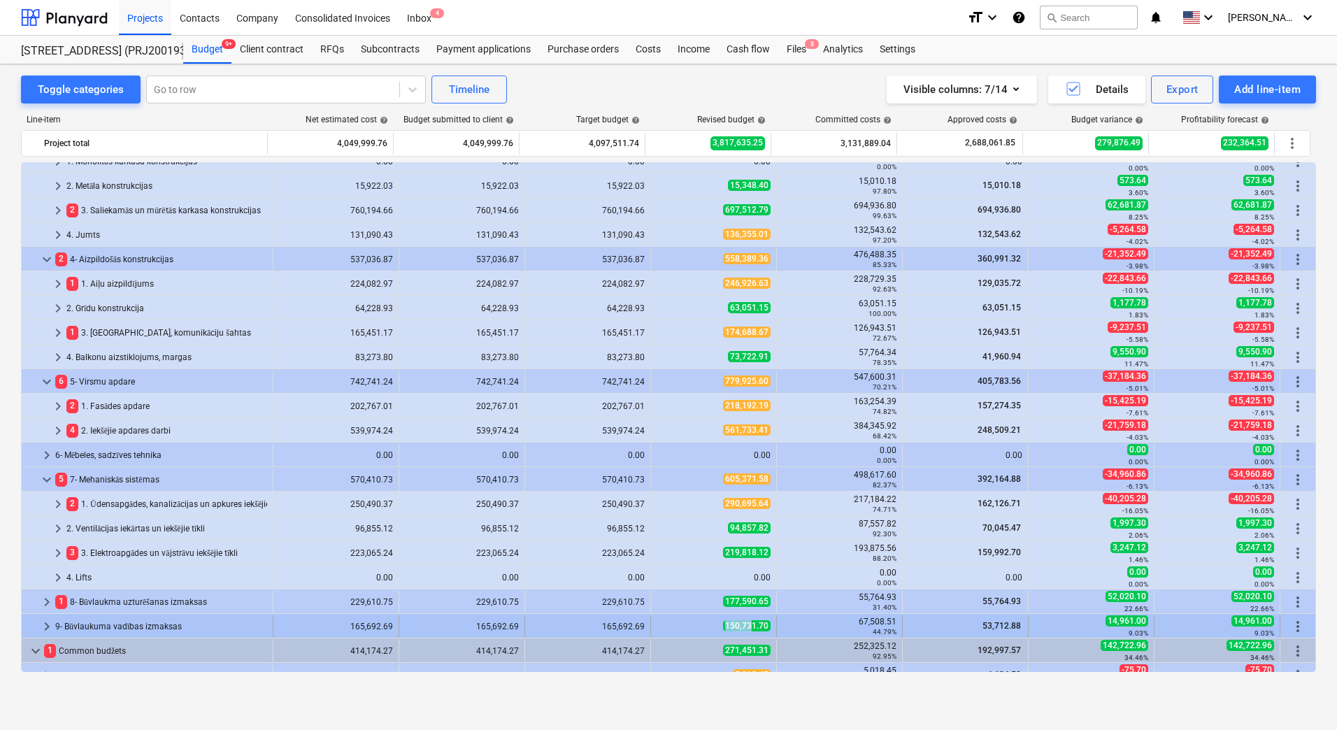
click at [750, 627] on div "150,731.70" at bounding box center [714, 626] width 114 height 12
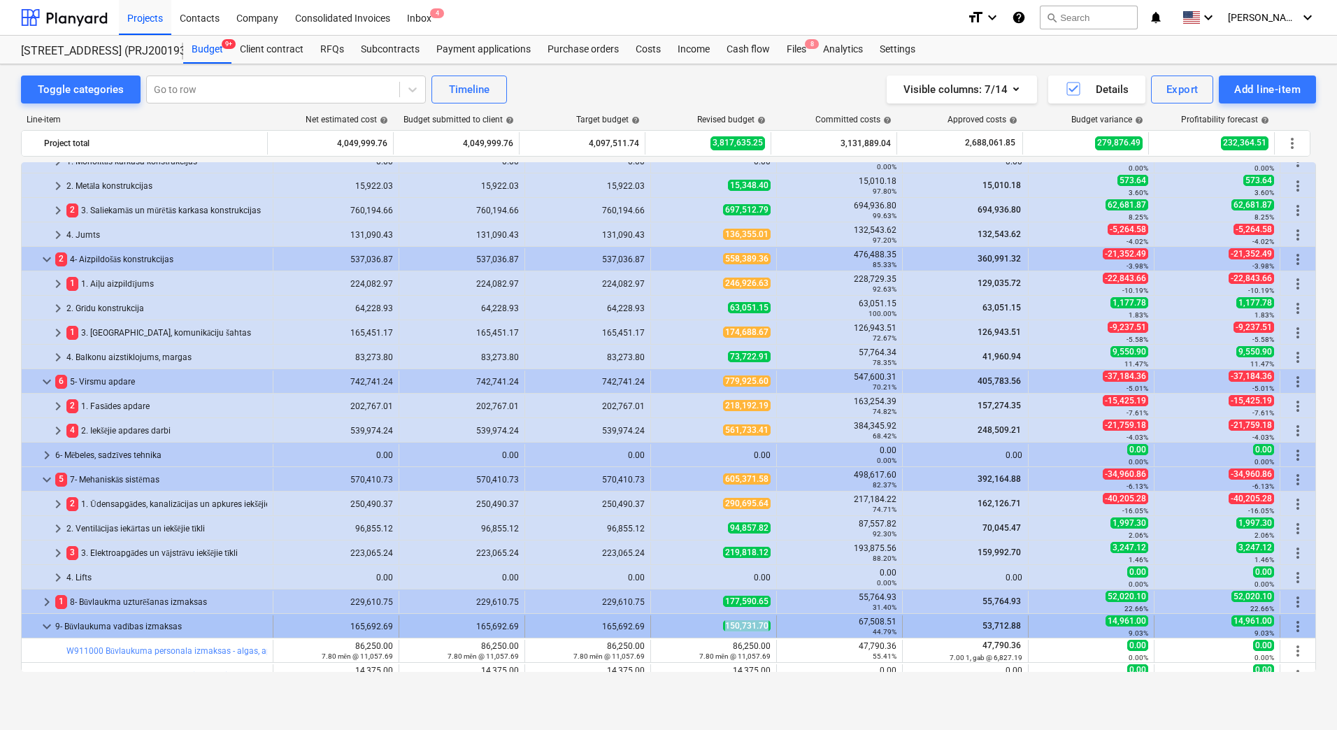
click at [723, 628] on div "150,731.70" at bounding box center [714, 627] width 126 height 22
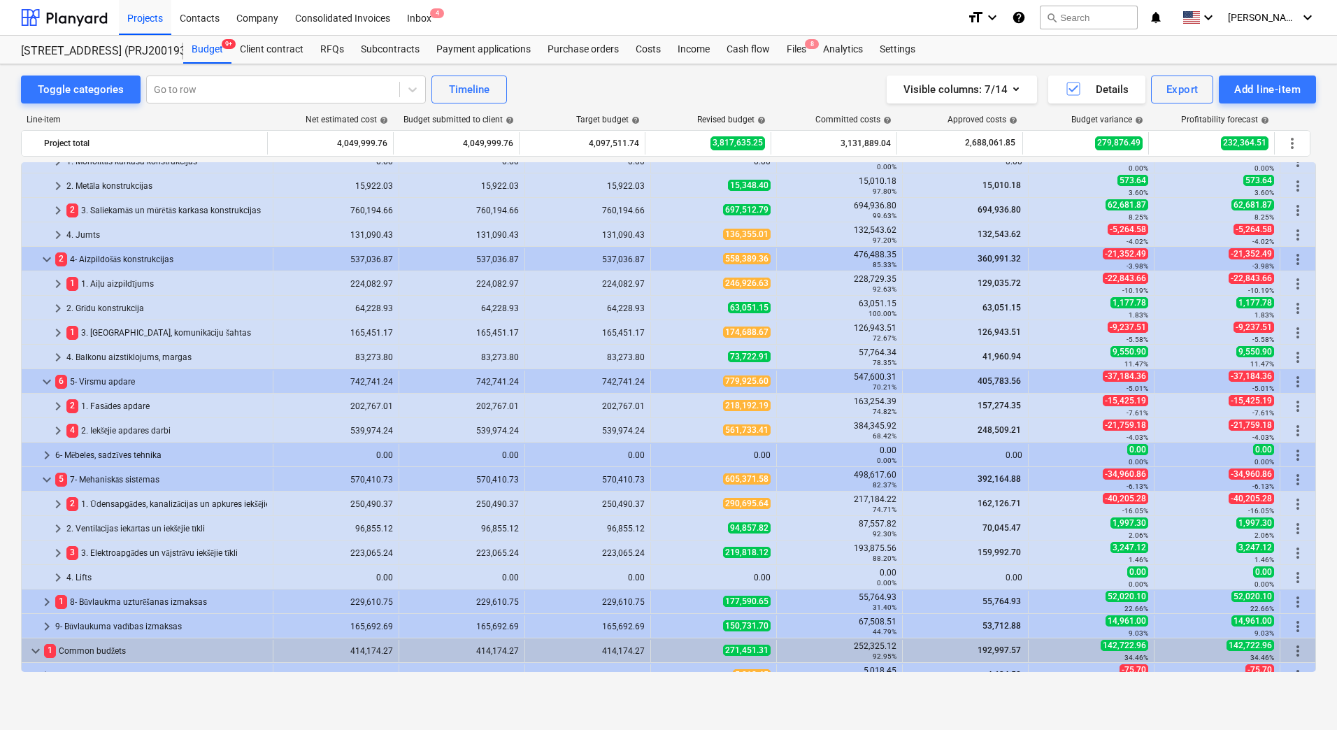
scroll to position [616, 0]
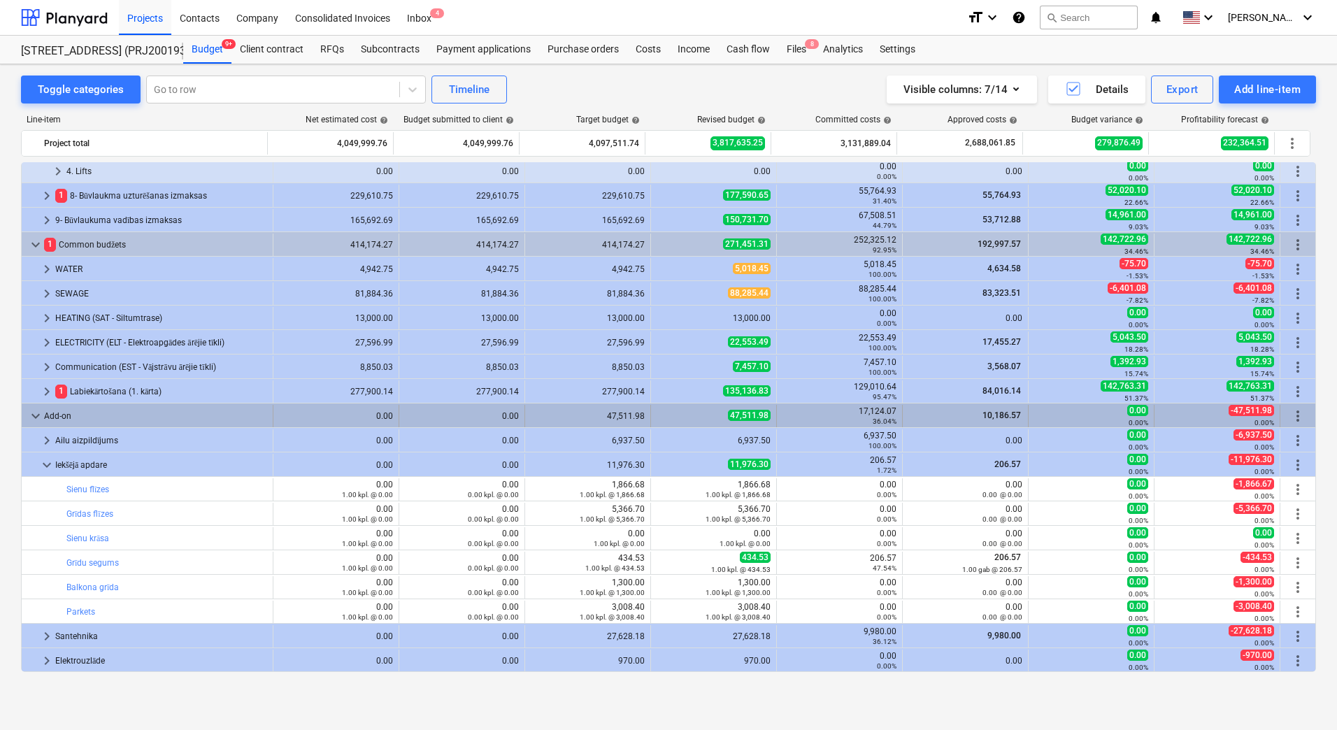
click at [28, 413] on span "keyboard_arrow_down" at bounding box center [35, 416] width 17 height 17
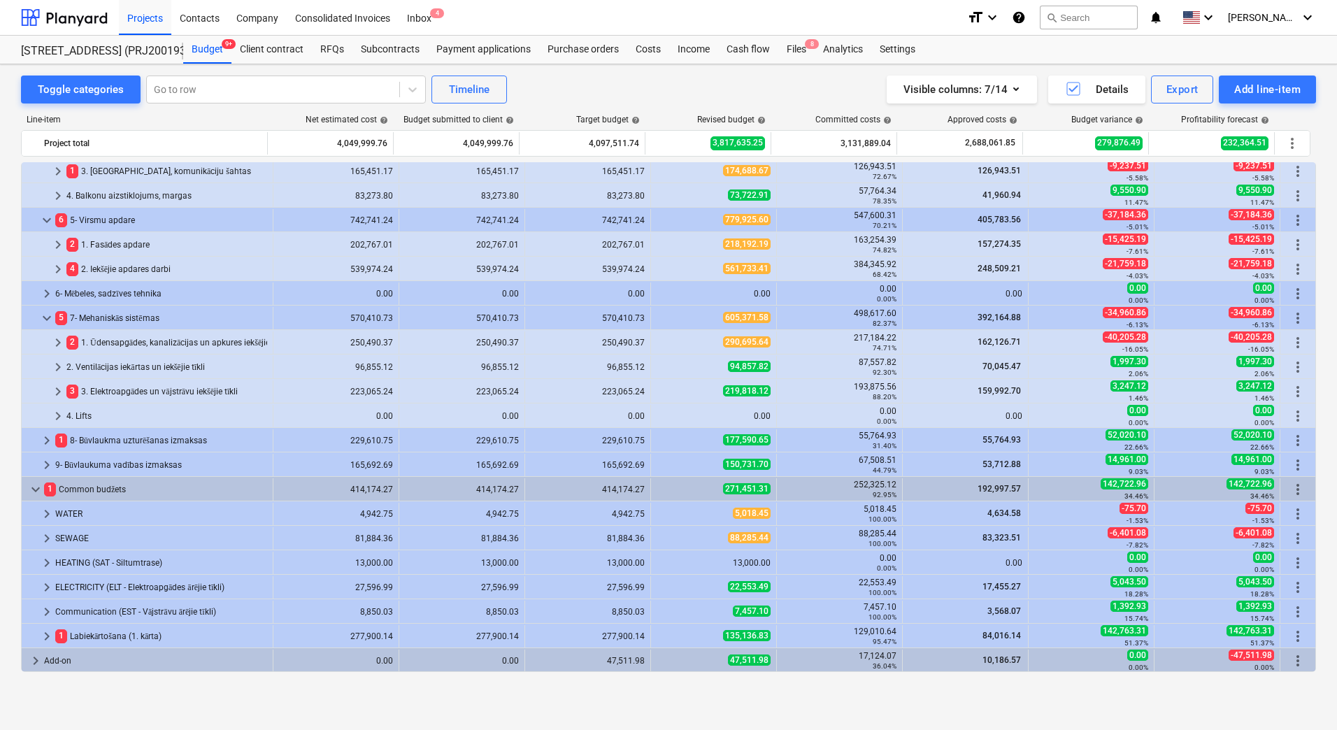
scroll to position [371, 0]
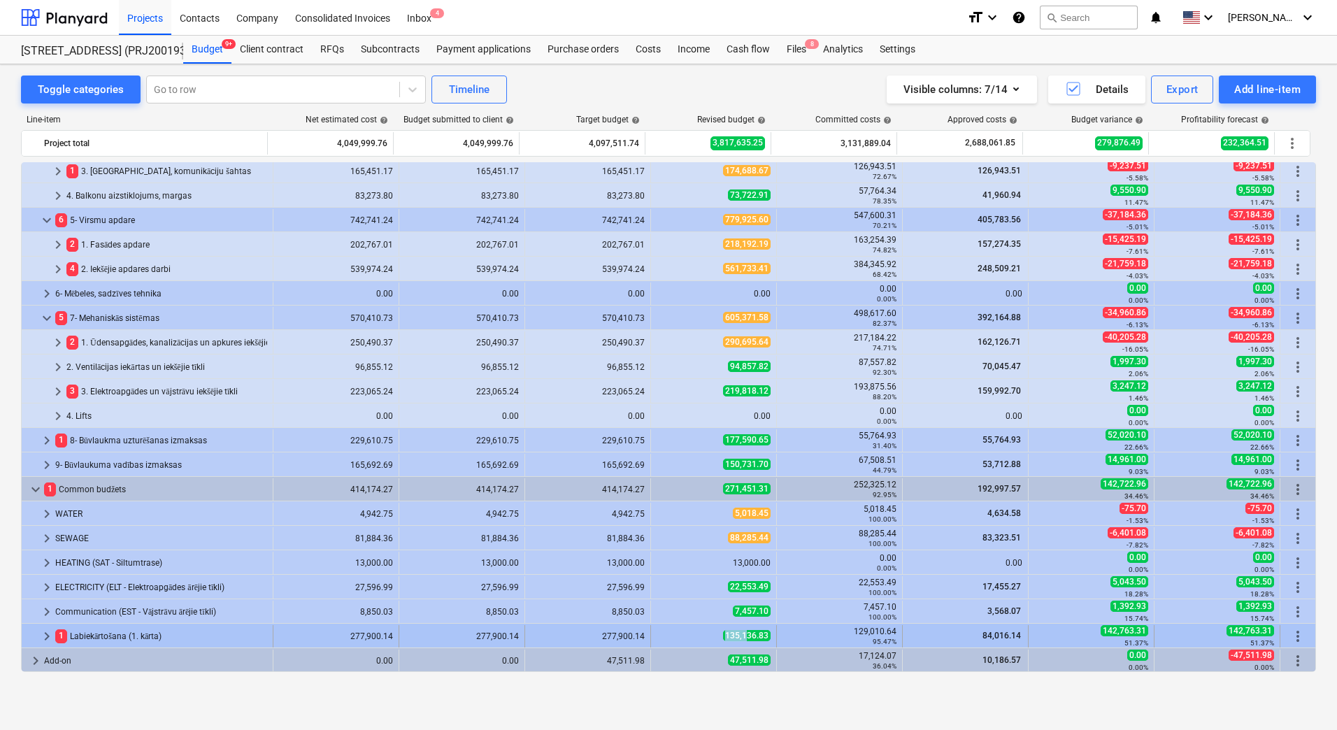
drag, startPoint x: 702, startPoint y: 639, endPoint x: 744, endPoint y: 634, distance: 42.9
click at [744, 634] on div "135,136.83" at bounding box center [714, 636] width 114 height 12
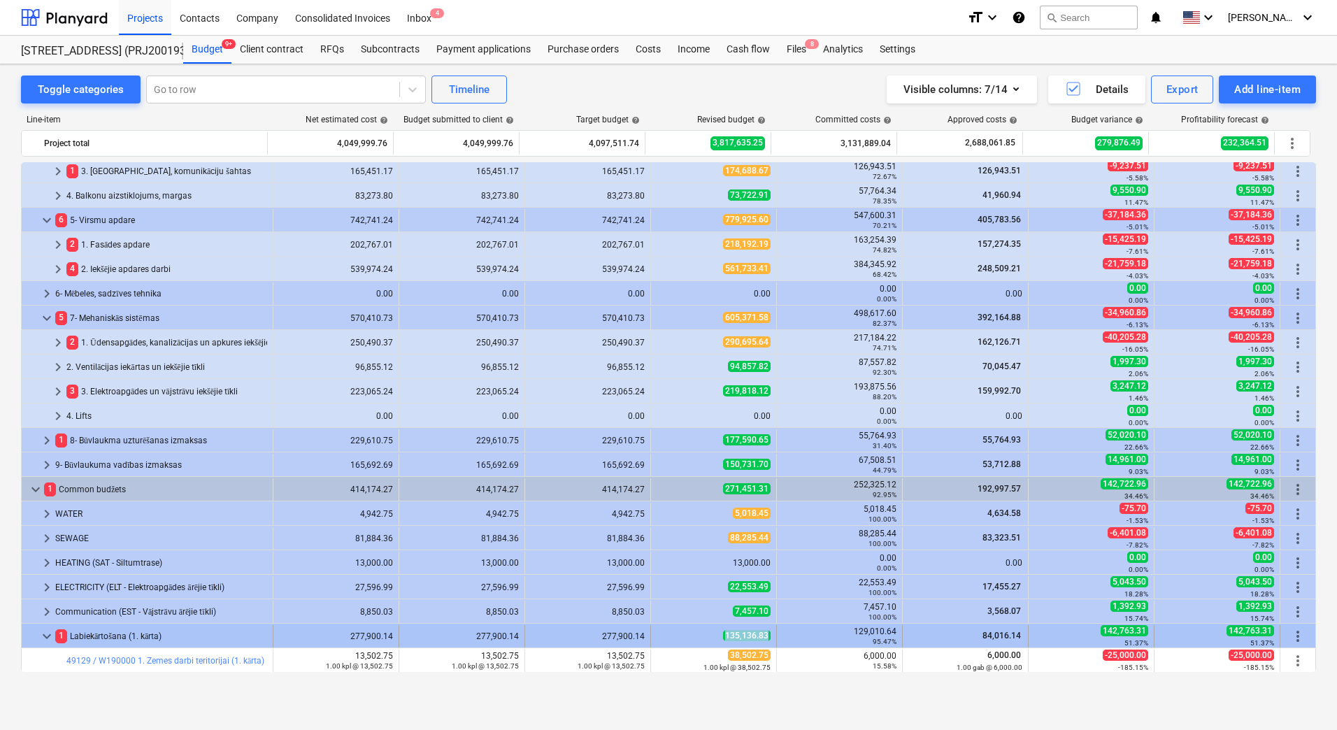
drag, startPoint x: 695, startPoint y: 634, endPoint x: 762, endPoint y: 633, distance: 67.2
click at [762, 633] on div "135,136.83" at bounding box center [714, 636] width 114 height 12
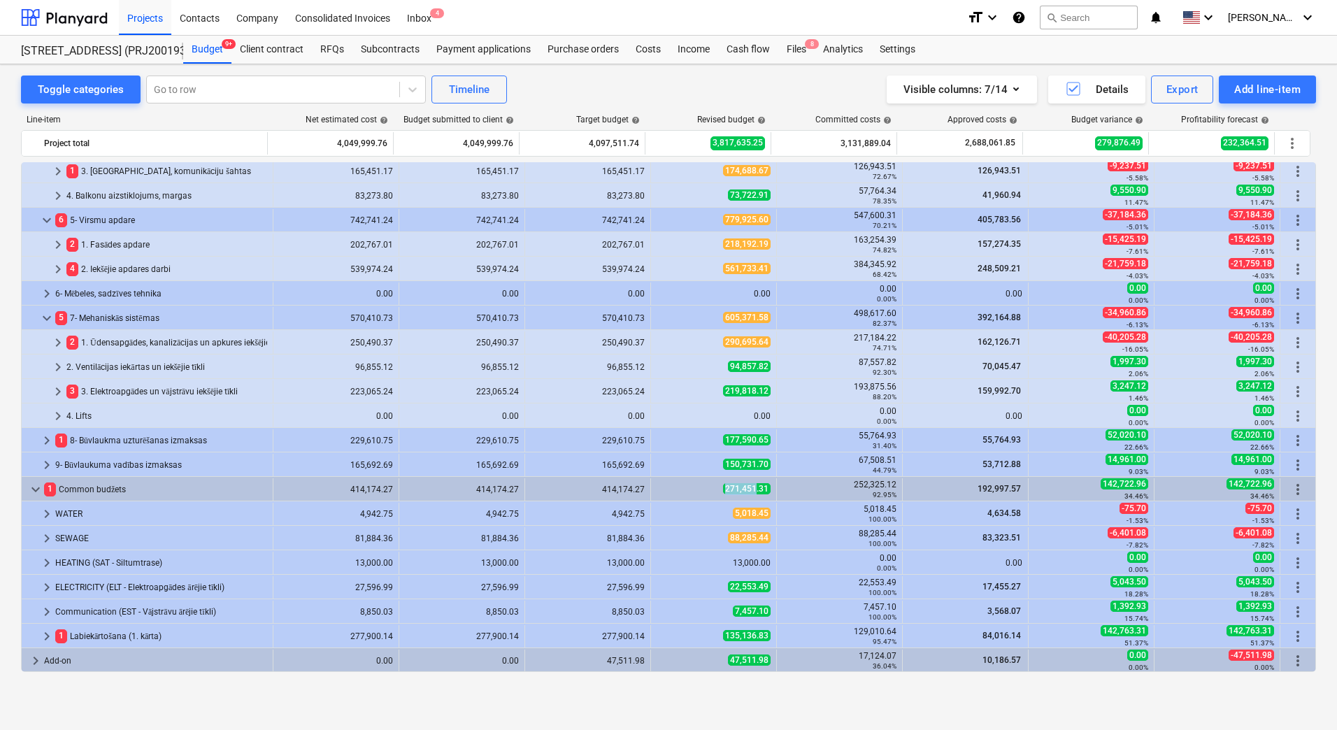
click at [751, 490] on div "271,451.31" at bounding box center [714, 489] width 114 height 12
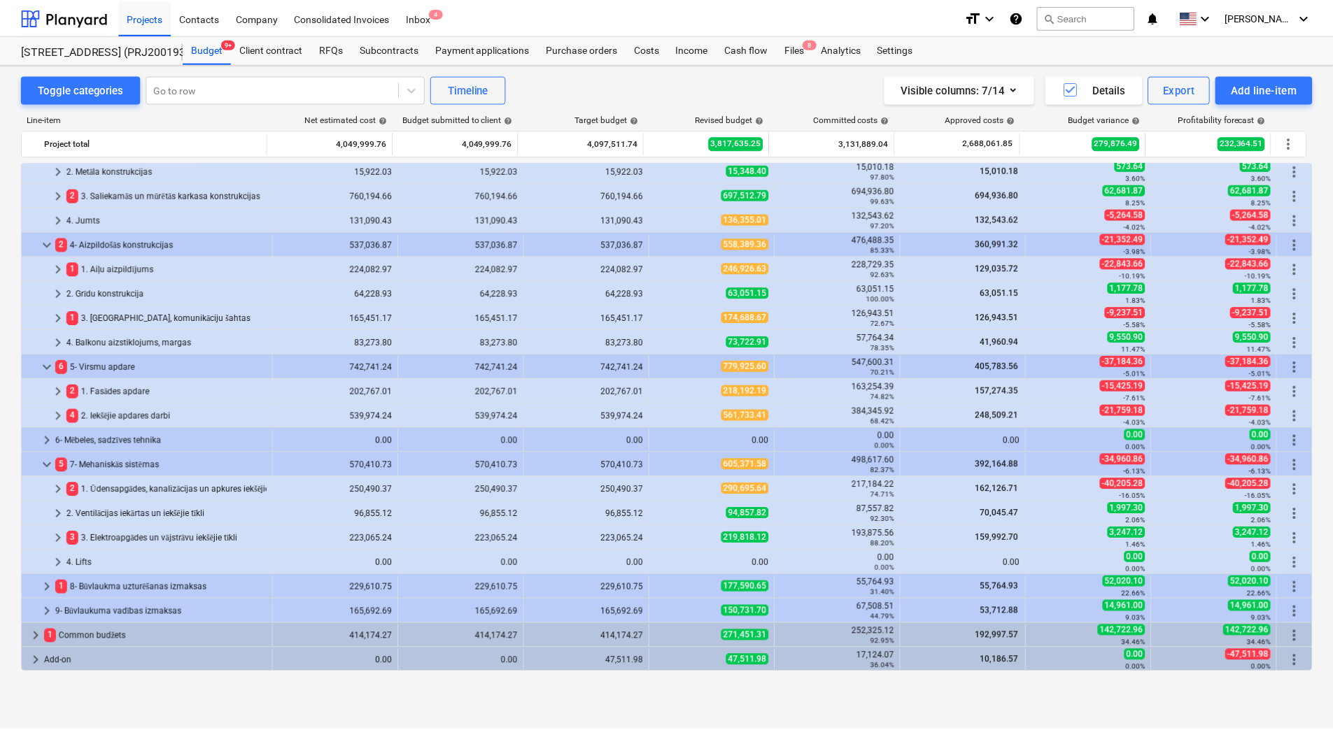
scroll to position [225, 0]
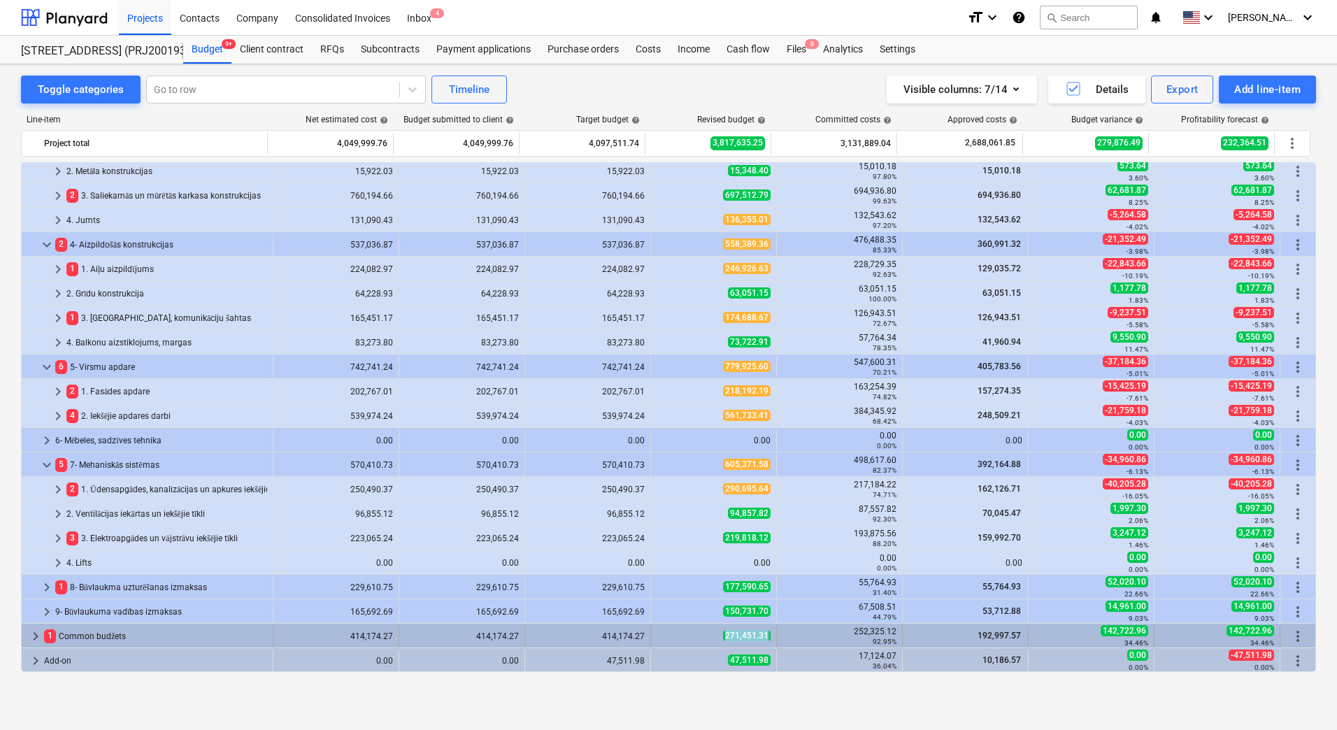
drag, startPoint x: 767, startPoint y: 634, endPoint x: 718, endPoint y: 634, distance: 49.0
click at [718, 634] on div "271,451.31" at bounding box center [714, 636] width 126 height 22
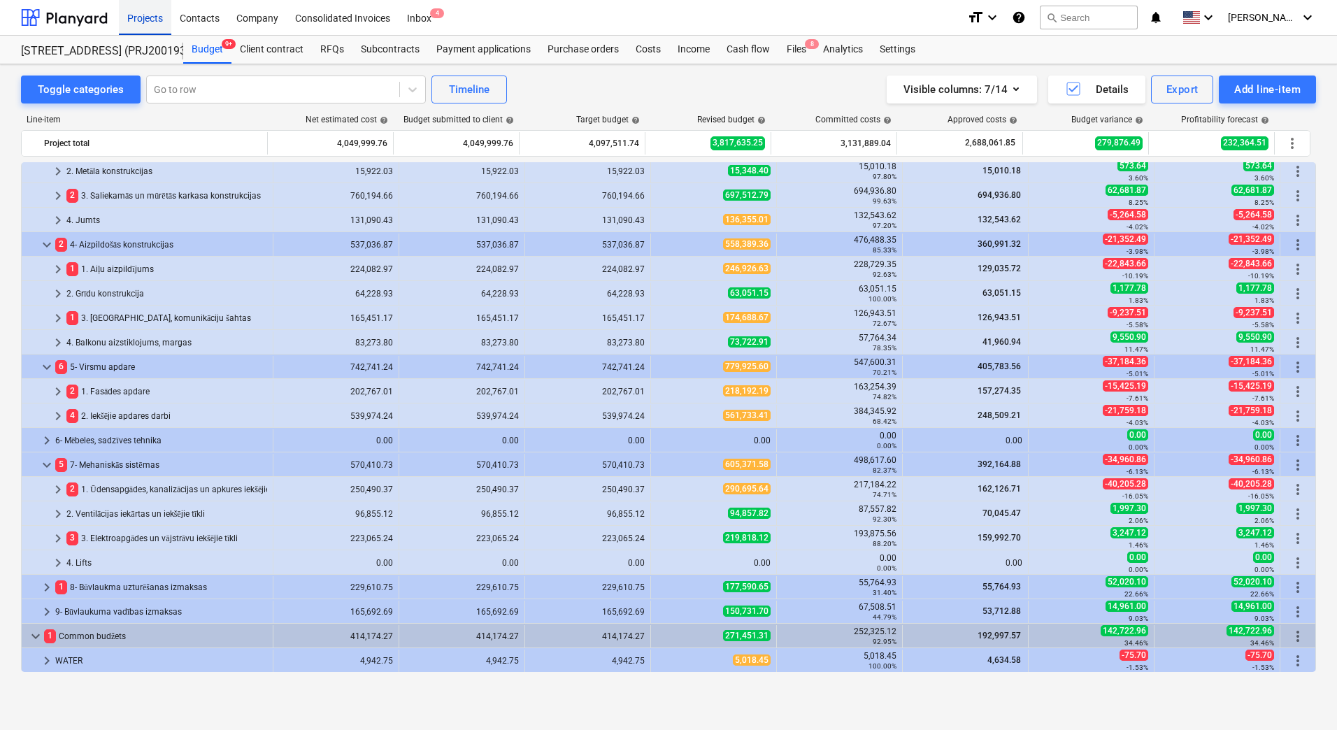
drag, startPoint x: 141, startPoint y: 17, endPoint x: 13, endPoint y: 114, distance: 160.7
click at [141, 17] on div "Projects" at bounding box center [145, 17] width 52 height 36
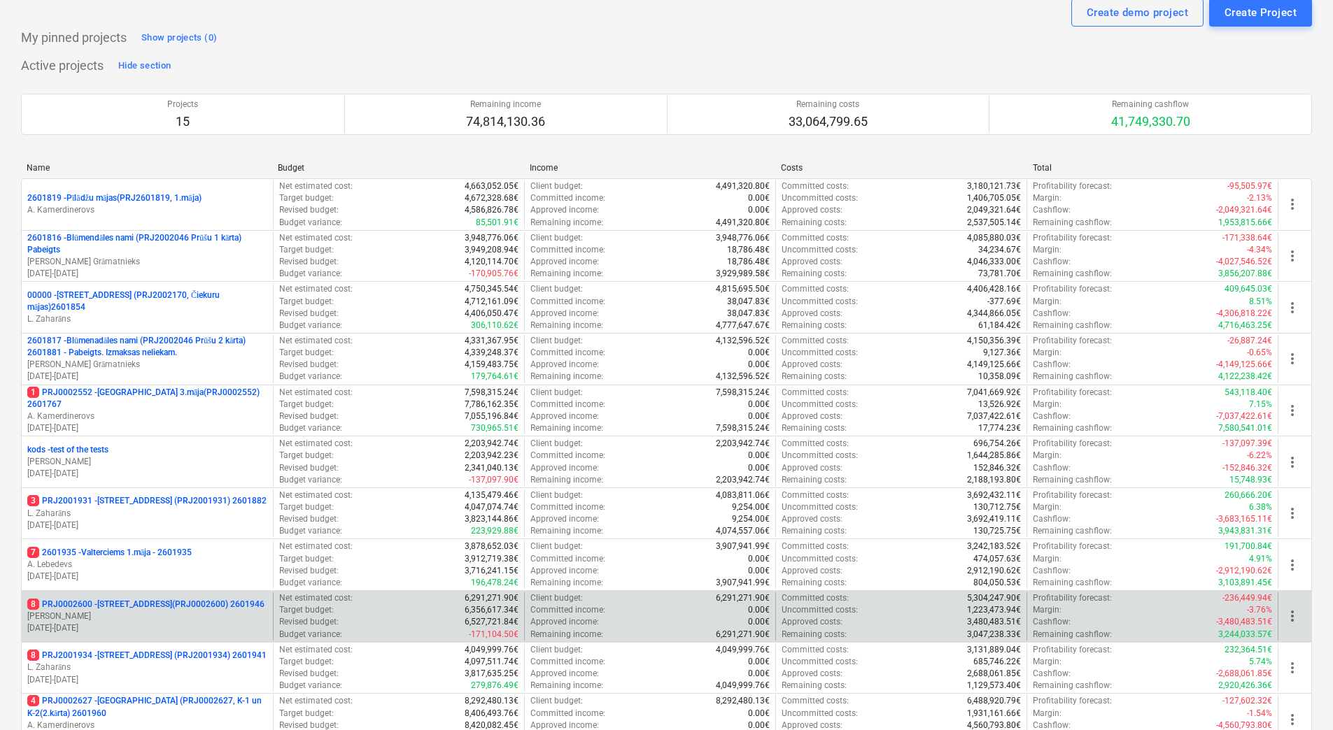
scroll to position [31, 0]
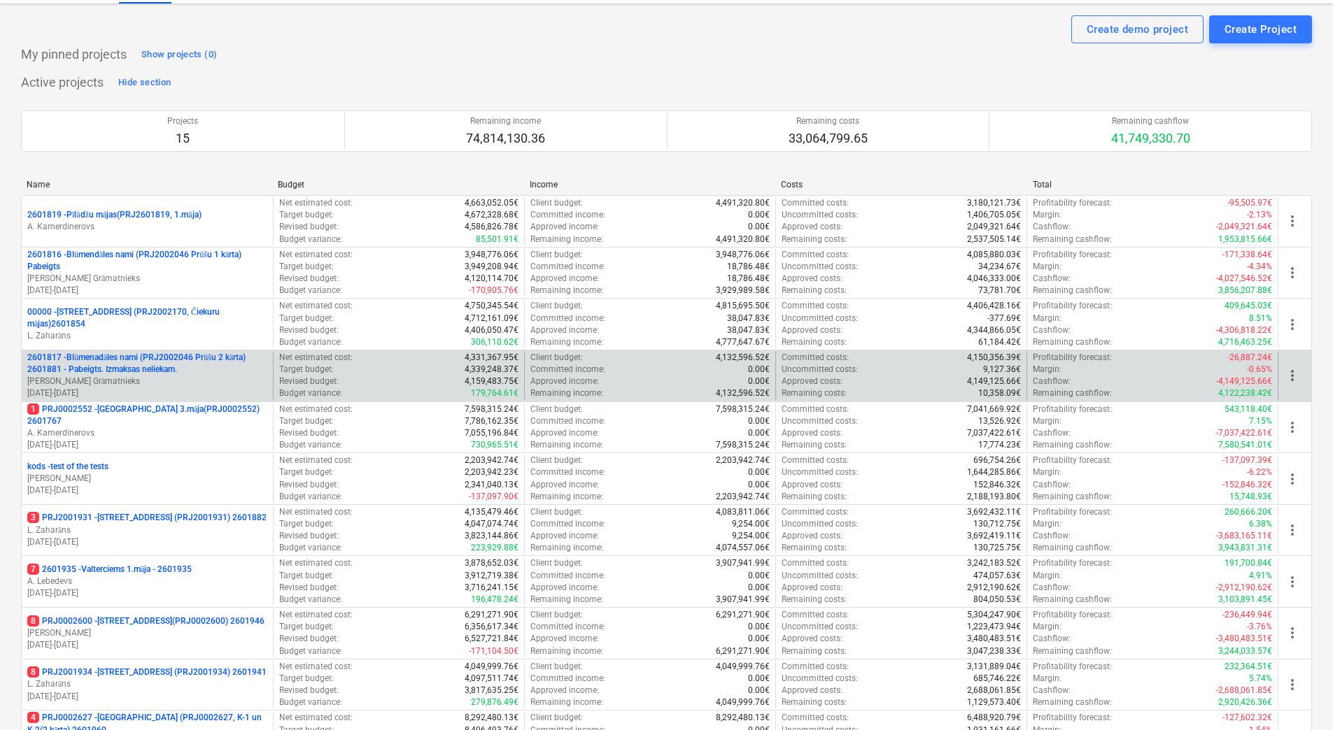
click at [157, 371] on p "2601817 - Blūmenadāles nami (PRJ2002046 Prūšu 2 kārta) 2601881 - Pabeigts. Izma…" at bounding box center [147, 364] width 240 height 24
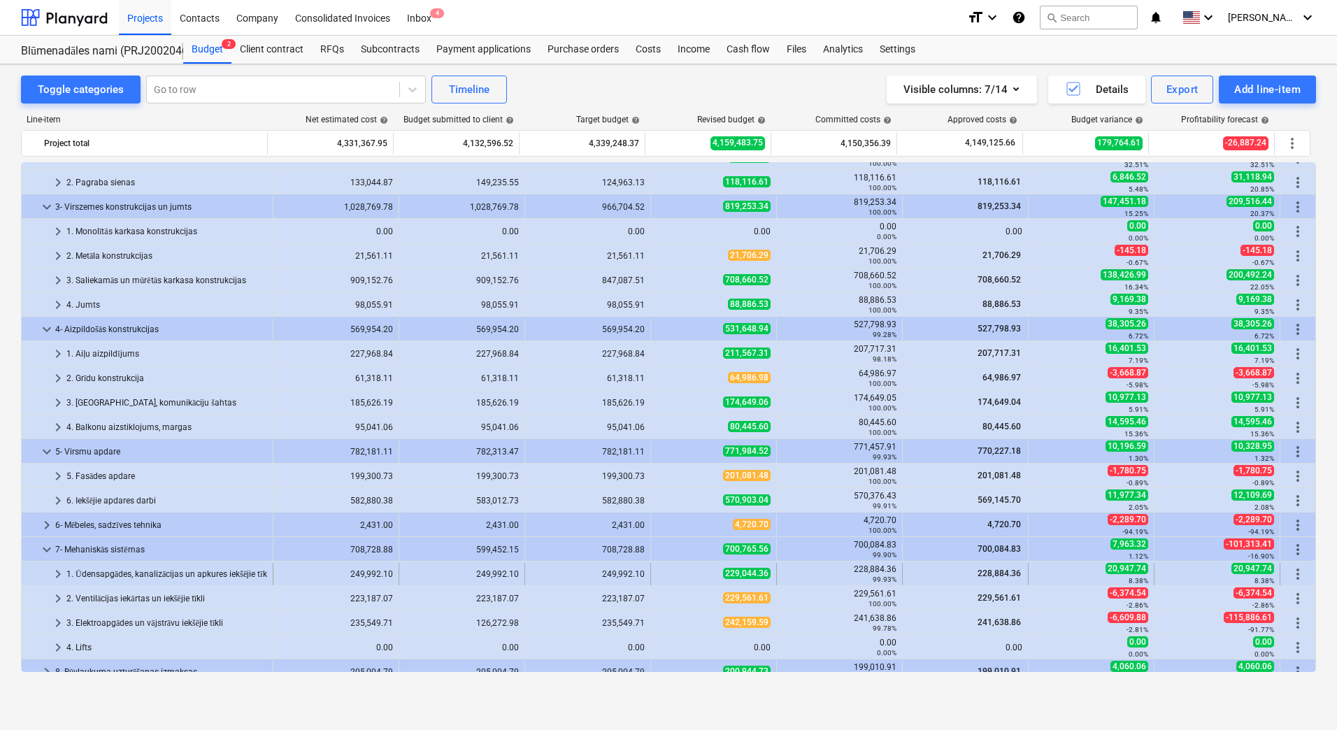
scroll to position [280, 0]
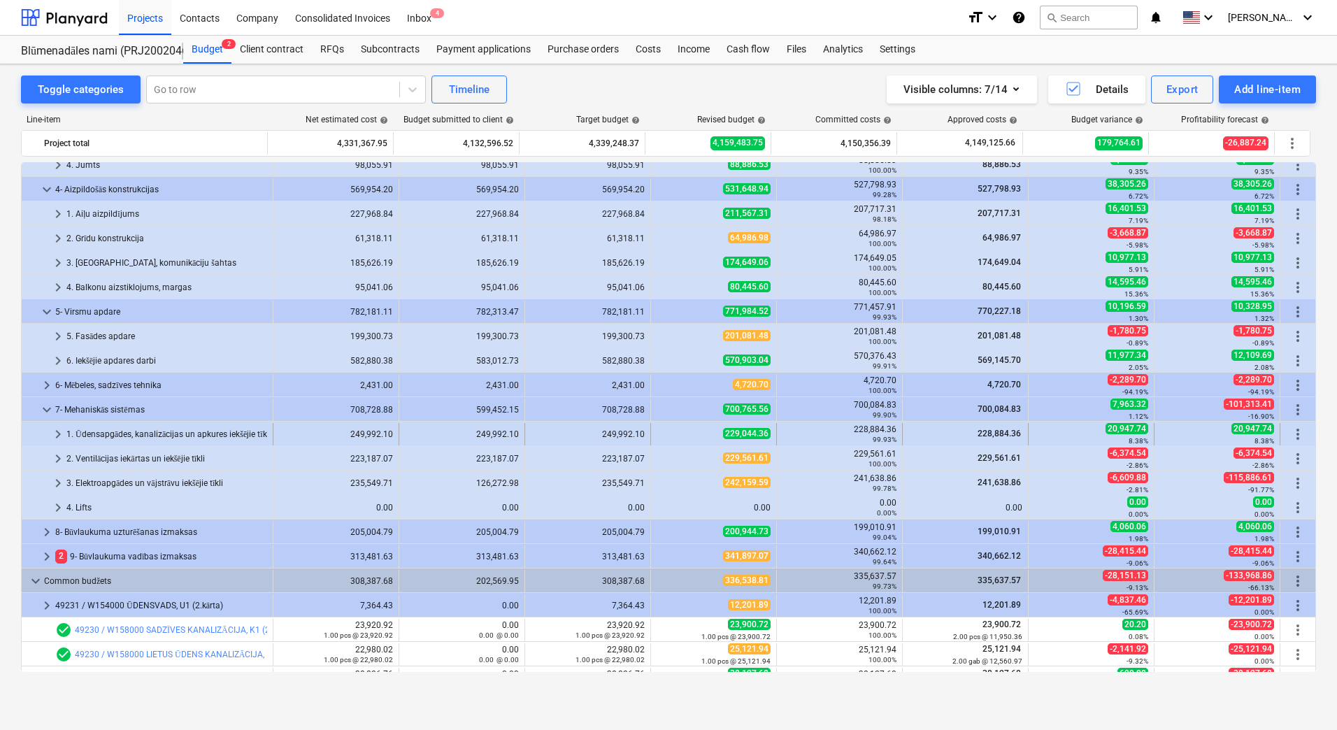
click at [723, 435] on span "229,044.36" at bounding box center [747, 433] width 48 height 11
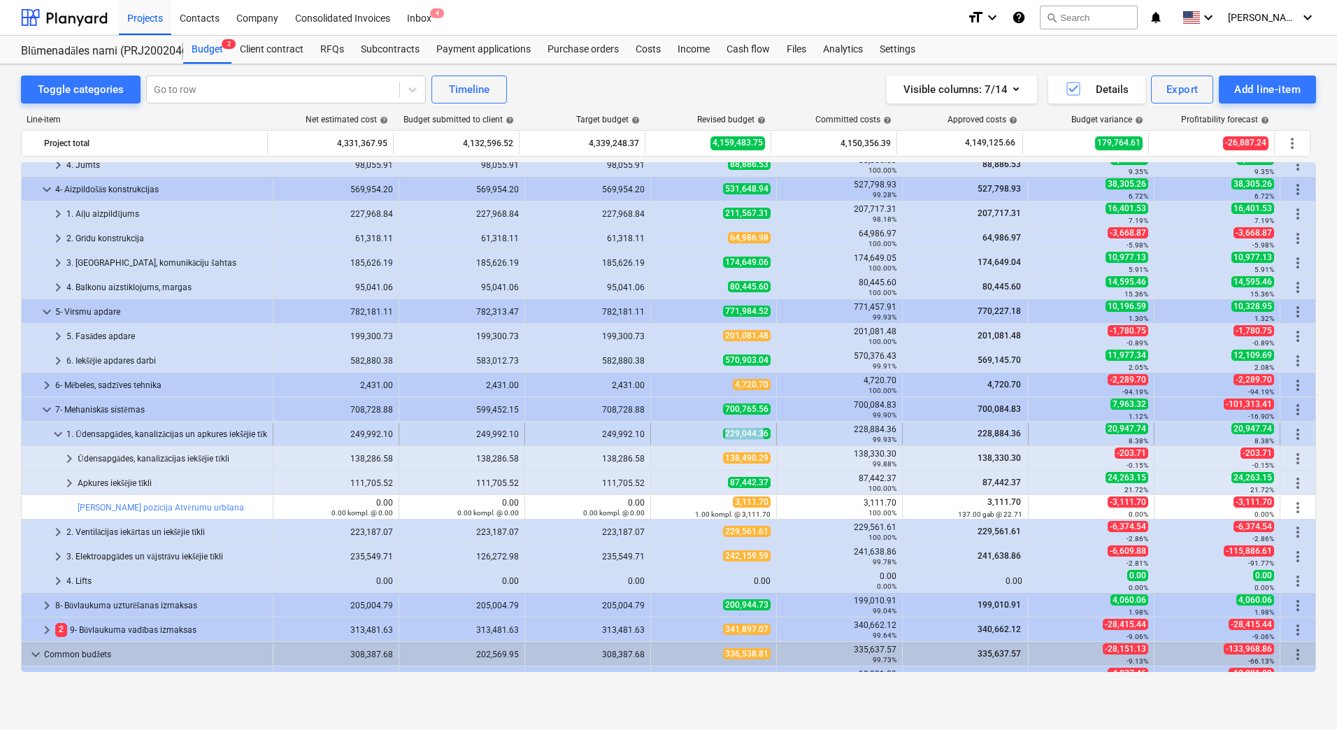
drag, startPoint x: 719, startPoint y: 435, endPoint x: 761, endPoint y: 436, distance: 42.0
click at [761, 436] on span "229,044.36" at bounding box center [747, 433] width 48 height 11
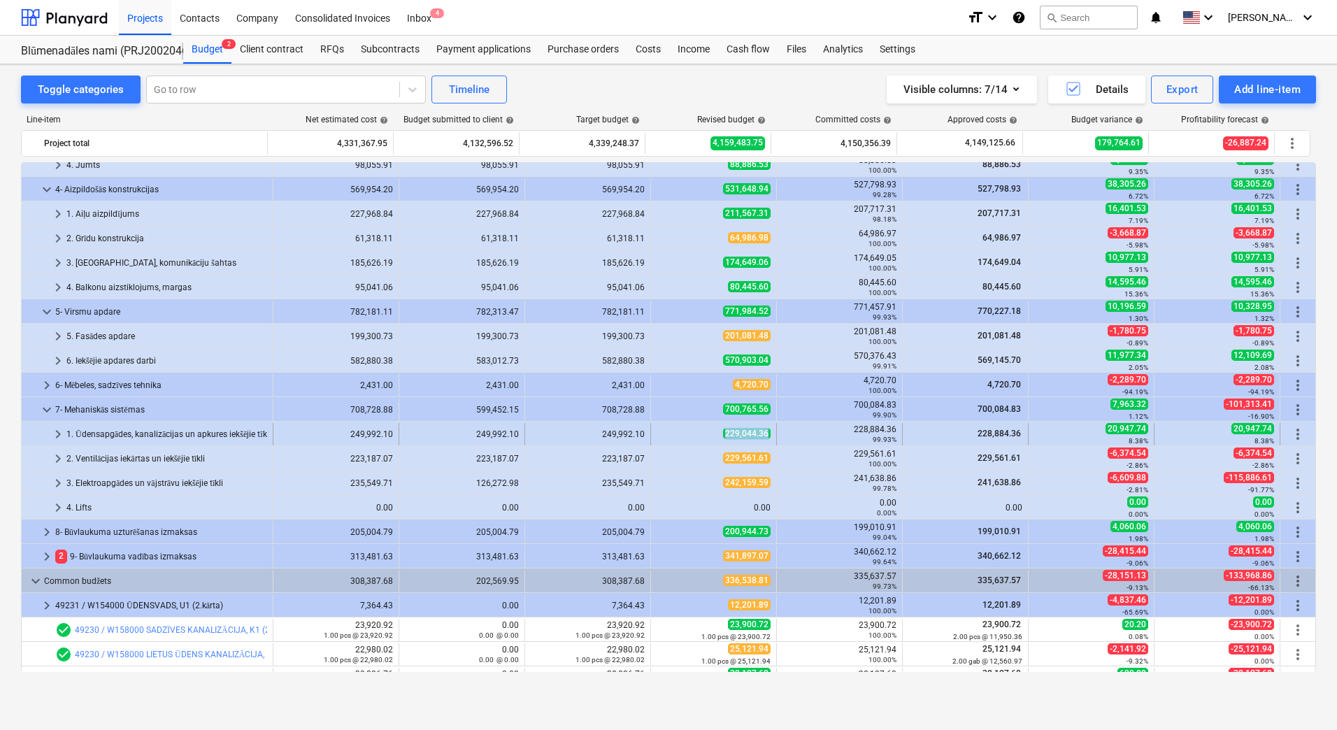
drag, startPoint x: 768, startPoint y: 436, endPoint x: 723, endPoint y: 438, distance: 45.5
click at [723, 438] on div "229,044.36" at bounding box center [714, 434] width 126 height 22
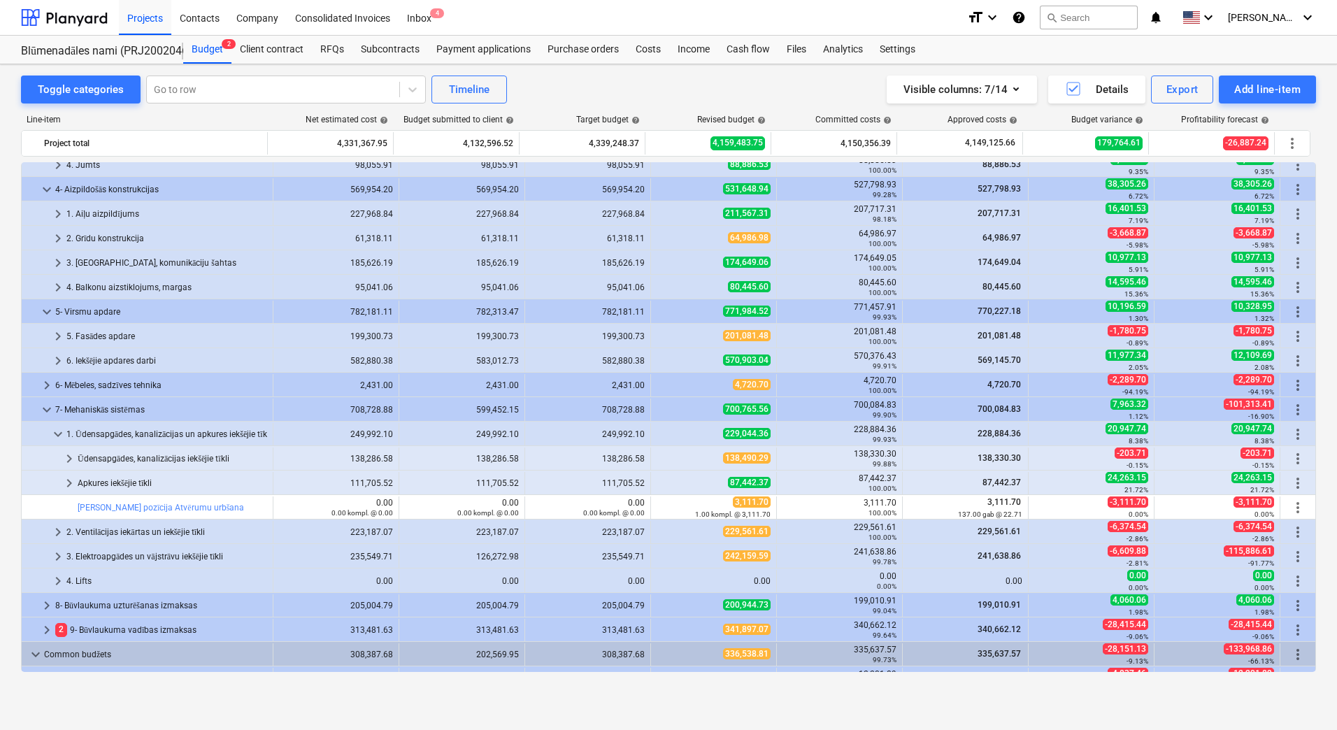
click at [723, 438] on span "229,044.36" at bounding box center [747, 433] width 48 height 11
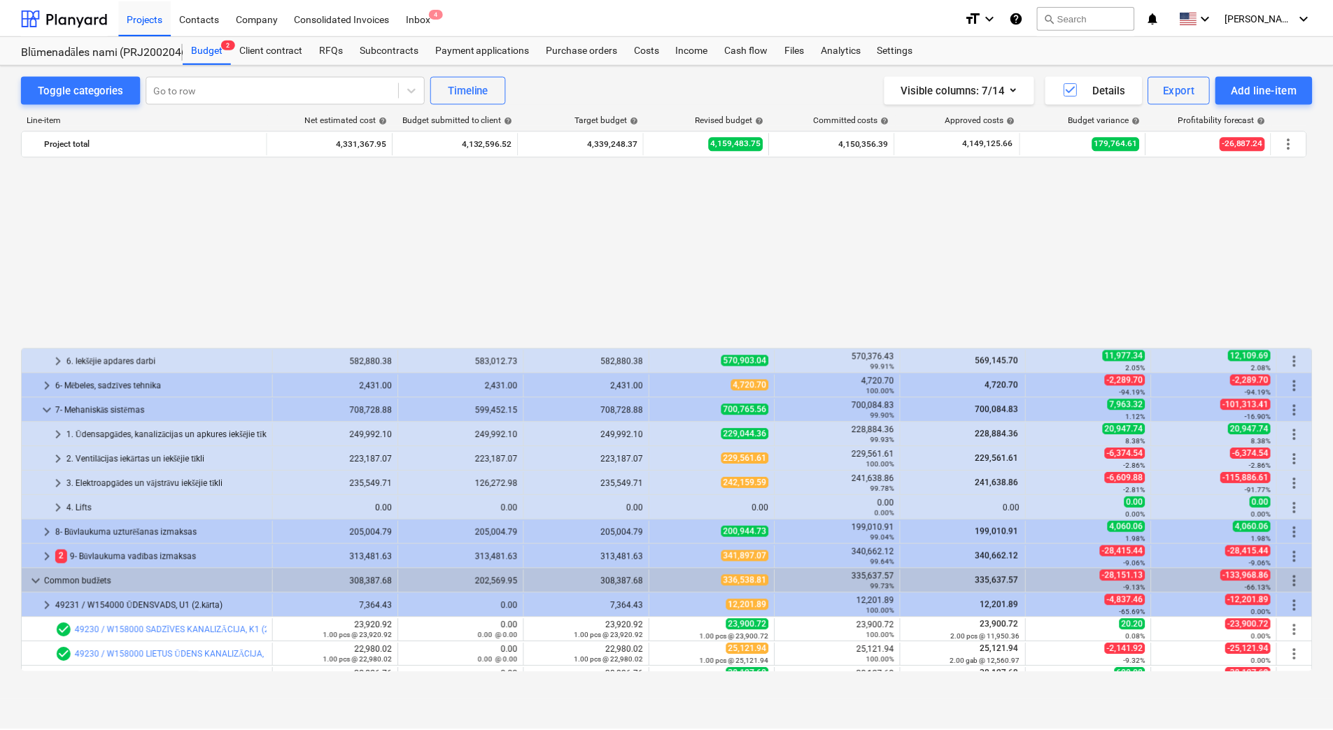
scroll to position [494, 0]
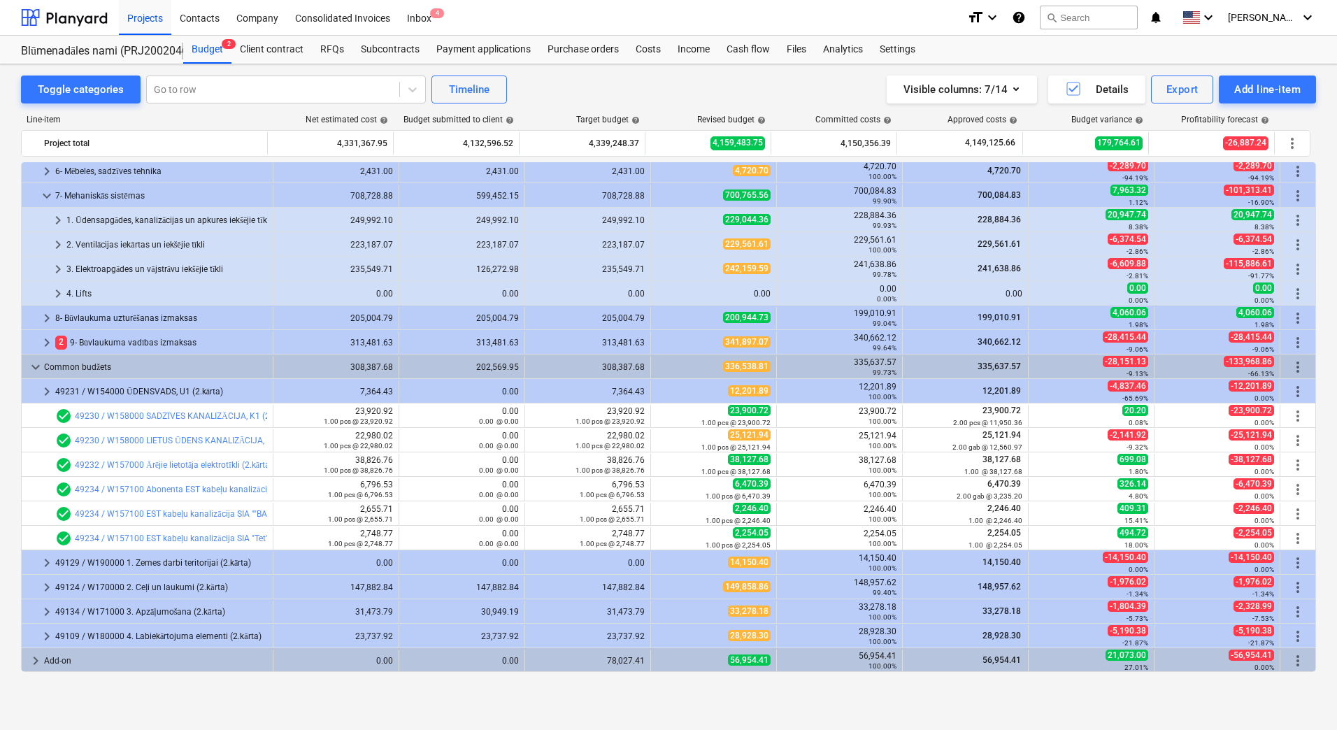
click at [755, 587] on div "149,858.86" at bounding box center [714, 587] width 114 height 12
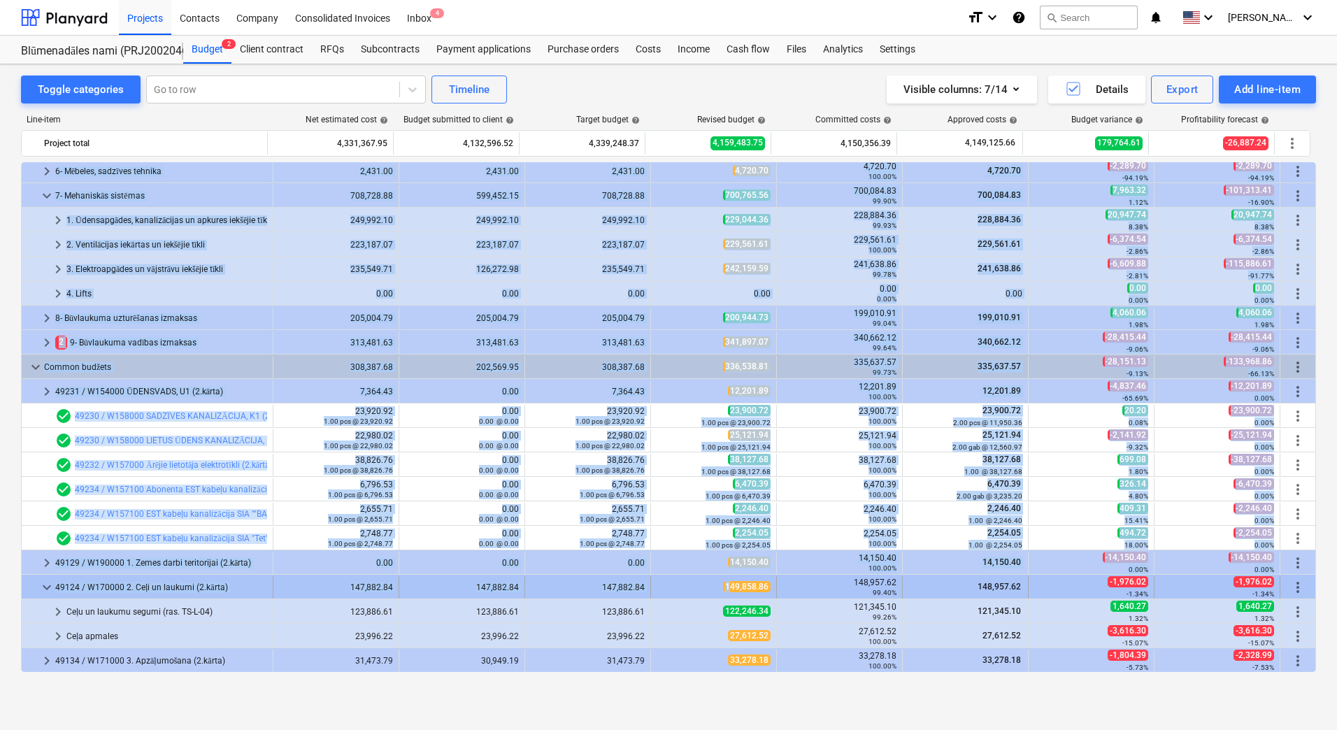
drag, startPoint x: 765, startPoint y: 585, endPoint x: 727, endPoint y: 593, distance: 39.2
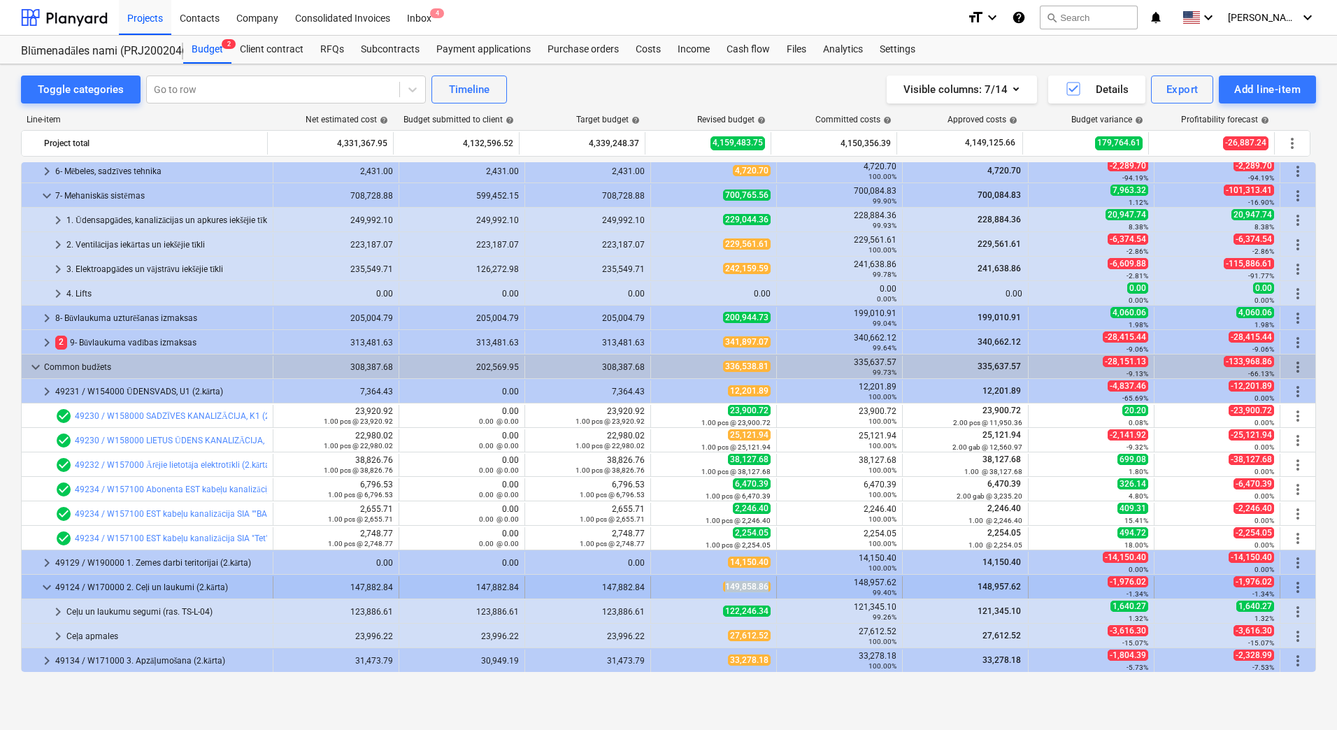
drag, startPoint x: 768, startPoint y: 587, endPoint x: 722, endPoint y: 592, distance: 46.4
click at [722, 592] on div "149,858.86" at bounding box center [714, 587] width 126 height 22
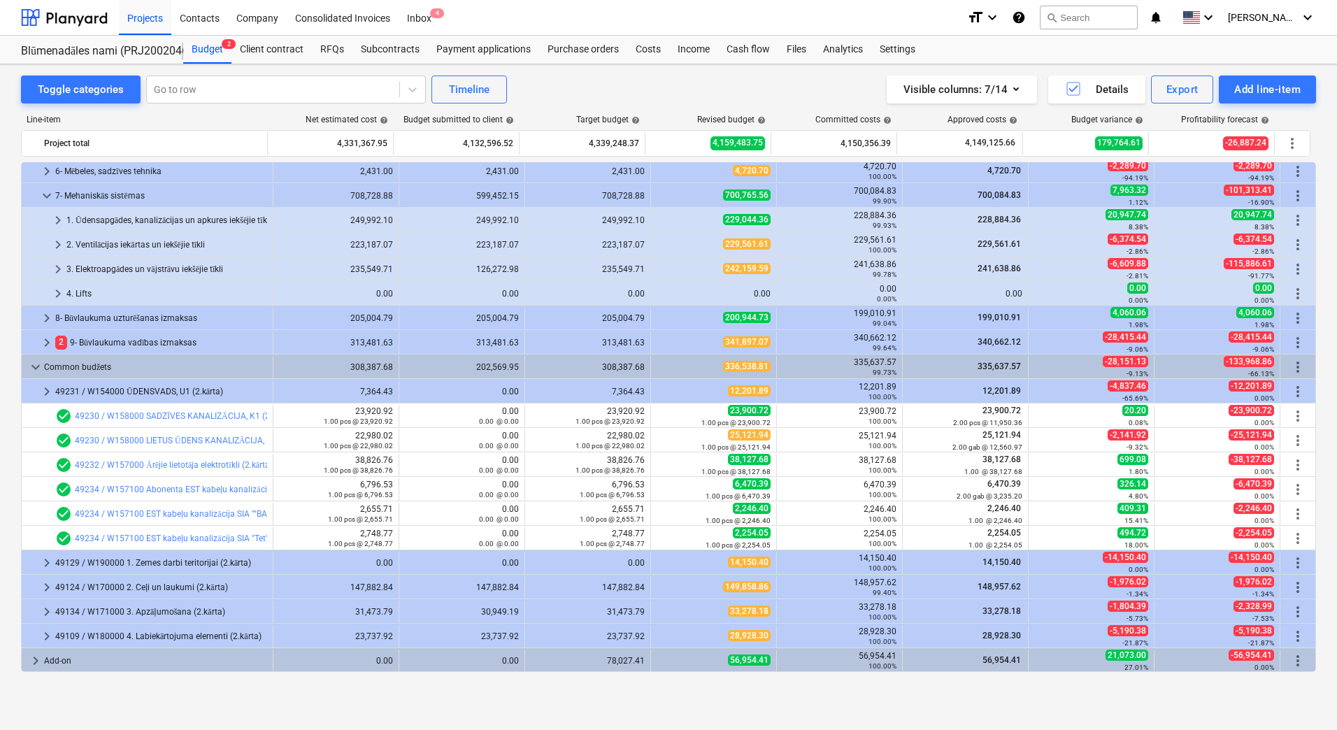
click at [16, 383] on div "Toggle categories Go to row Timeline Visible columns : 7/14 Details Export Add …" at bounding box center [668, 382] width 1337 height 636
click at [138, 23] on div "Projects" at bounding box center [145, 17] width 52 height 36
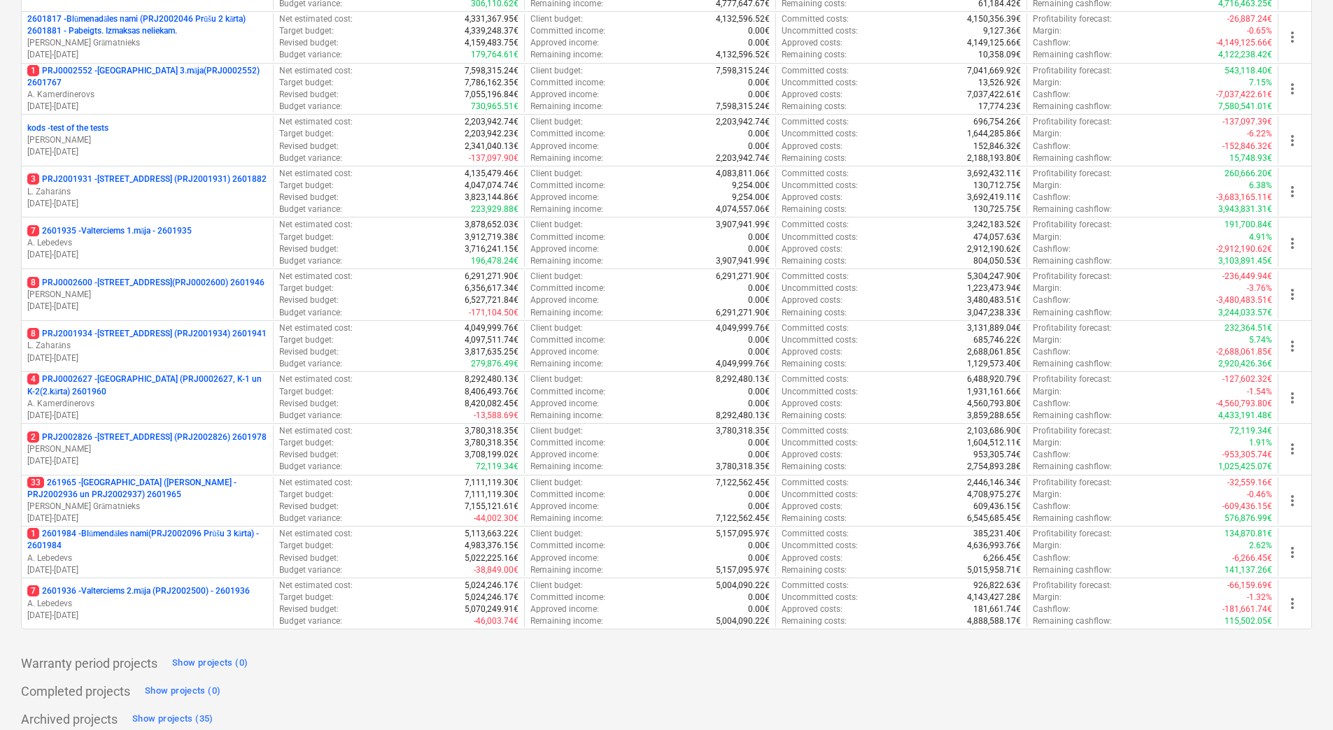
scroll to position [381, 0]
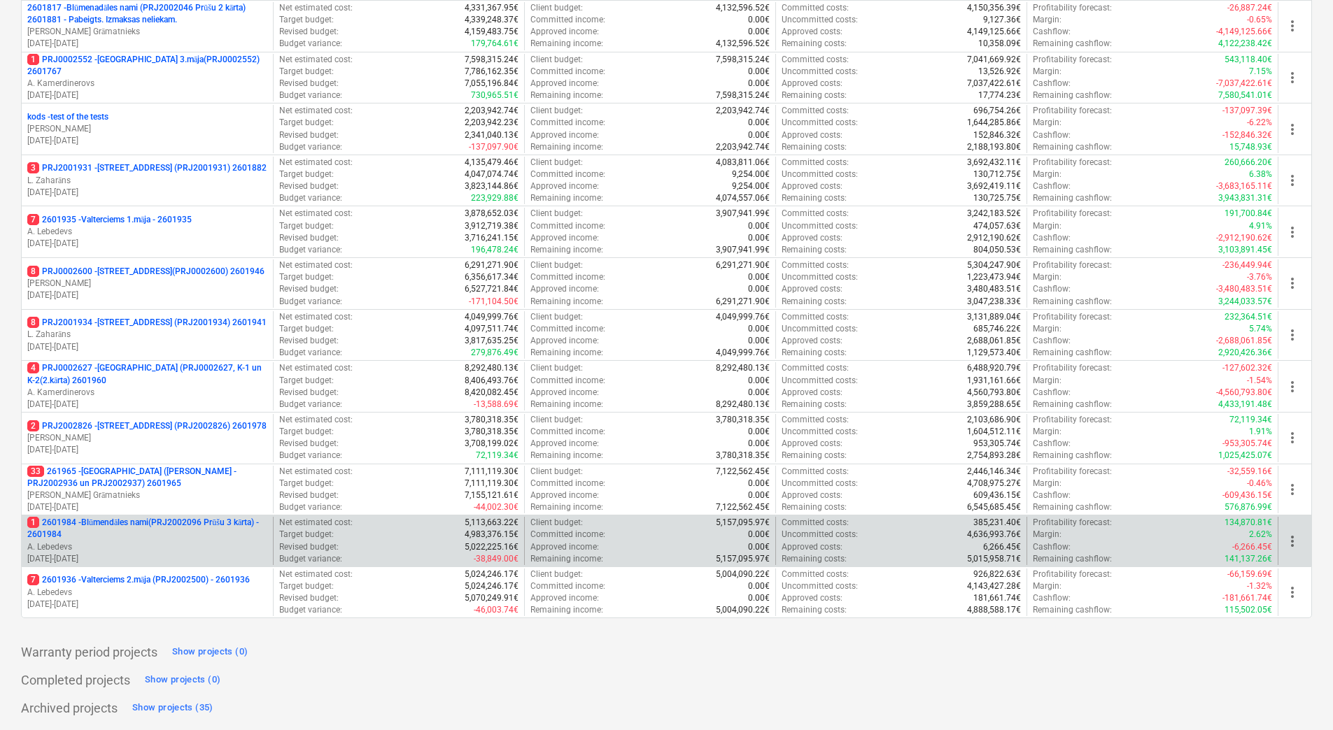
click at [190, 524] on p "1 2601984 - Blūmendāles nami(PRJ2002096 Prūšu 3 kārta) - 2601984" at bounding box center [147, 529] width 240 height 24
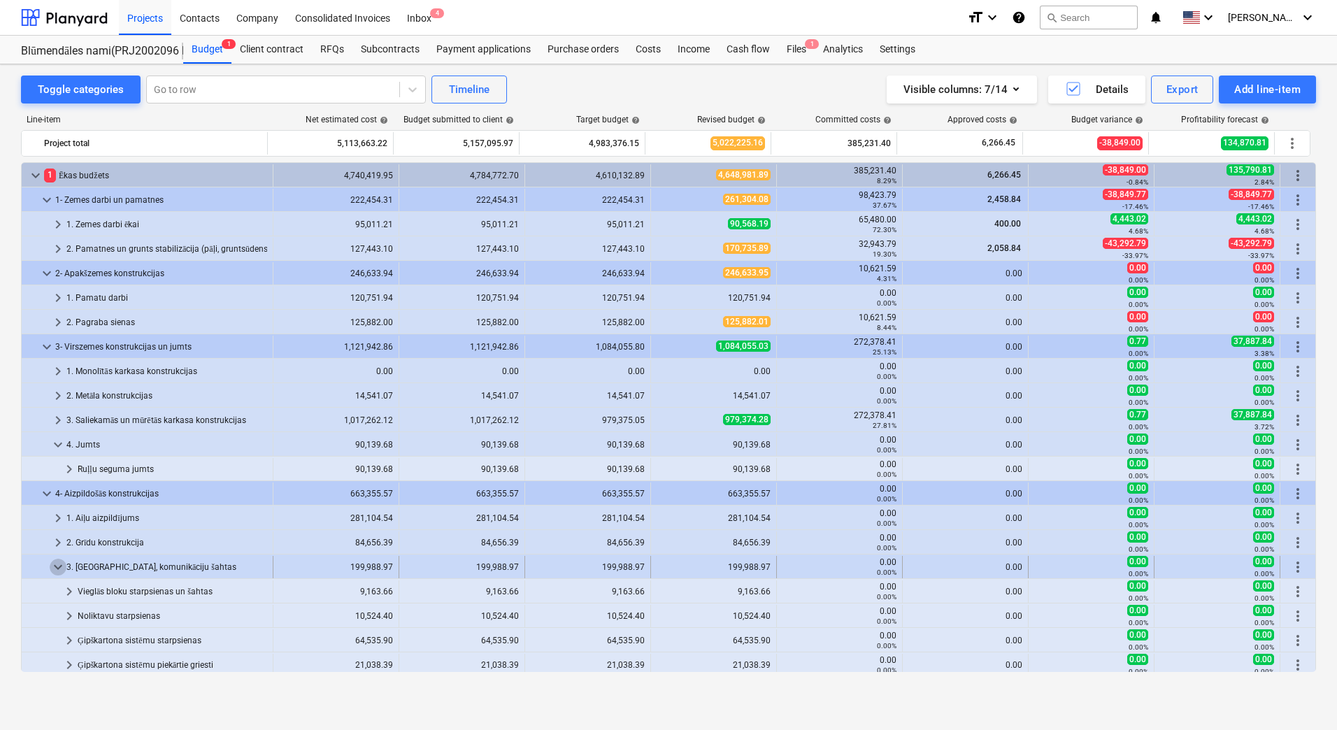
click at [66, 569] on span "keyboard_arrow_down" at bounding box center [58, 567] width 17 height 17
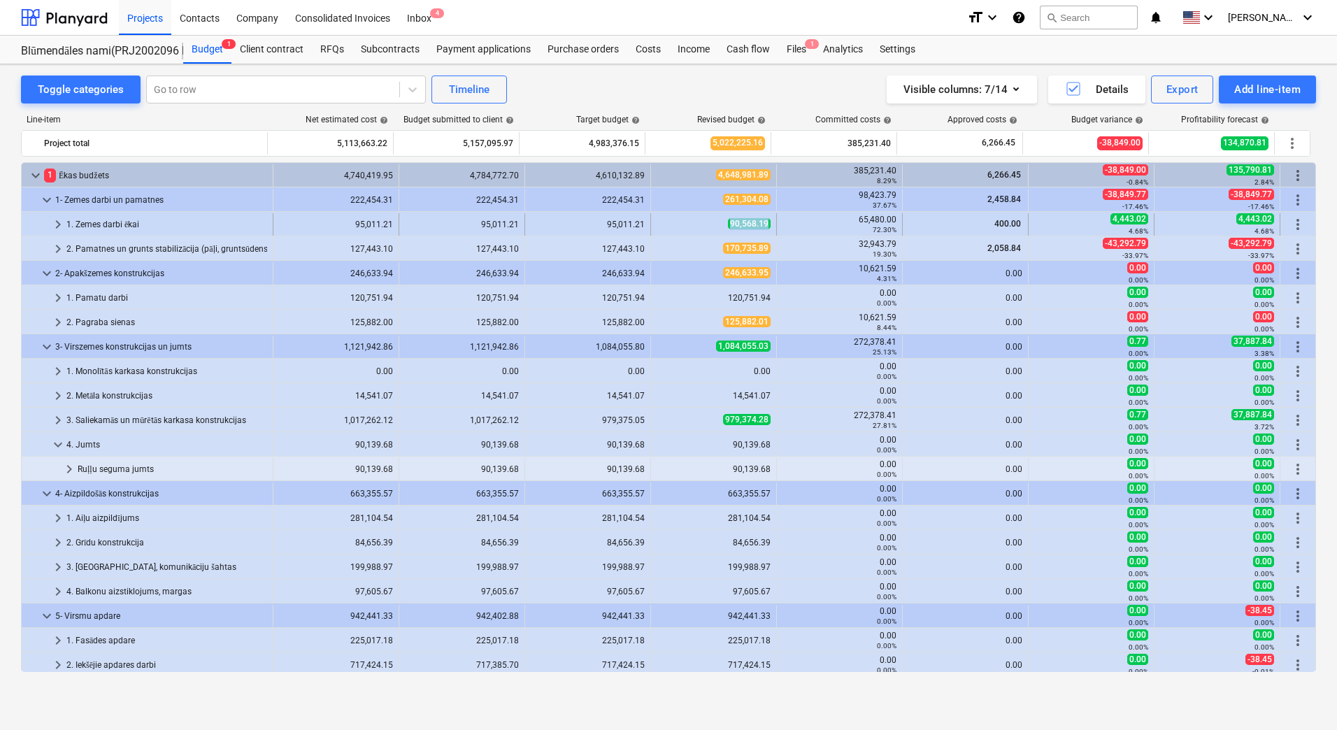
drag, startPoint x: 718, startPoint y: 225, endPoint x: 763, endPoint y: 222, distance: 44.9
click at [763, 222] on div "90,568.19" at bounding box center [714, 224] width 114 height 12
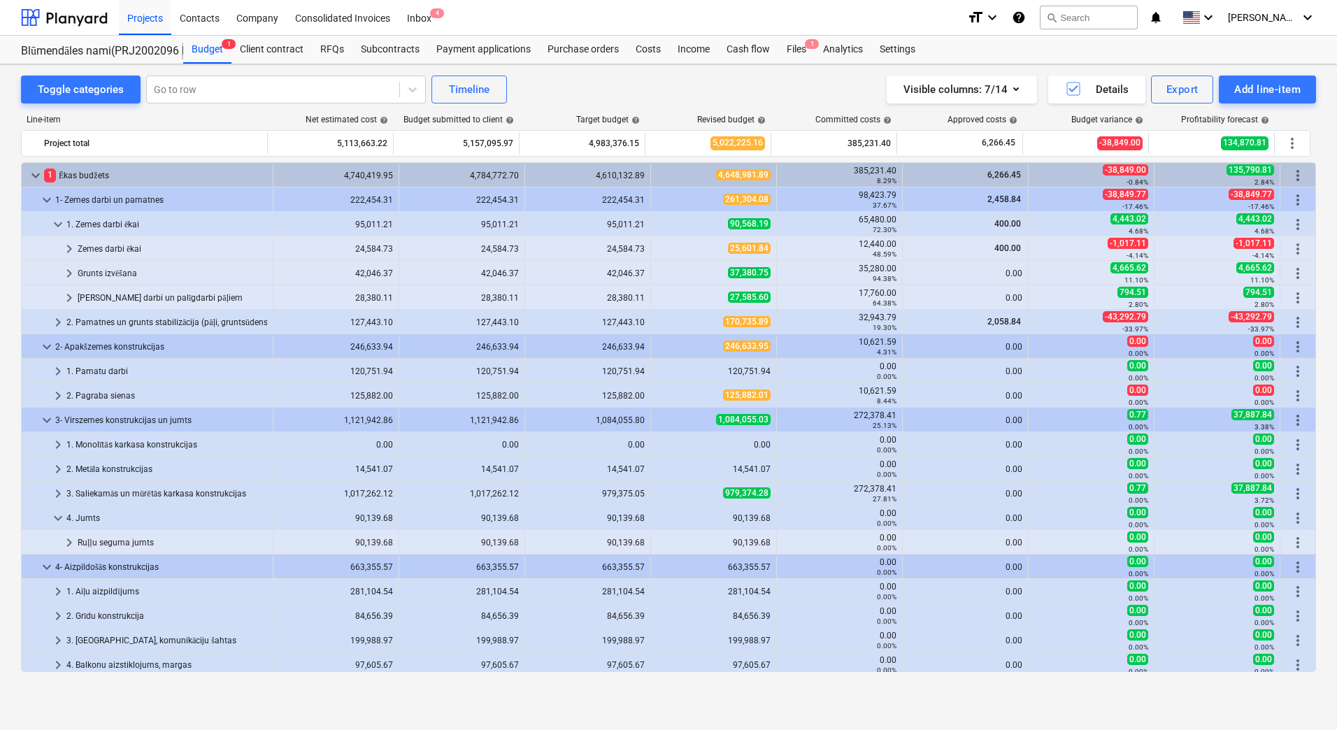
click at [763, 222] on span "90,568.19" at bounding box center [749, 223] width 43 height 11
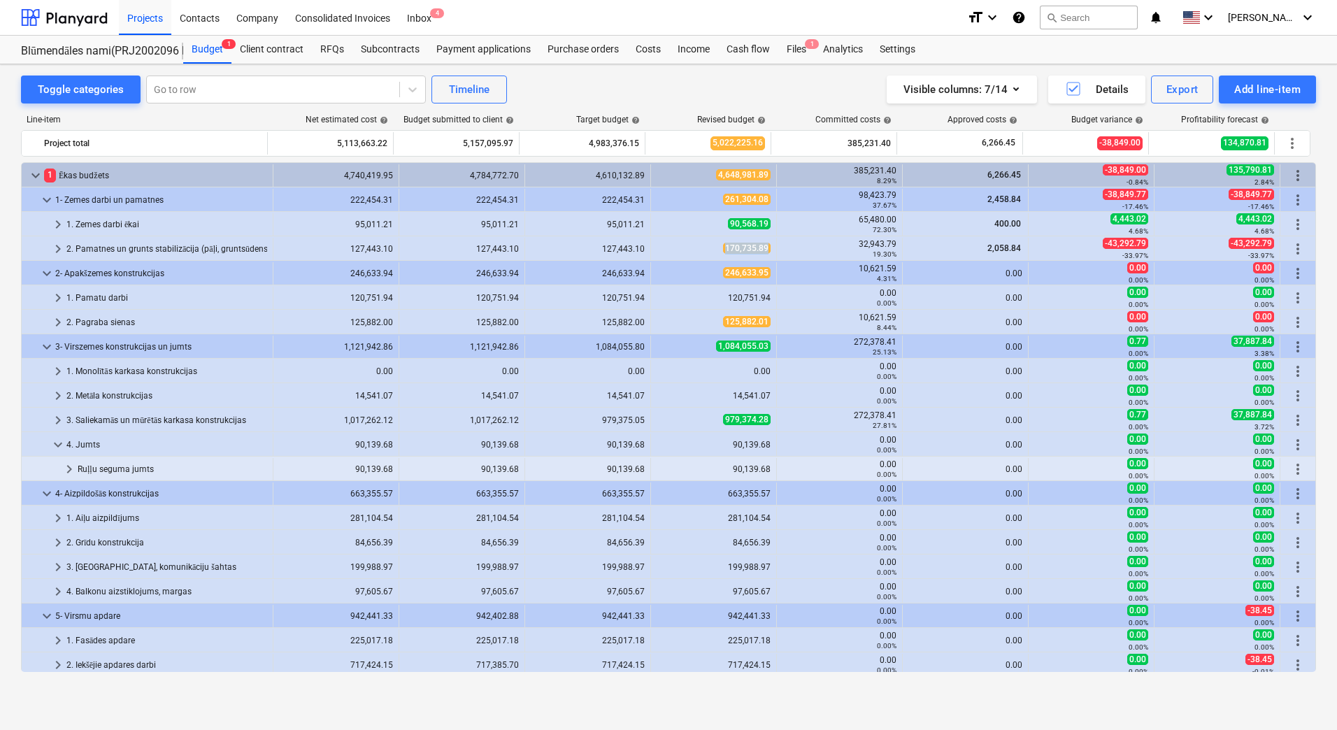
click at [765, 248] on div "170,735.89" at bounding box center [714, 249] width 114 height 12
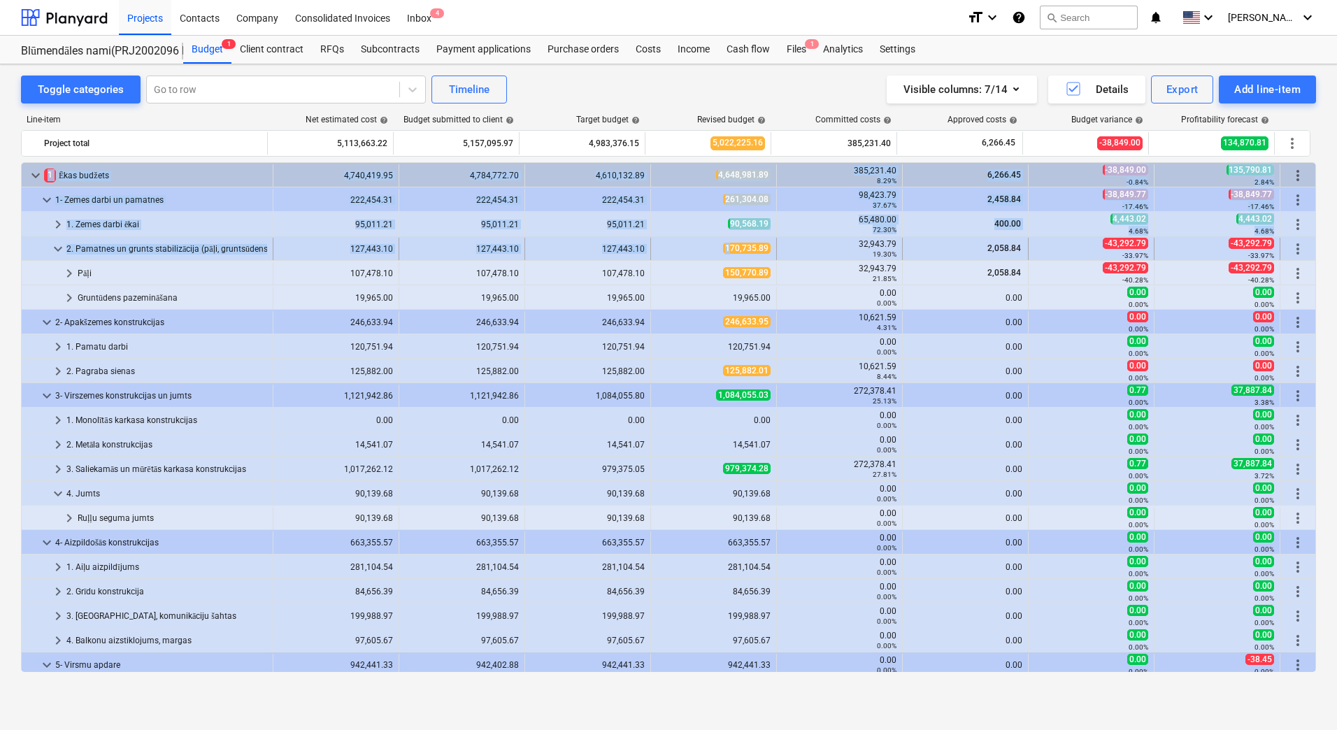
drag, startPoint x: 769, startPoint y: 248, endPoint x: 727, endPoint y: 247, distance: 41.3
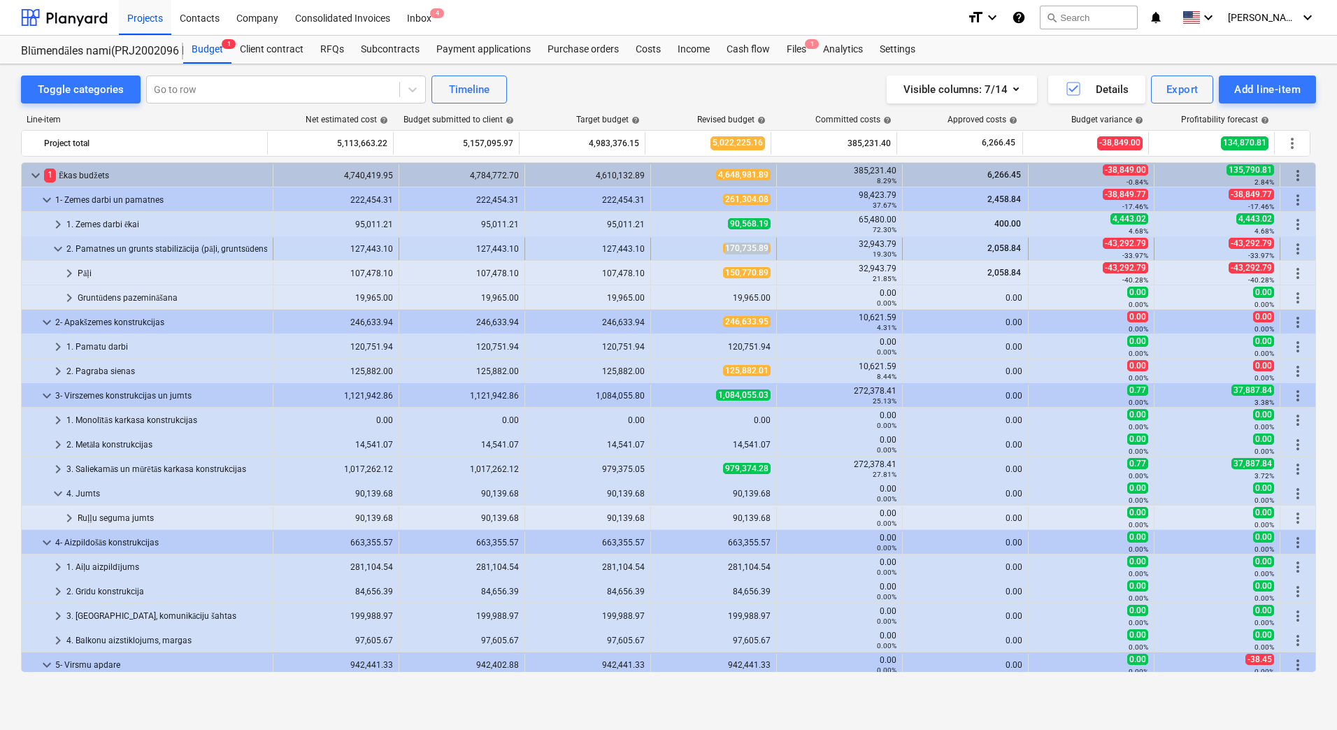
drag, startPoint x: 766, startPoint y: 248, endPoint x: 723, endPoint y: 253, distance: 42.9
click at [723, 253] on div "170,735.89" at bounding box center [714, 249] width 126 height 22
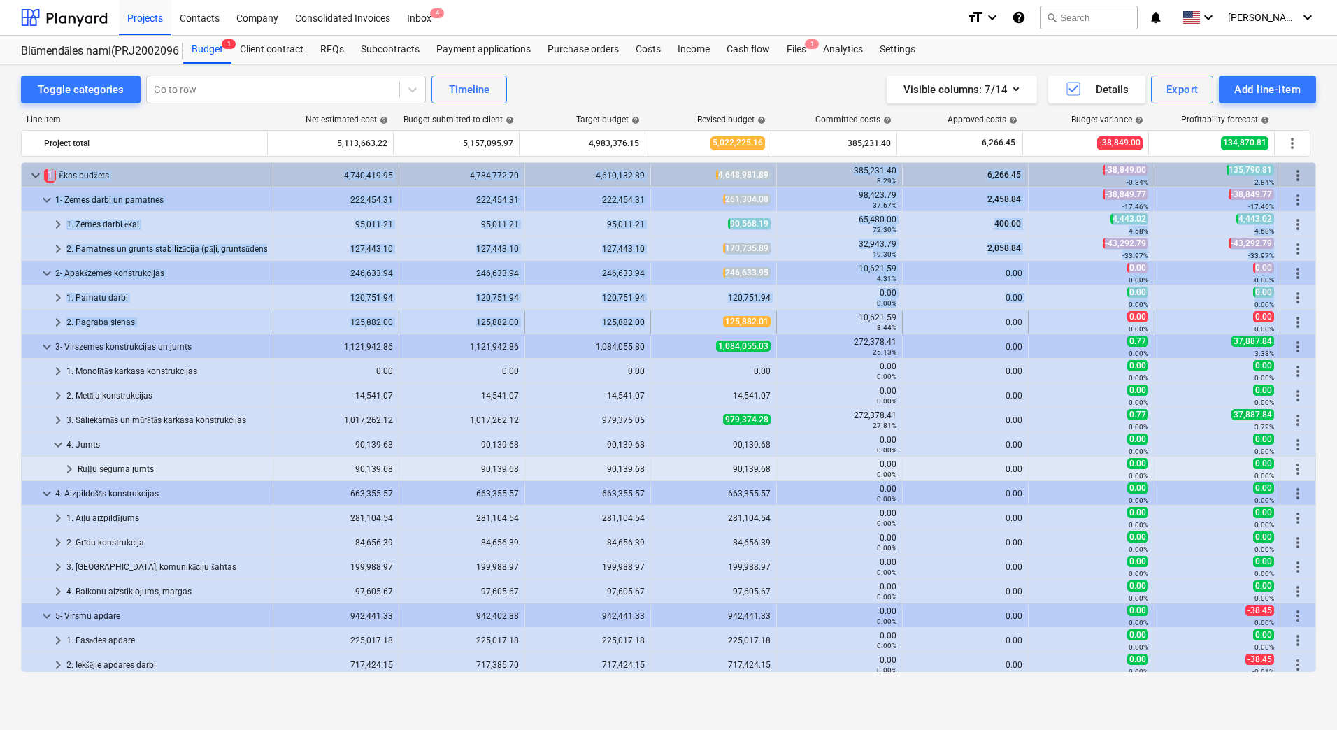
drag, startPoint x: 759, startPoint y: 321, endPoint x: 723, endPoint y: 327, distance: 36.8
click at [717, 327] on div "125,882.01" at bounding box center [714, 322] width 114 height 12
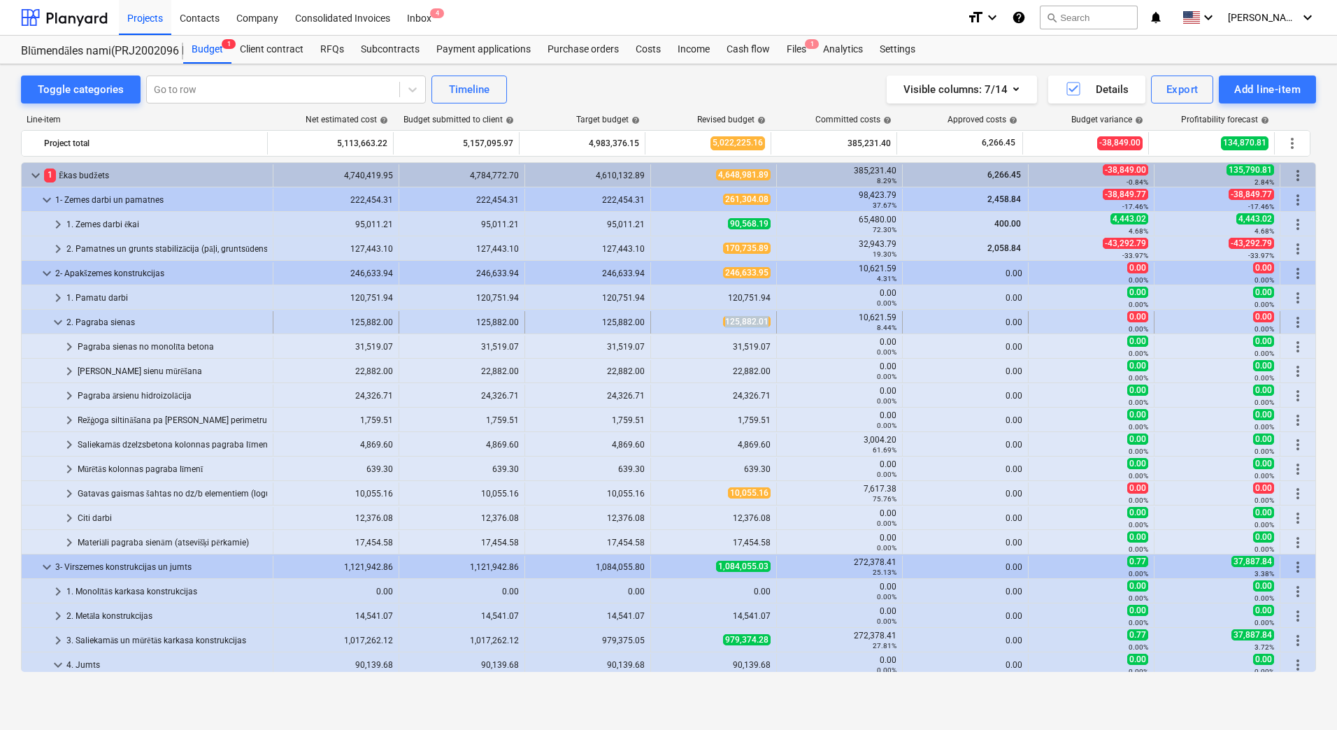
drag, startPoint x: 695, startPoint y: 322, endPoint x: 763, endPoint y: 322, distance: 67.9
click at [763, 322] on div "125,882.01" at bounding box center [714, 322] width 114 height 12
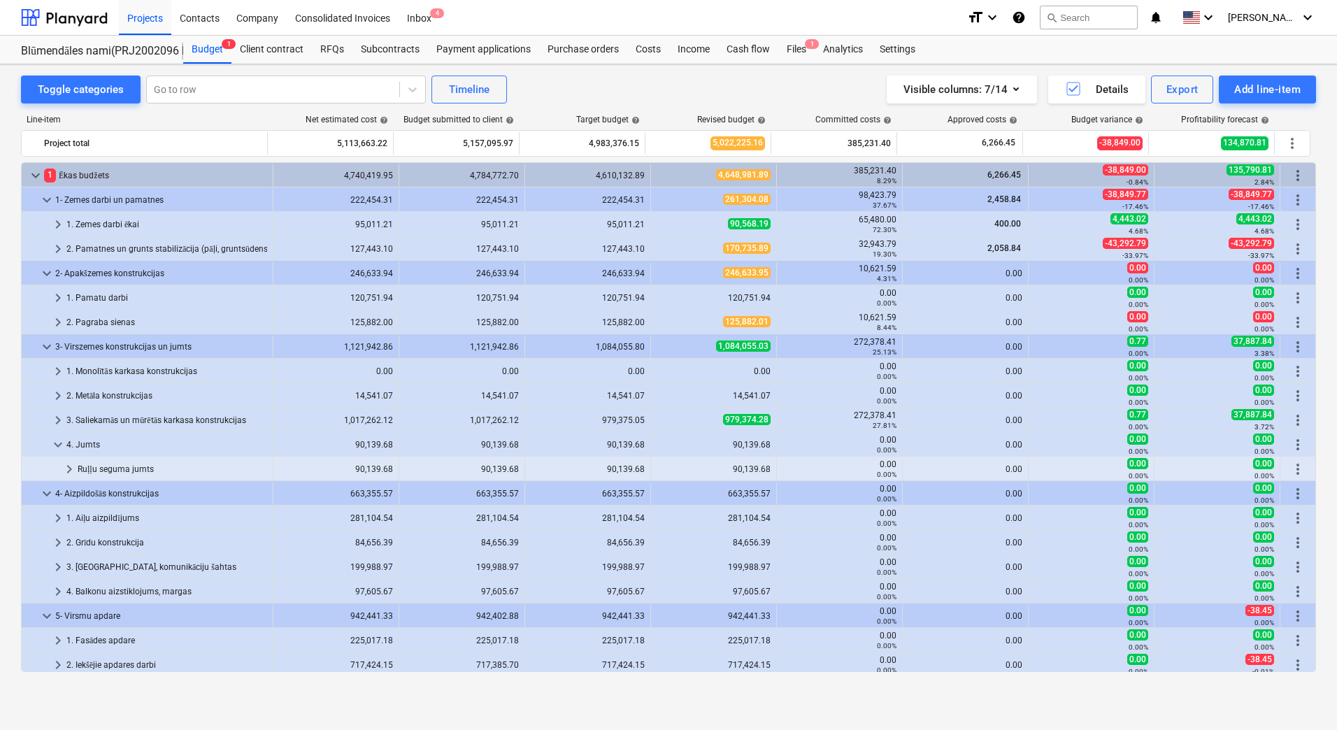
scroll to position [490, 0]
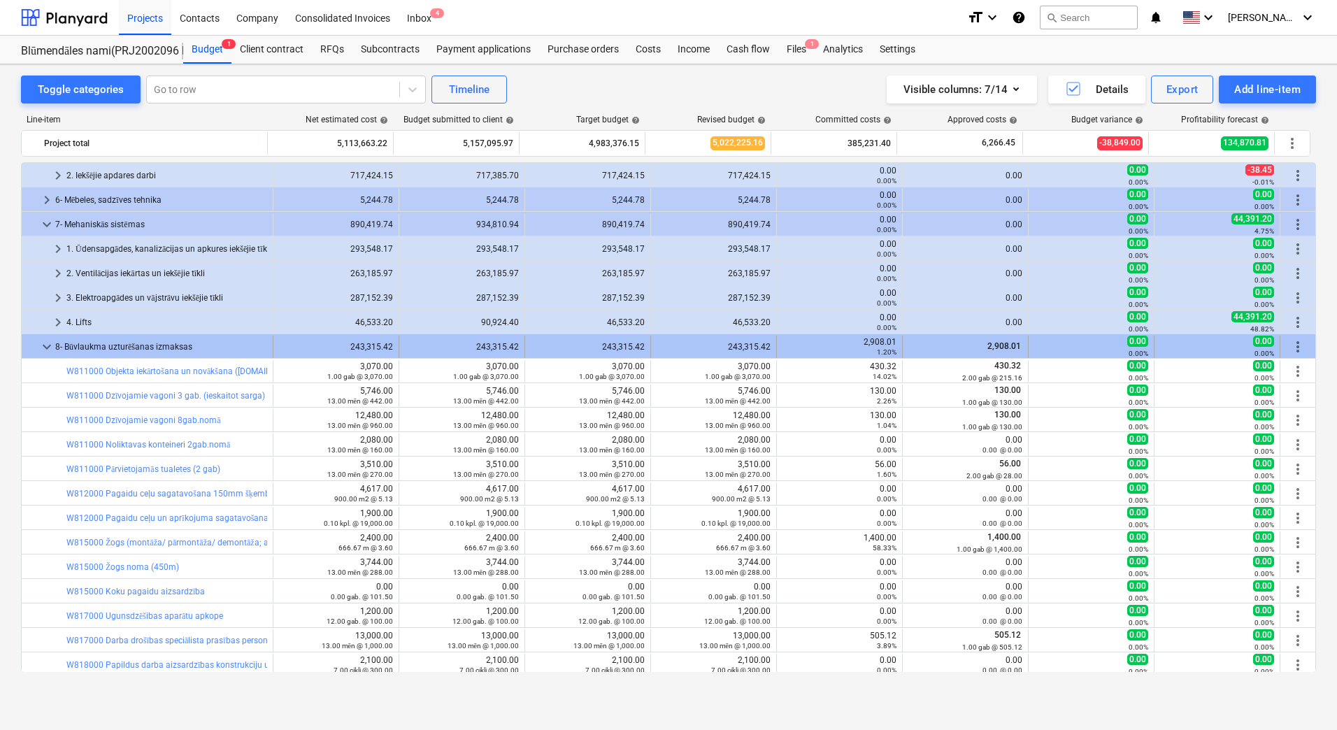
click at [477, 346] on div "243,315.42" at bounding box center [462, 347] width 114 height 10
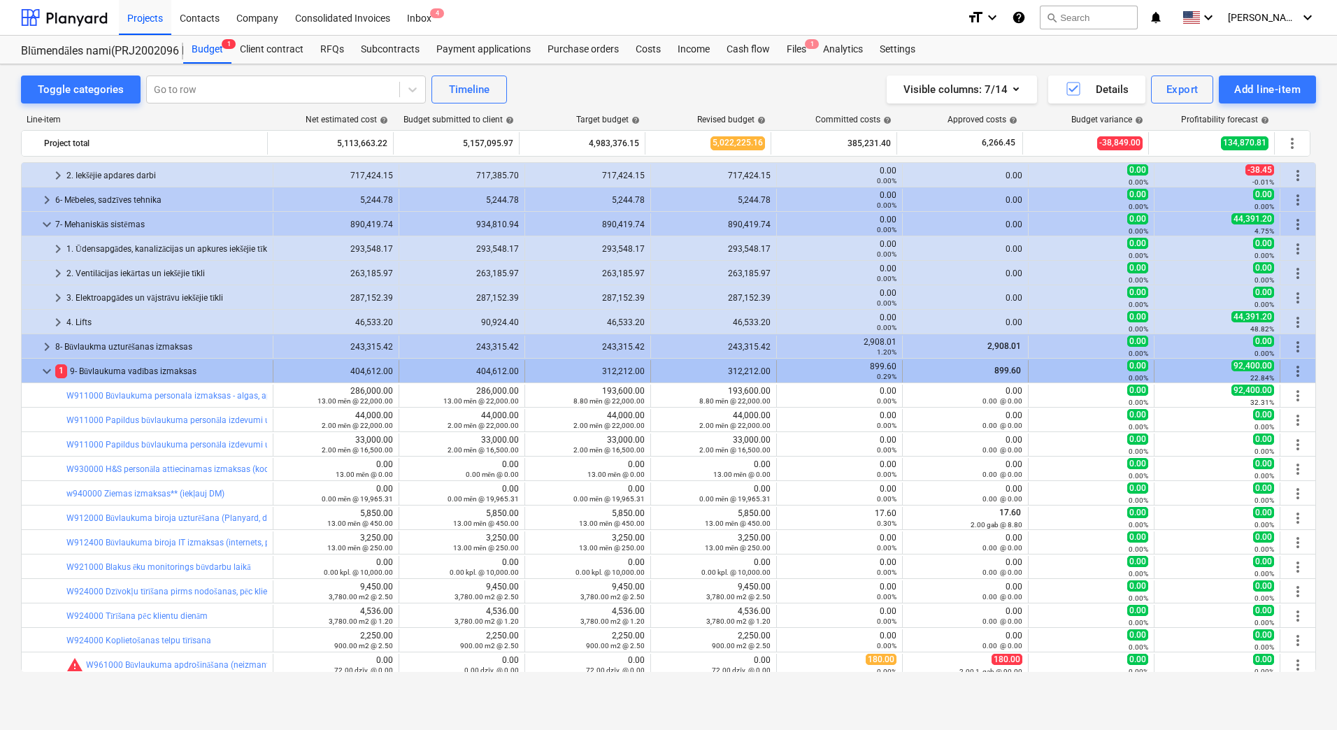
click at [485, 371] on div "404,612.00" at bounding box center [462, 372] width 114 height 10
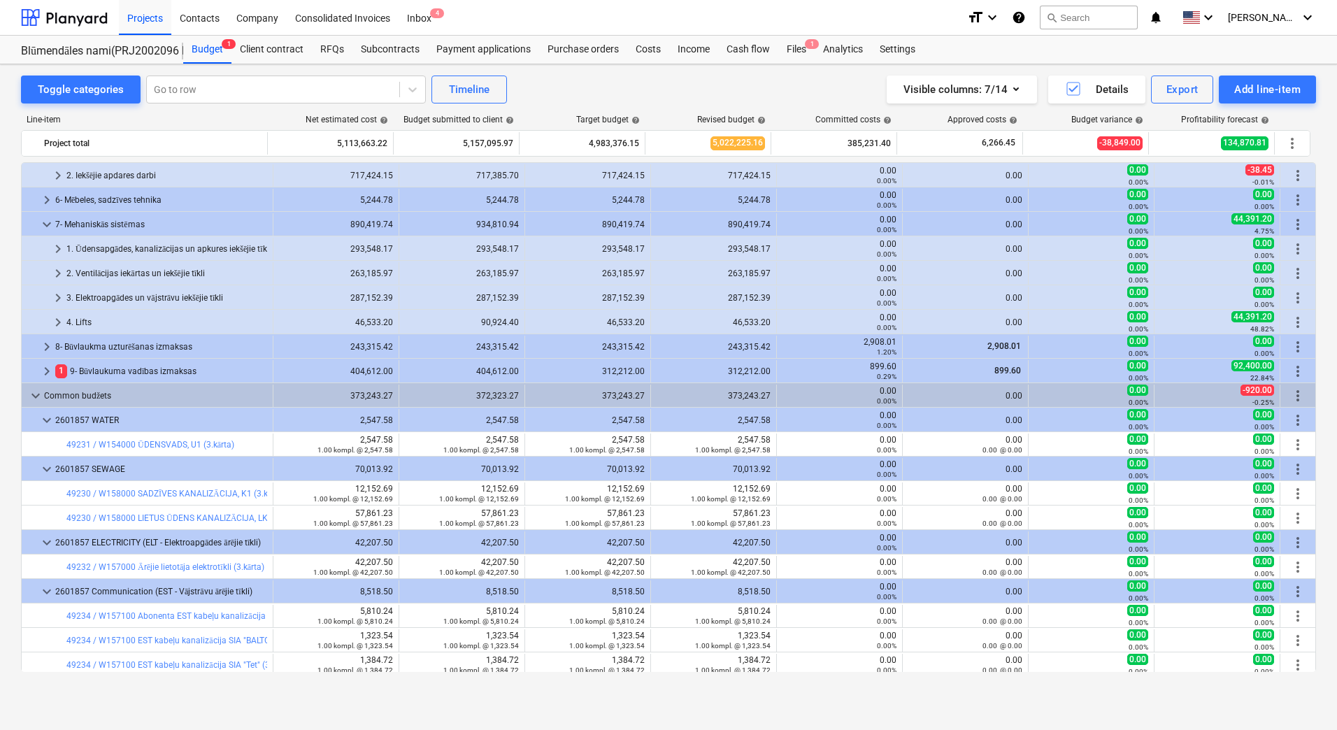
scroll to position [518, 0]
